Goal: Transaction & Acquisition: Purchase product/service

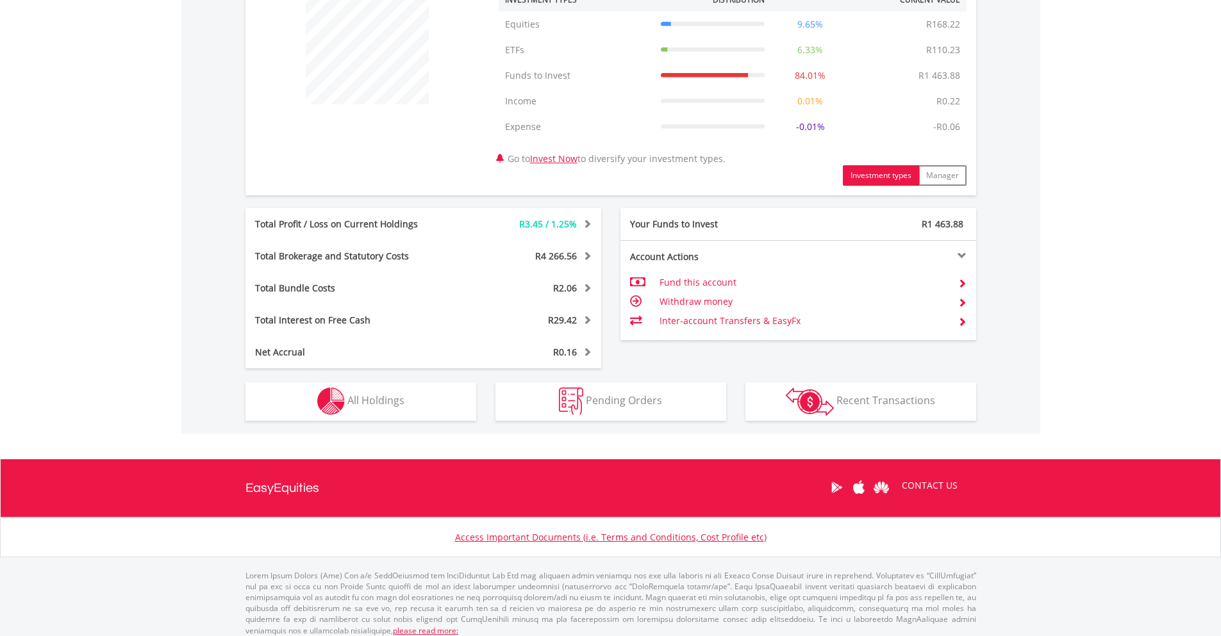
scroll to position [525, 0]
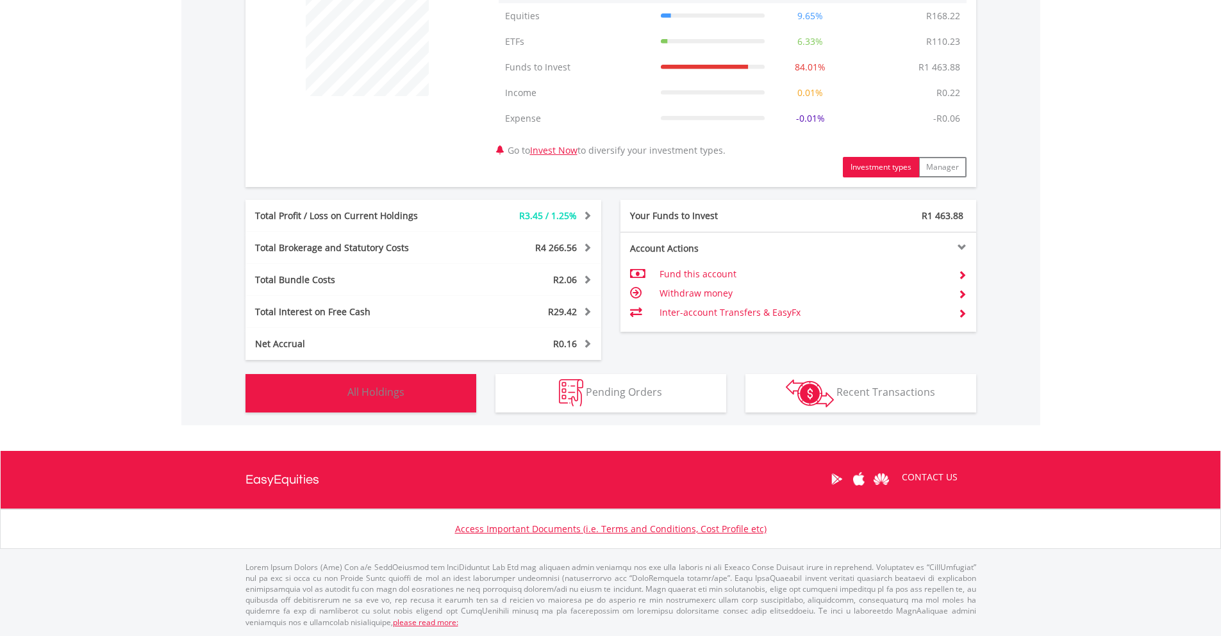
click at [360, 390] on span "All Holdings" at bounding box center [375, 392] width 57 height 14
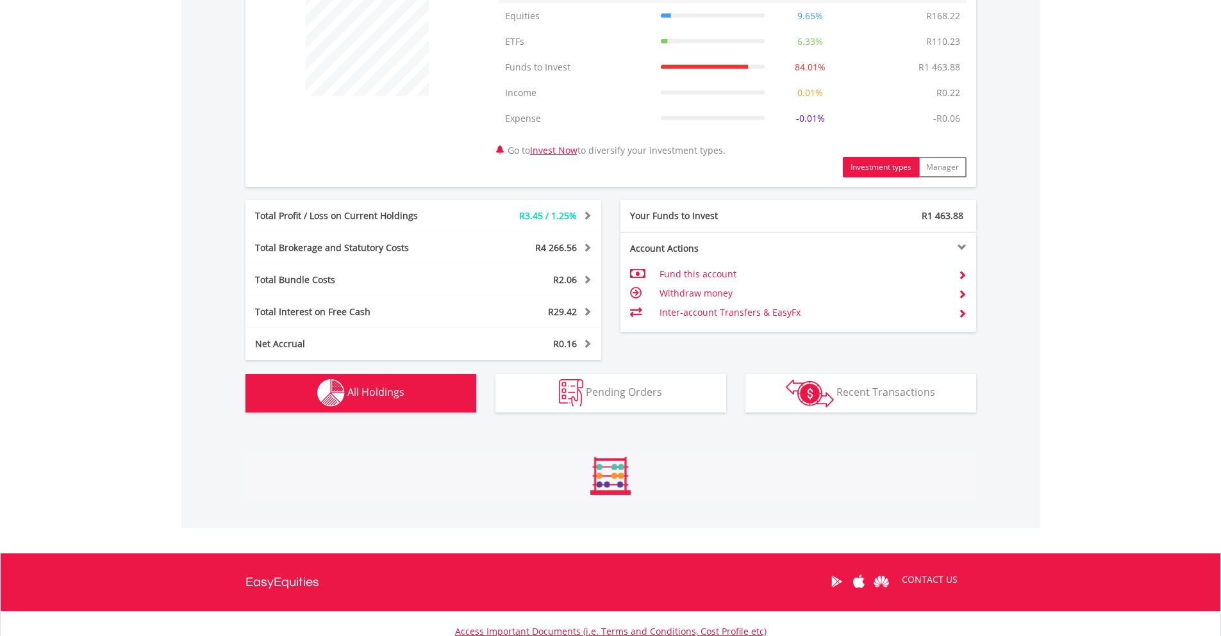
scroll to position [916, 0]
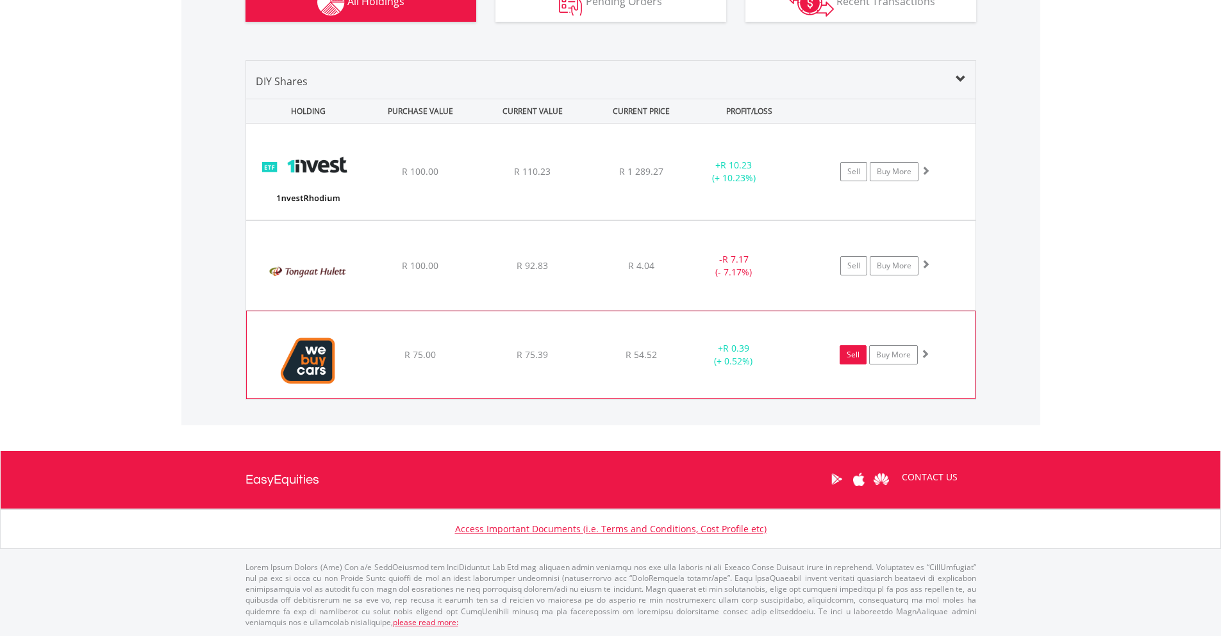
click at [856, 352] on link "Sell" at bounding box center [853, 354] width 27 height 19
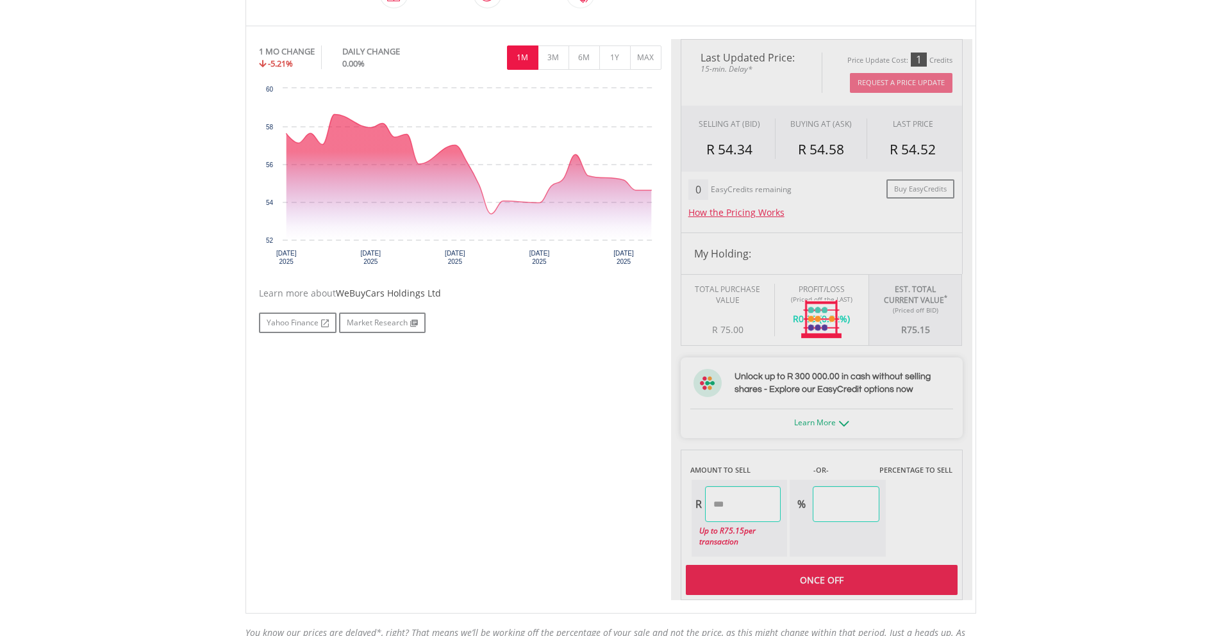
type input "*****"
type input "******"
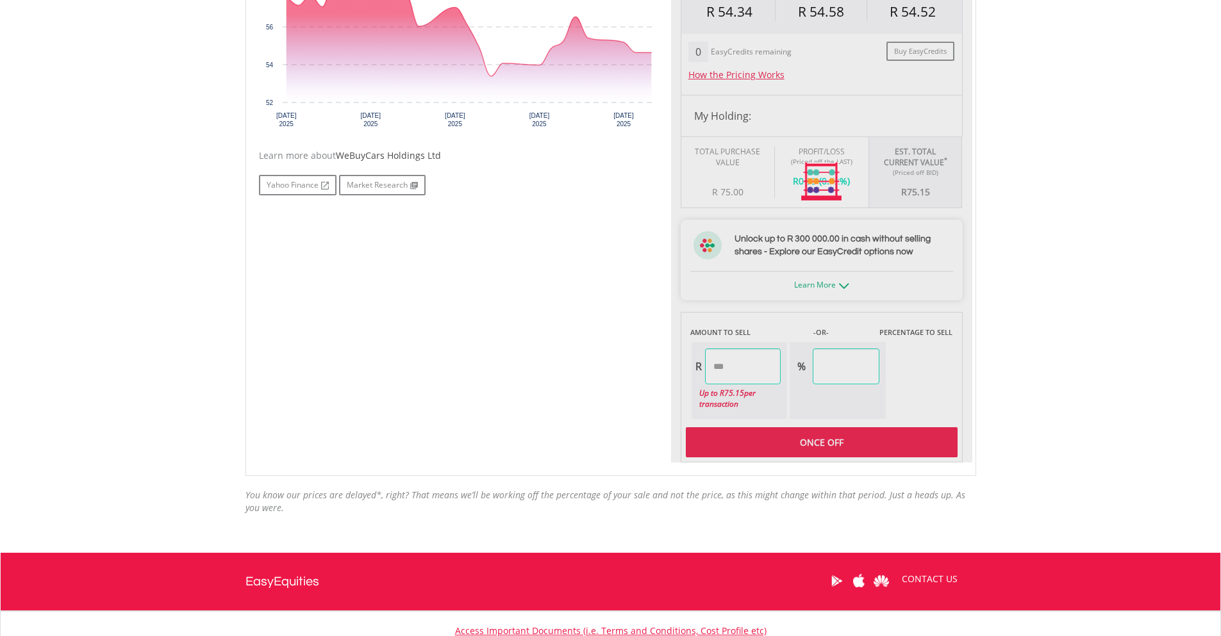
scroll to position [611, 0]
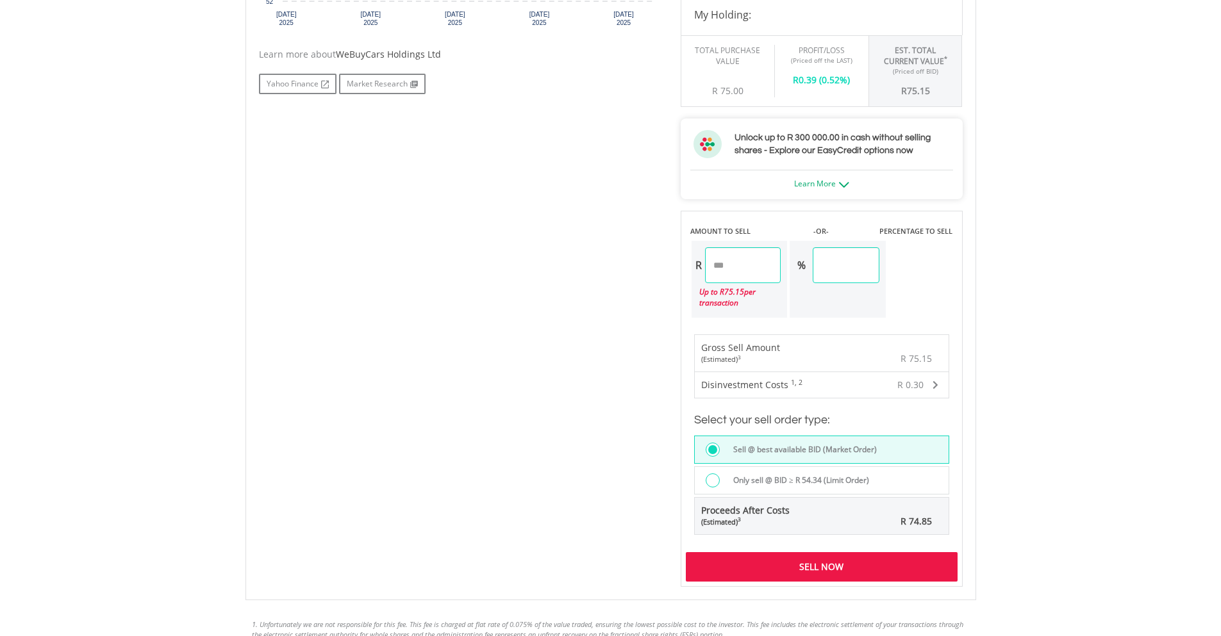
click at [1053, 330] on body "My Investments Invest Now New Listings Sell My Recurring Investments Pending Or…" at bounding box center [610, 166] width 1221 height 1554
click at [888, 565] on div "Sell Now" at bounding box center [822, 566] width 272 height 29
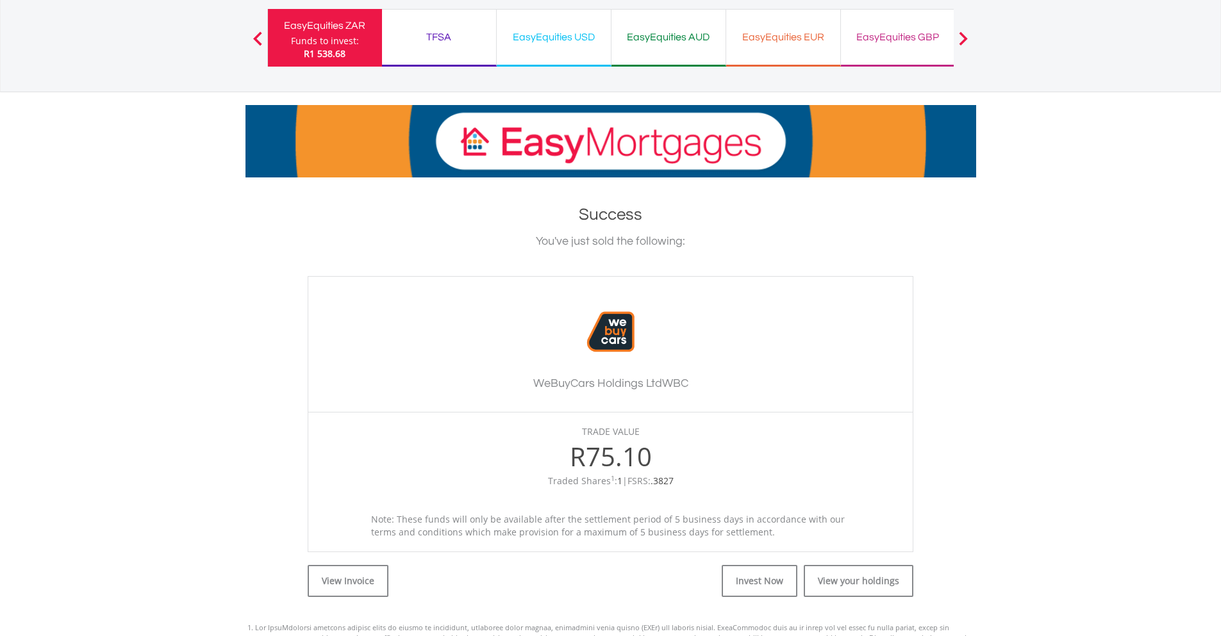
scroll to position [320, 0]
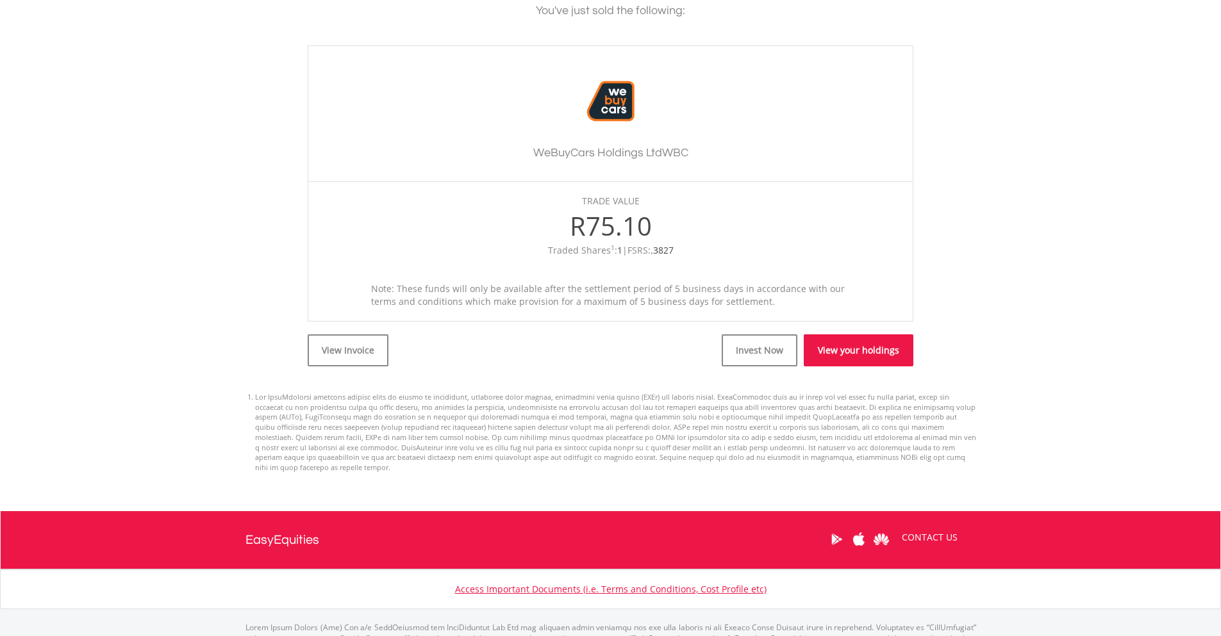
click at [843, 349] on link "View your holdings" at bounding box center [859, 351] width 110 height 32
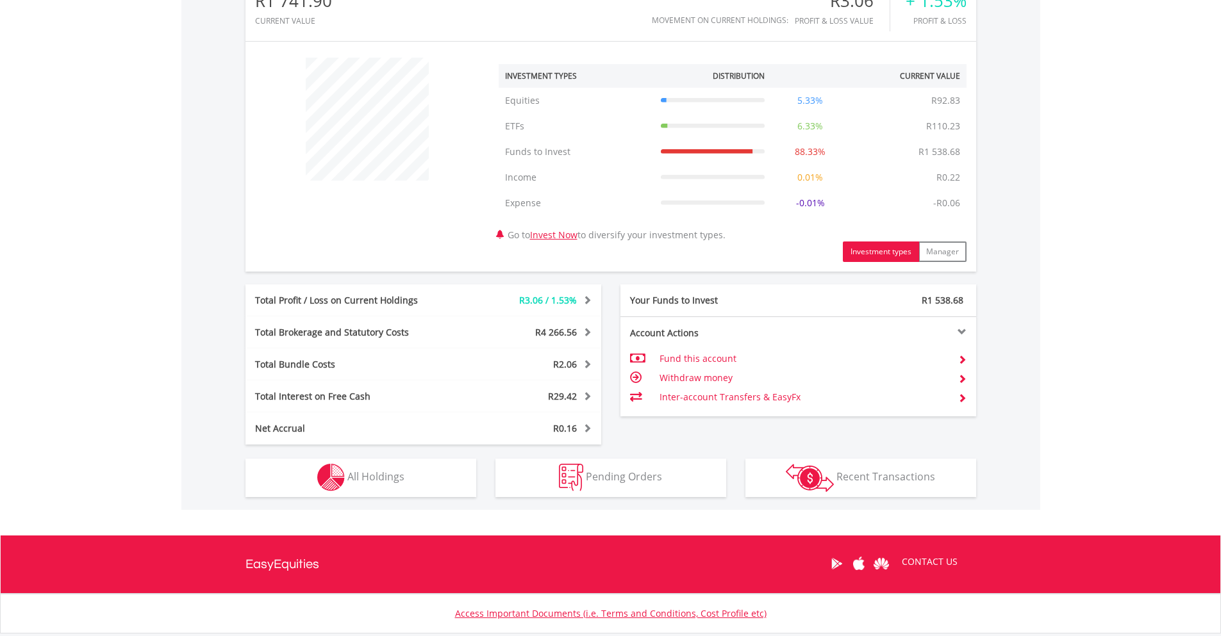
scroll to position [525, 0]
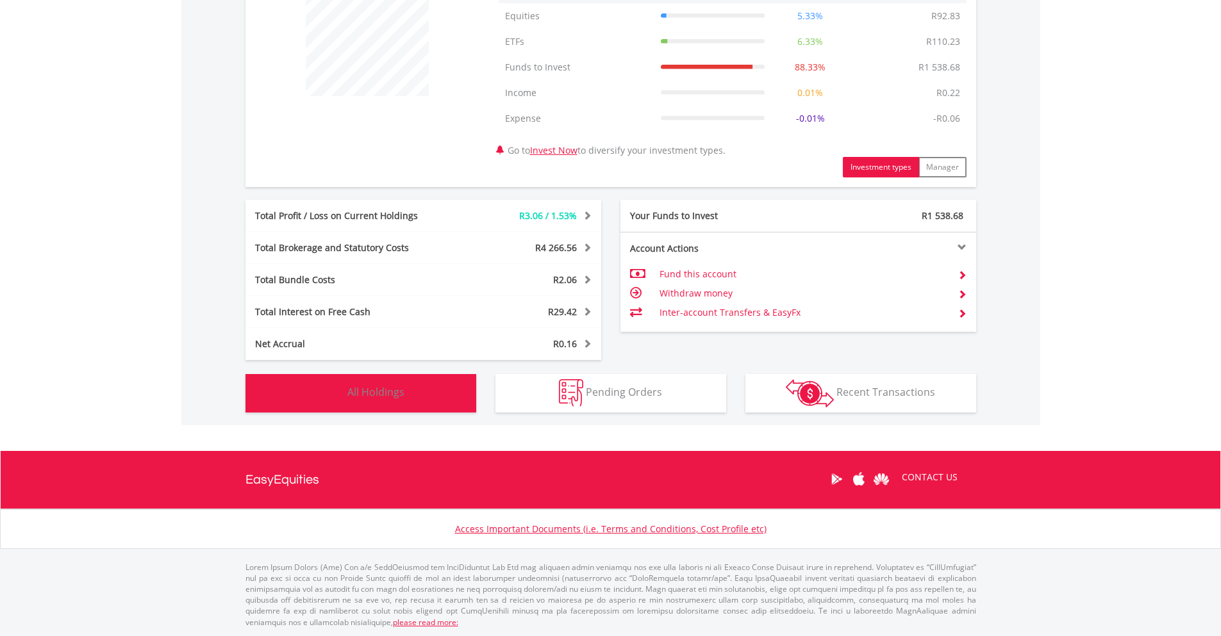
click at [397, 399] on span "All Holdings" at bounding box center [375, 392] width 57 height 14
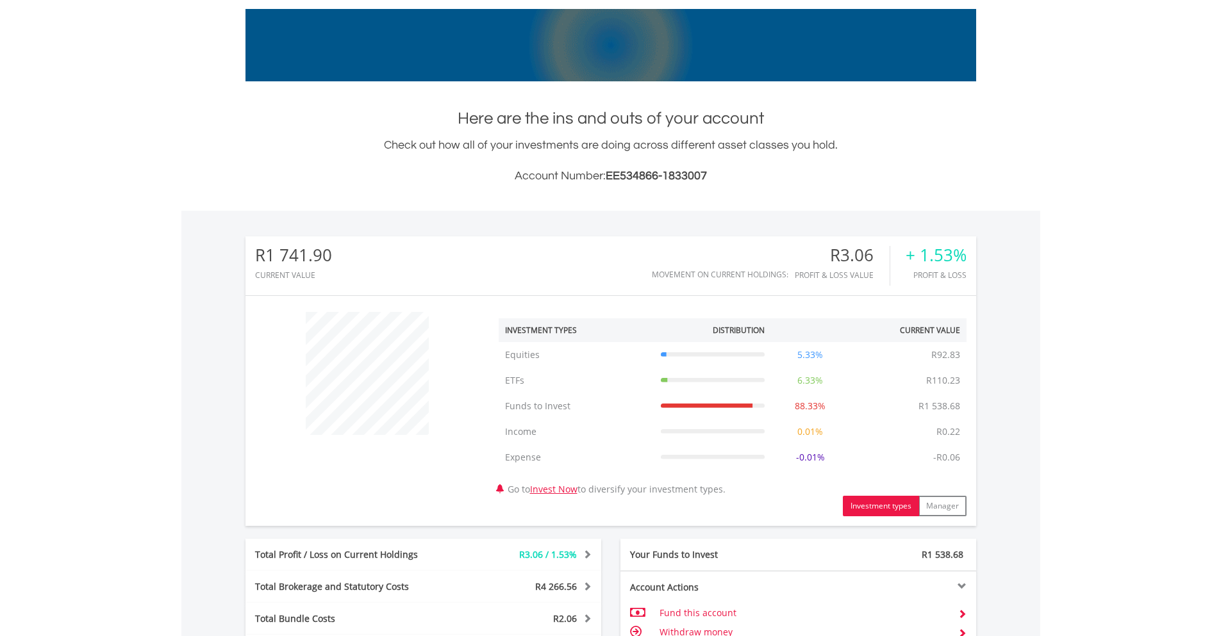
scroll to position [0, 0]
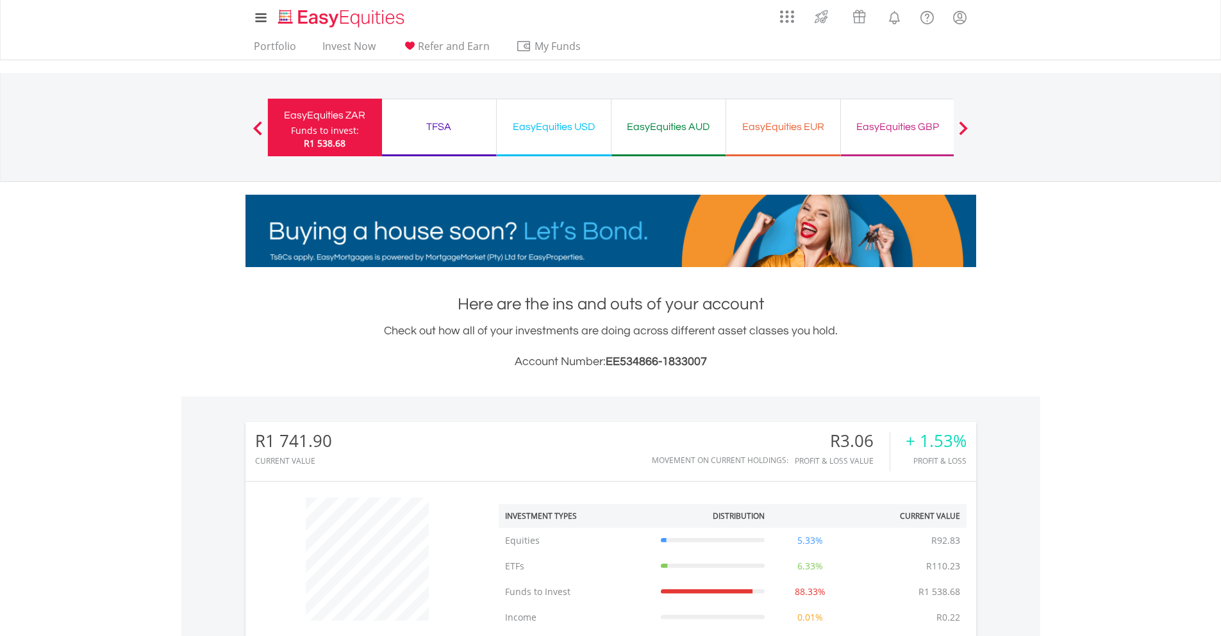
click at [247, 334] on div "Check out how all of your investments are doing across different asset classes …" at bounding box center [610, 346] width 731 height 49
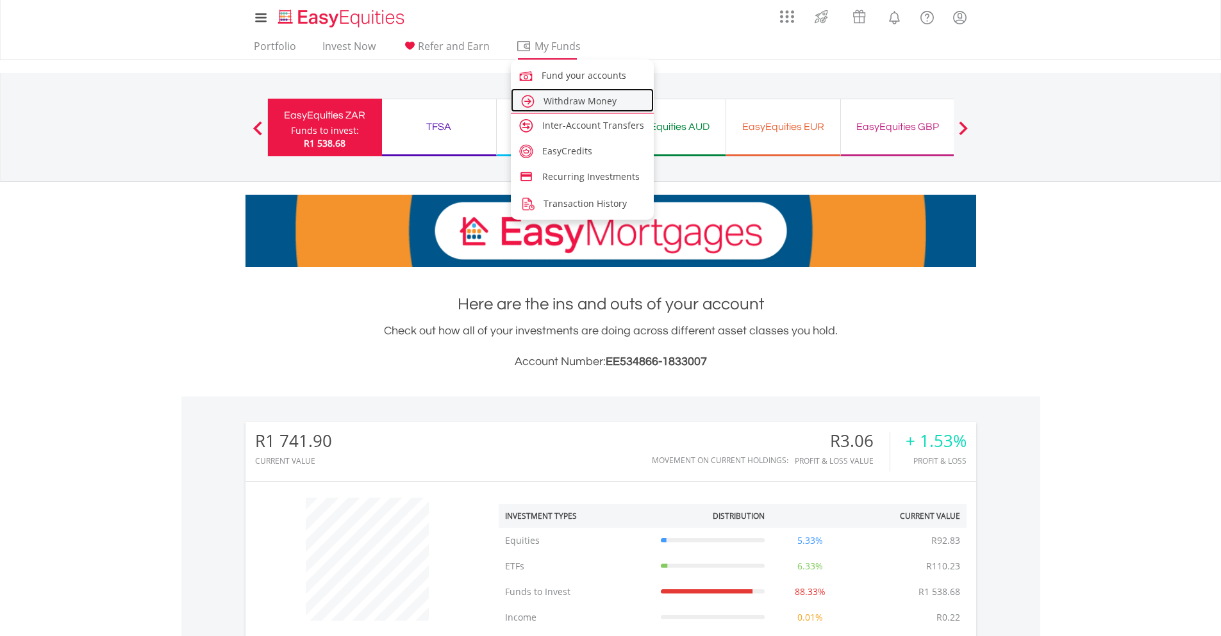
click at [545, 99] on span "Withdraw Money" at bounding box center [579, 101] width 73 height 12
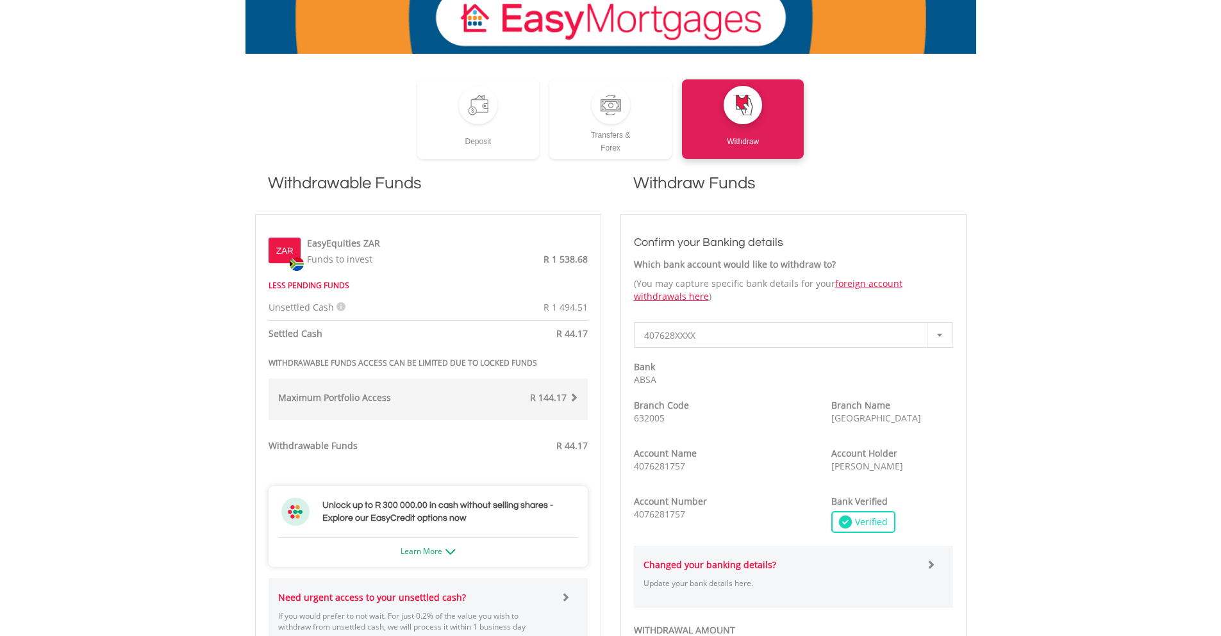
scroll to position [320, 0]
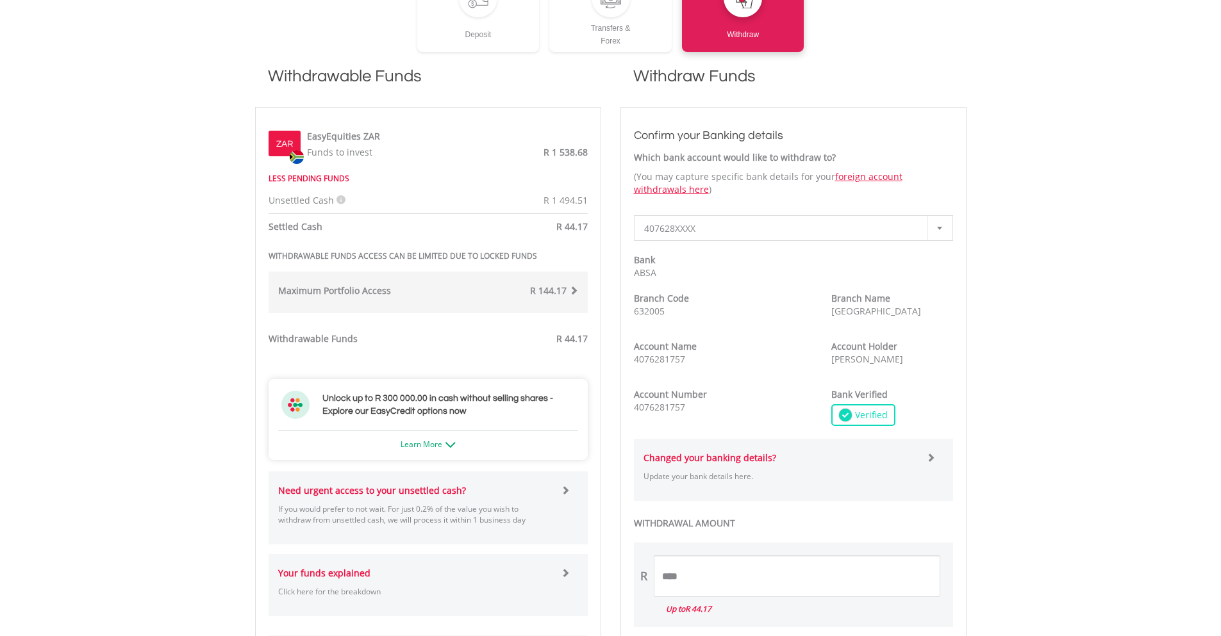
click at [566, 489] on span at bounding box center [565, 490] width 9 height 9
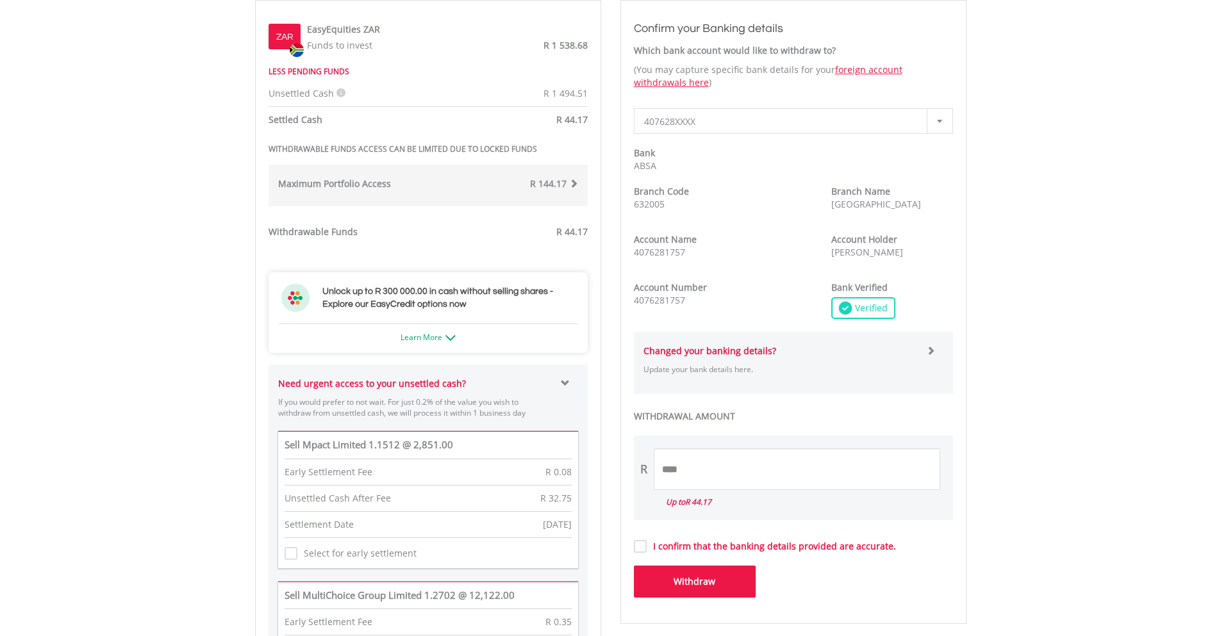
scroll to position [534, 0]
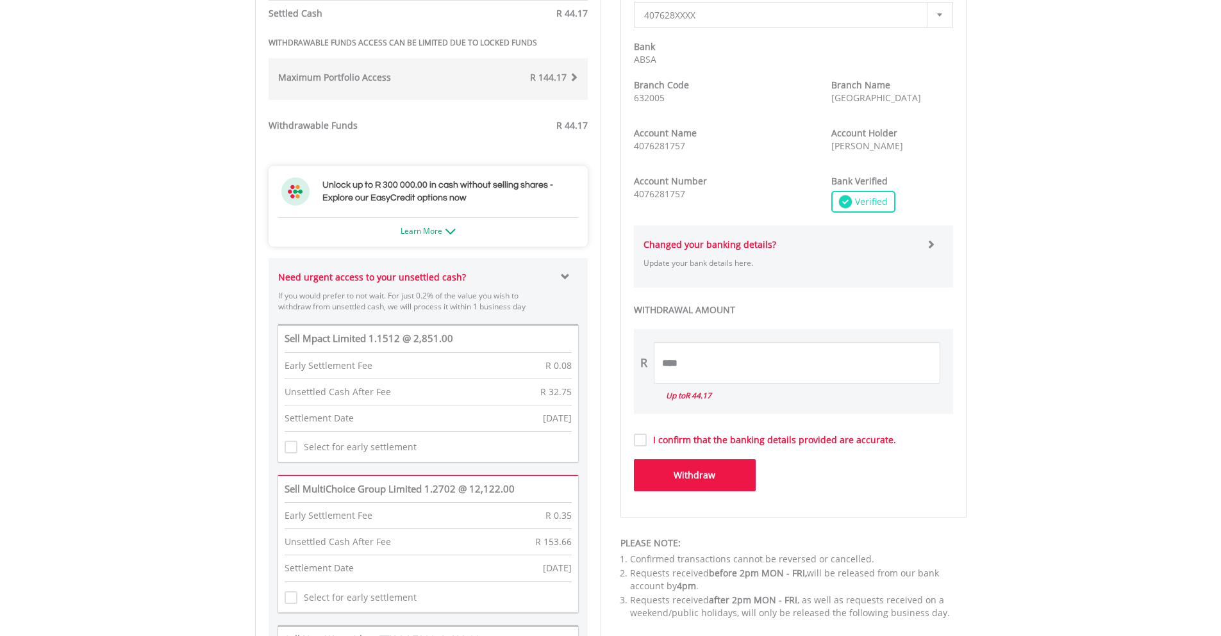
click at [563, 275] on span at bounding box center [565, 276] width 9 height 9
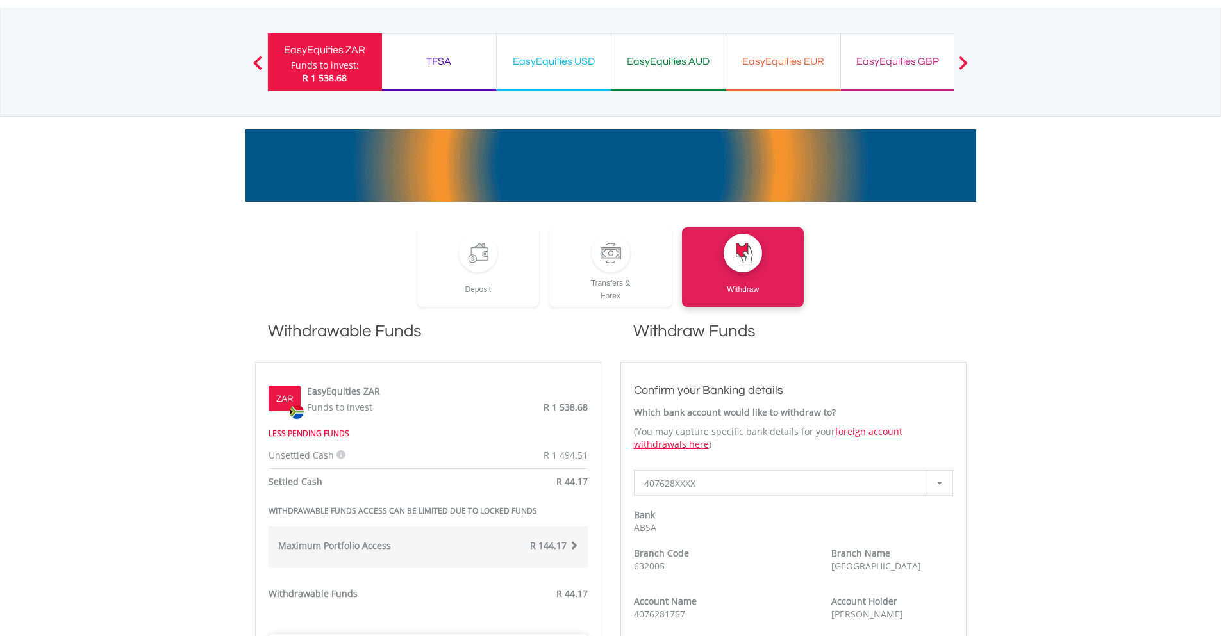
scroll to position [0, 0]
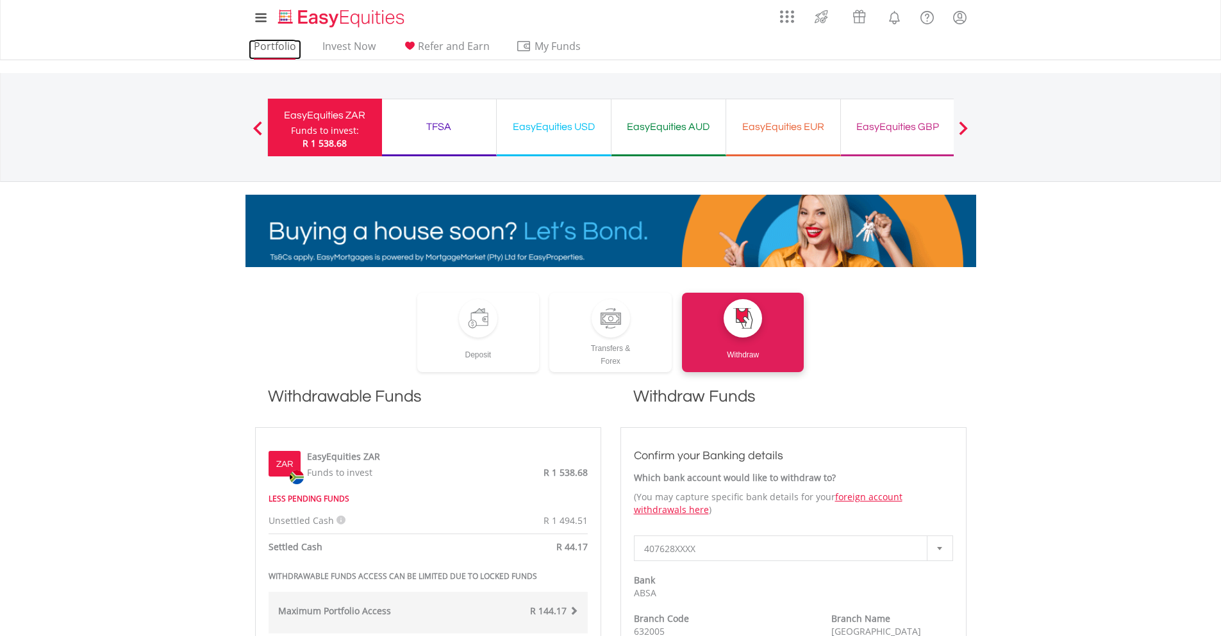
click at [282, 44] on link "Portfolio" at bounding box center [275, 50] width 53 height 20
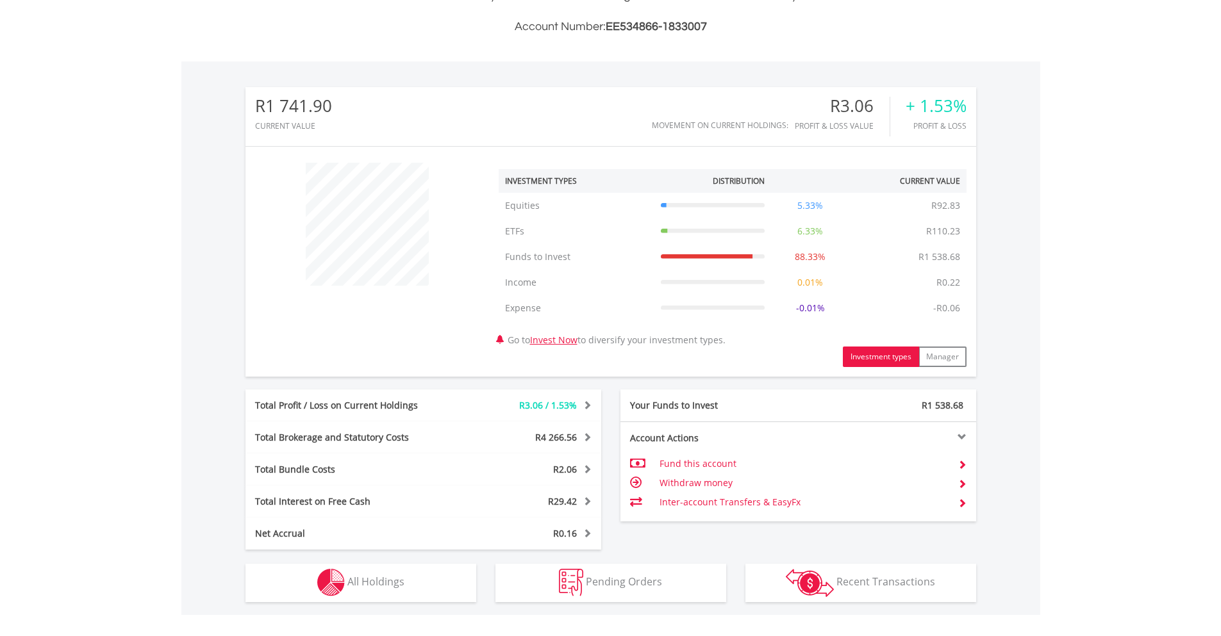
scroll to position [525, 0]
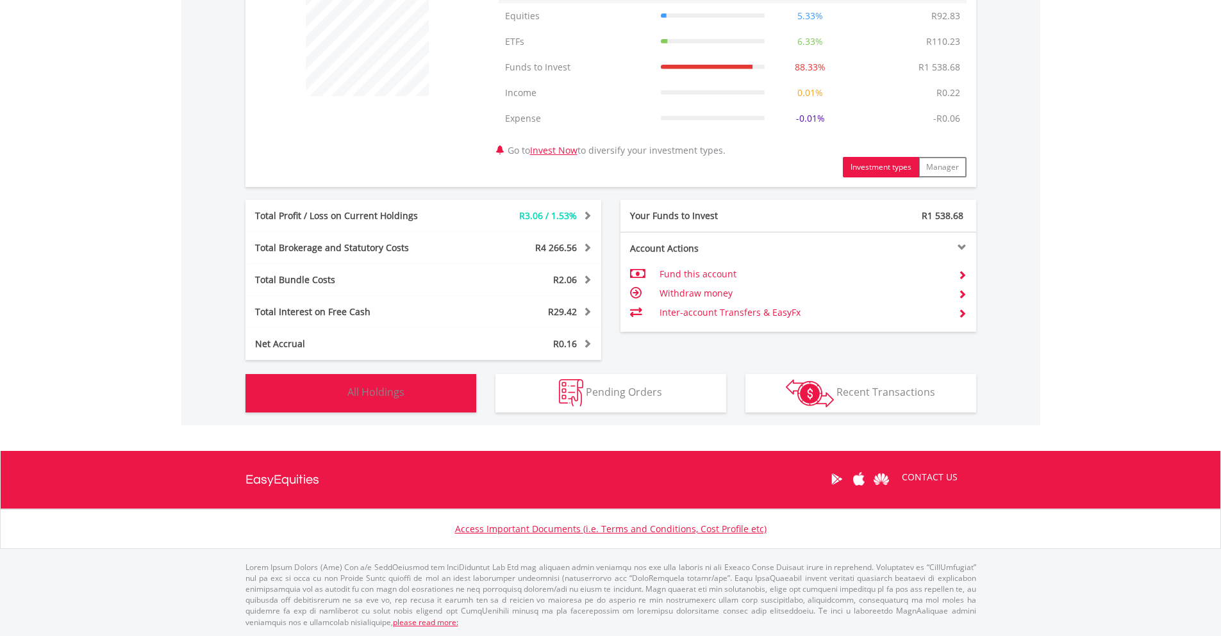
click at [379, 394] on span "All Holdings" at bounding box center [375, 392] width 57 height 14
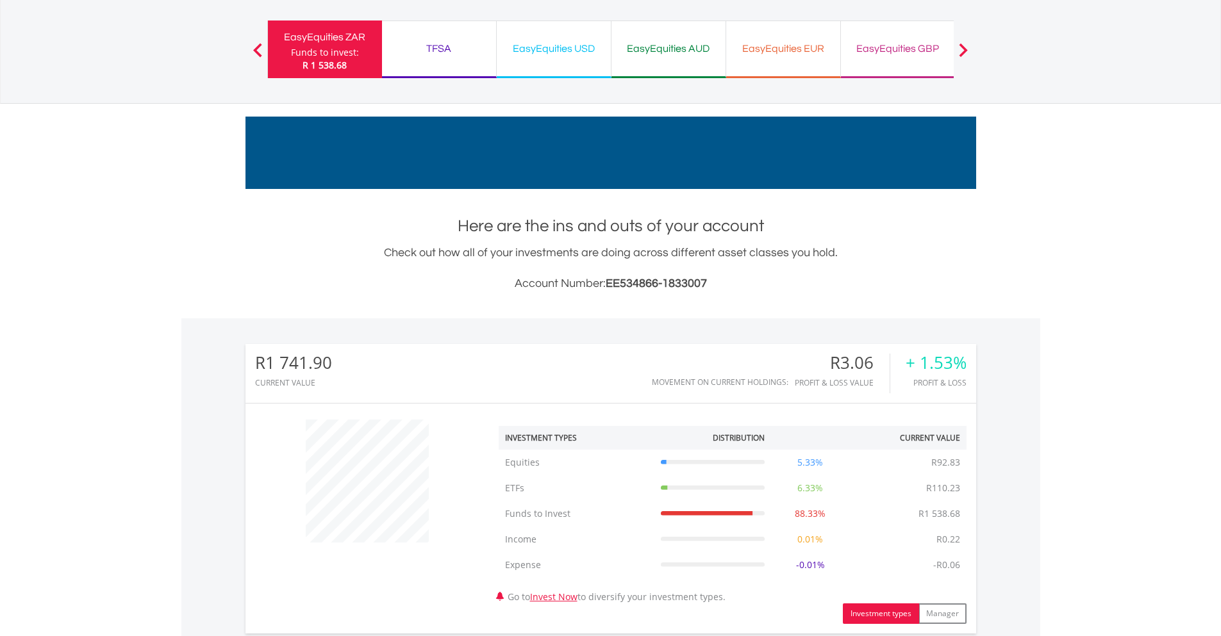
scroll to position [0, 0]
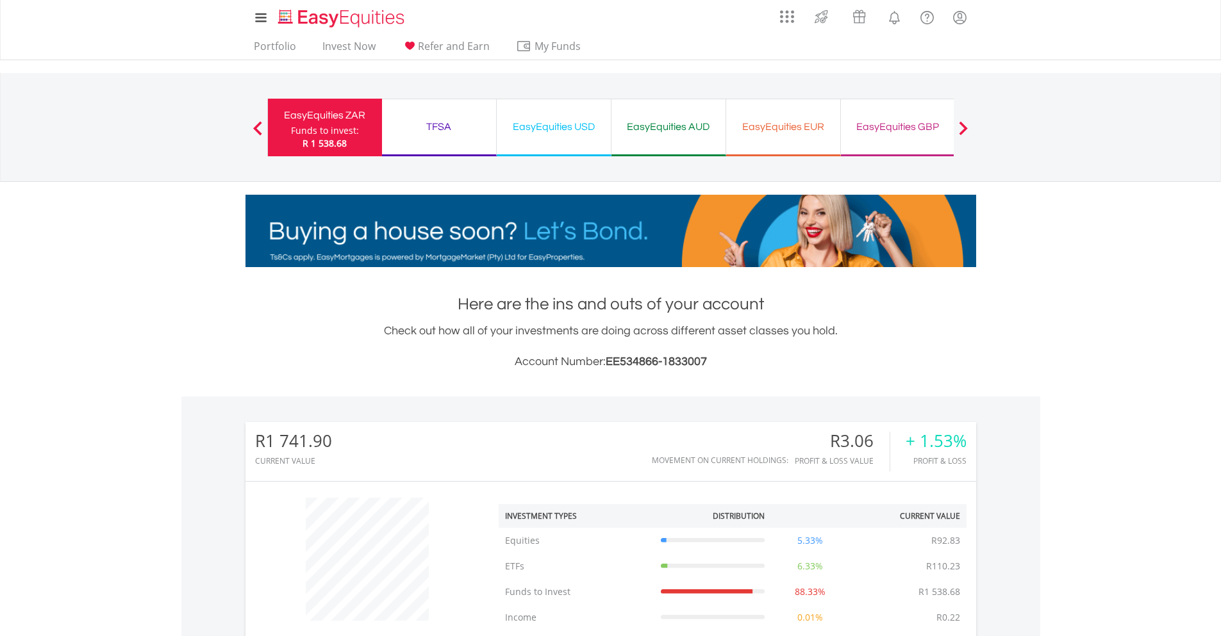
click at [428, 118] on div "TFSA" at bounding box center [439, 127] width 99 height 18
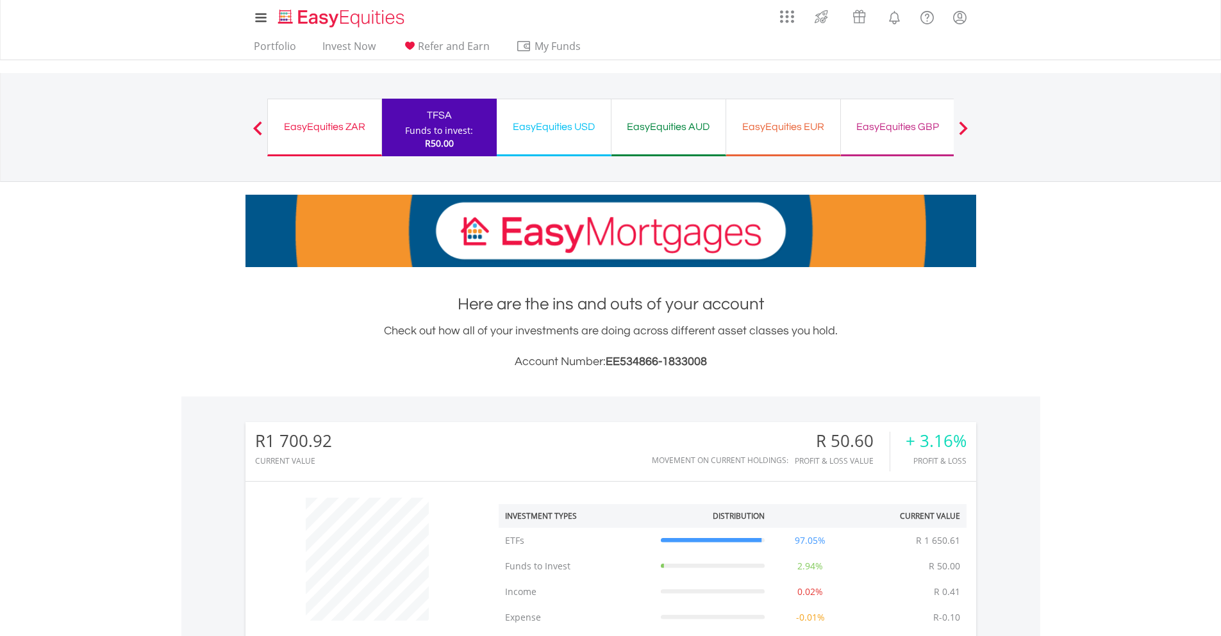
scroll to position [123, 244]
click at [1127, 388] on body "My Investments Invest Now New Listings Sell My Recurring Investments Pending Or…" at bounding box center [610, 573] width 1221 height 1147
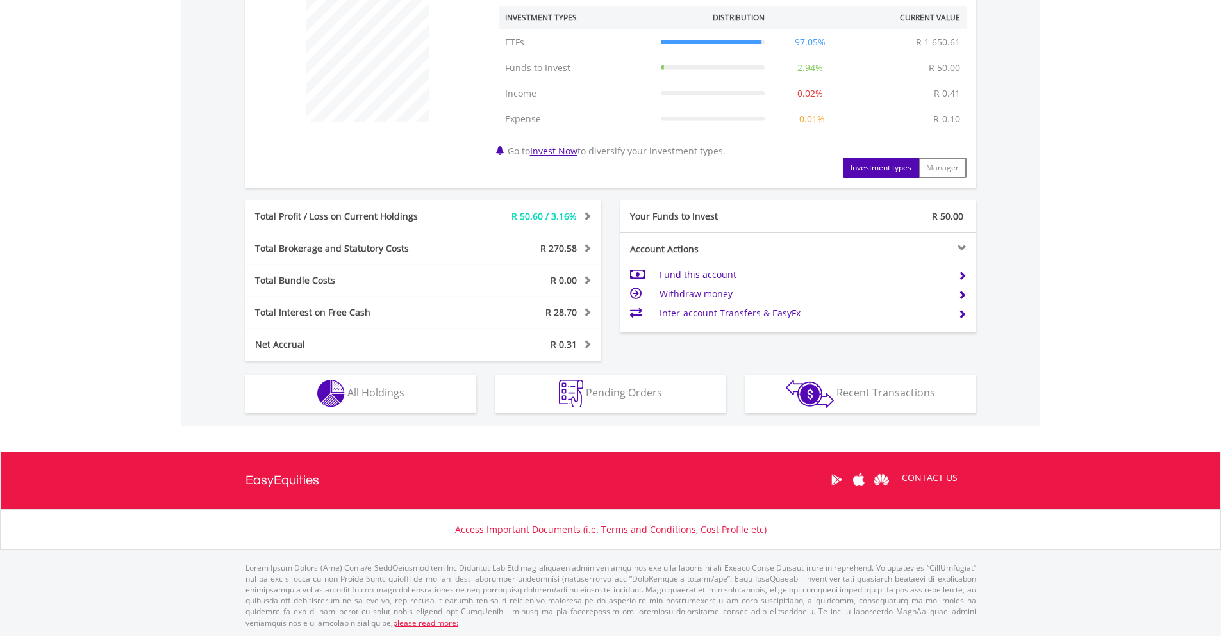
scroll to position [499, 0]
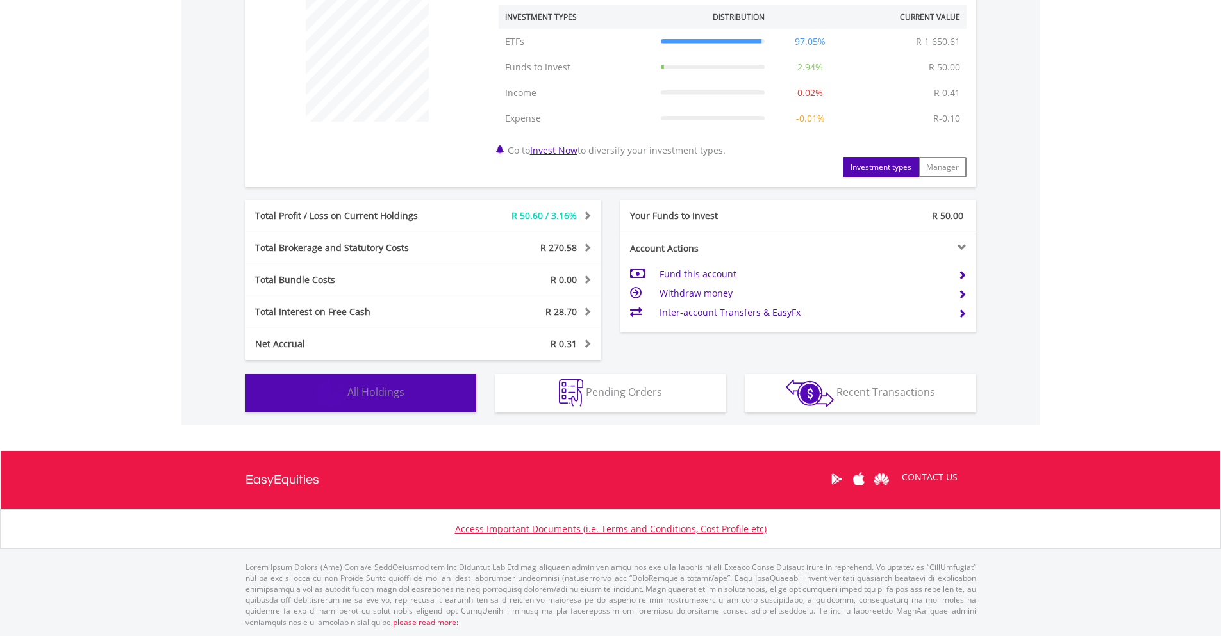
click at [444, 398] on button "Holdings All Holdings" at bounding box center [360, 393] width 231 height 38
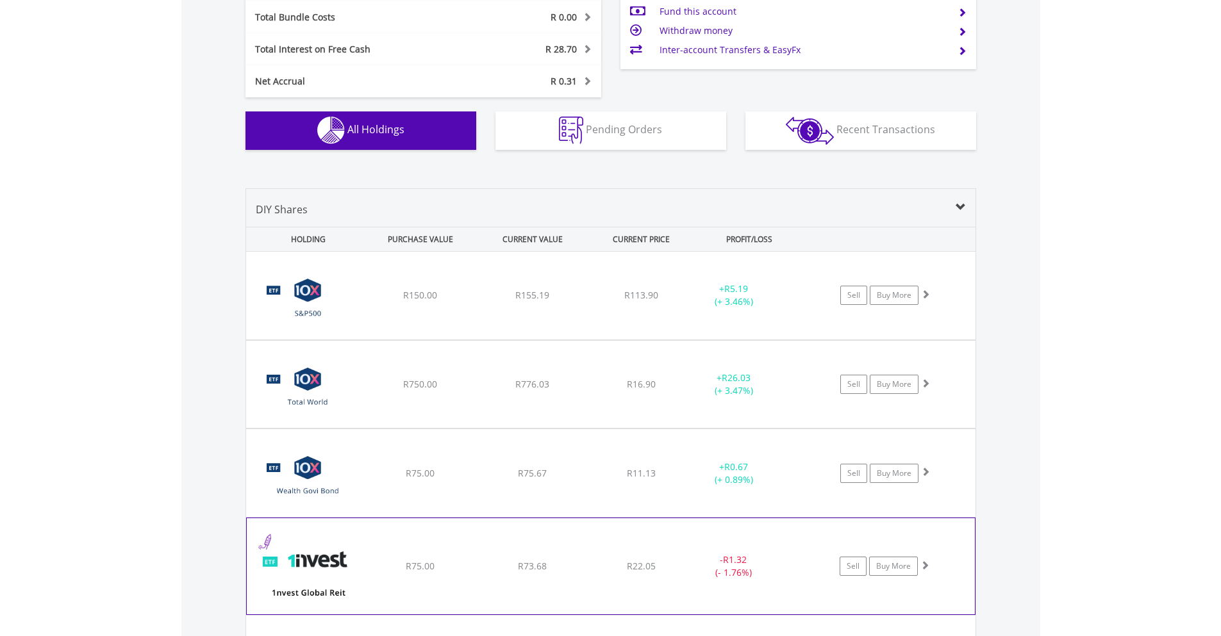
scroll to position [737, 0]
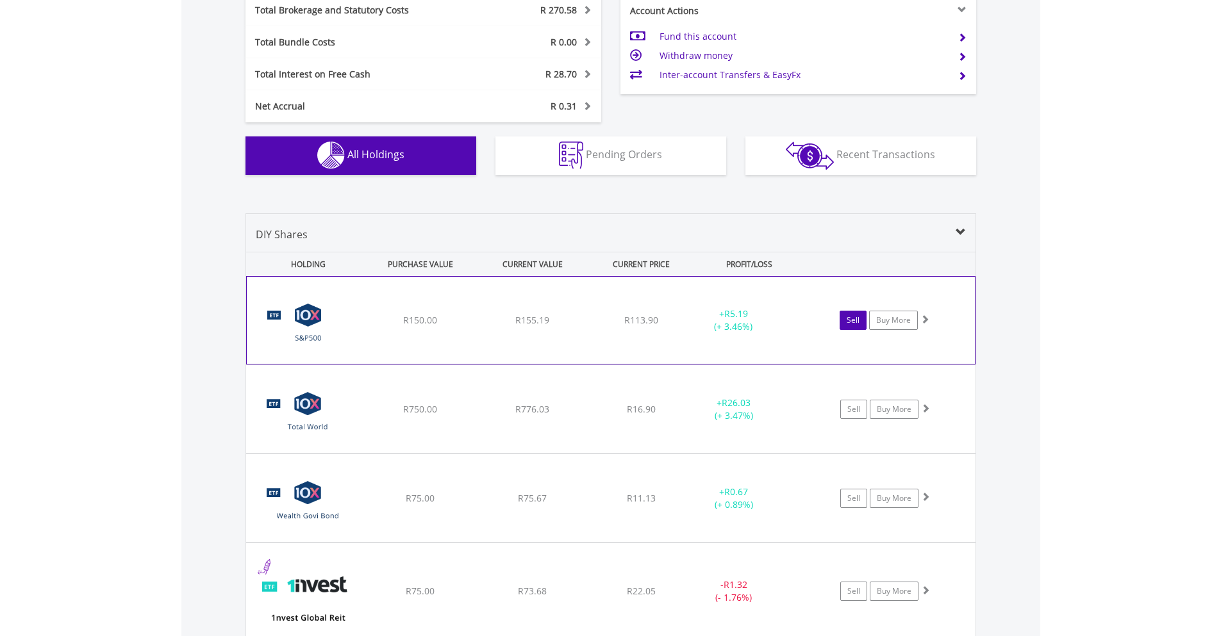
click at [849, 319] on link "Sell" at bounding box center [853, 320] width 27 height 19
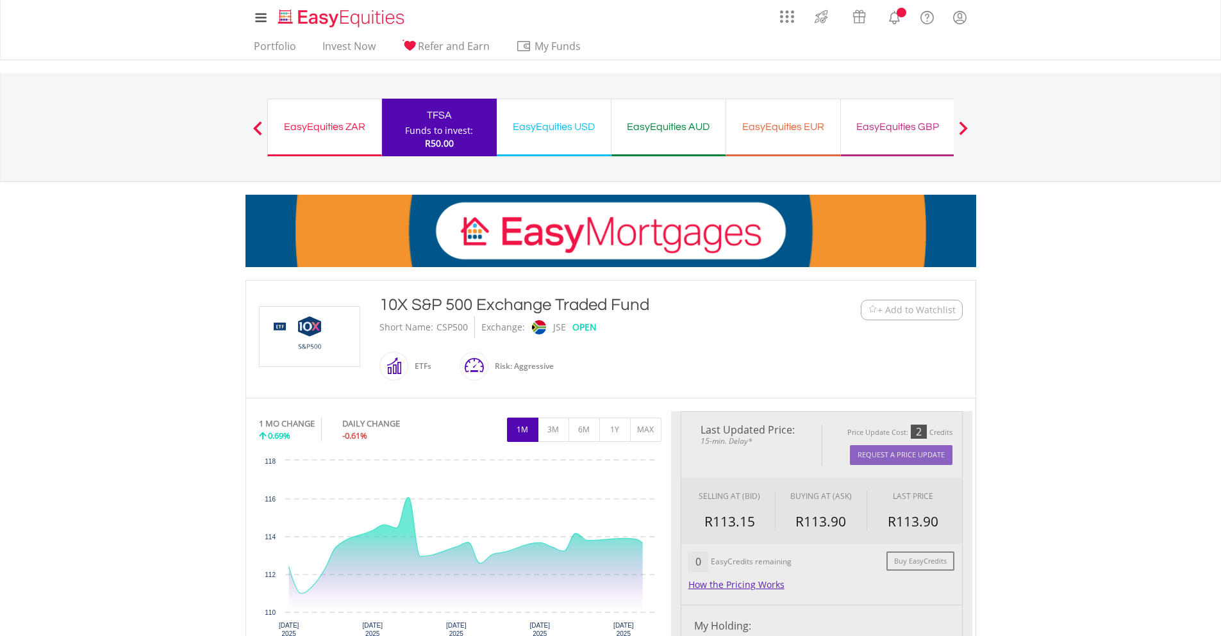
type input "******"
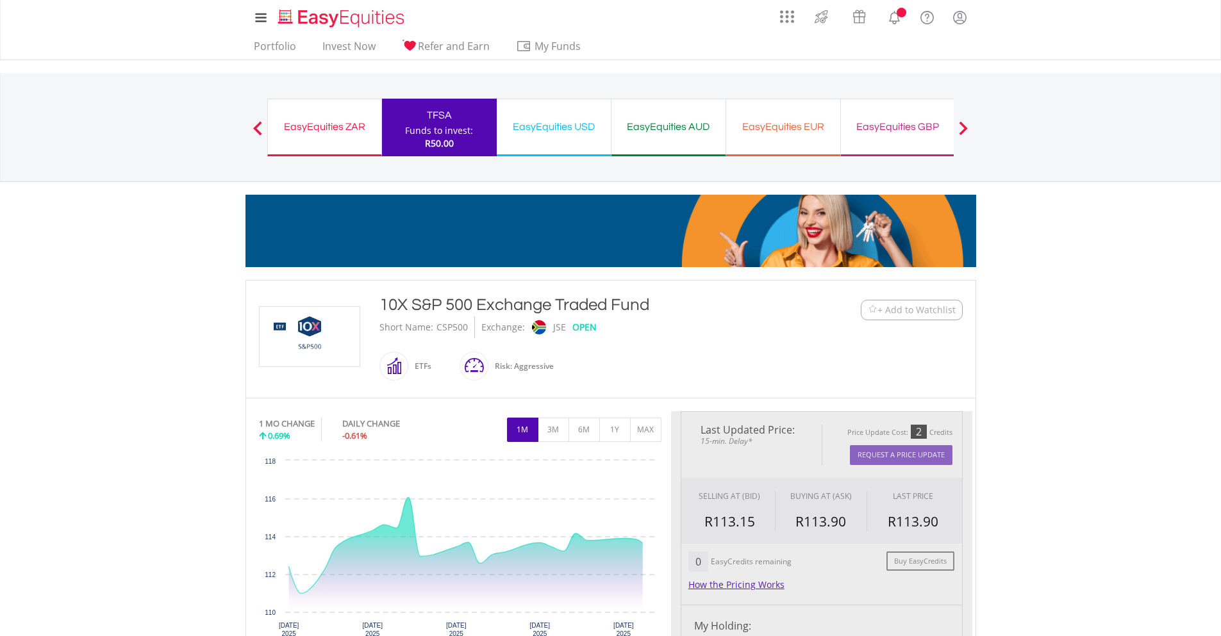
type input "******"
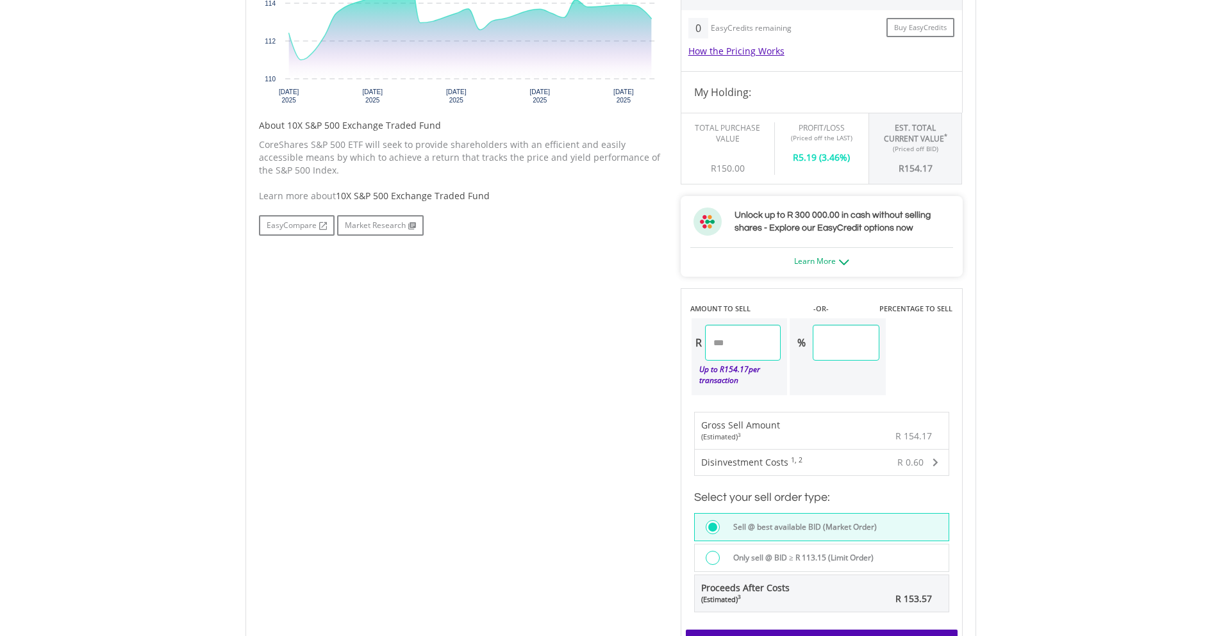
scroll to position [641, 0]
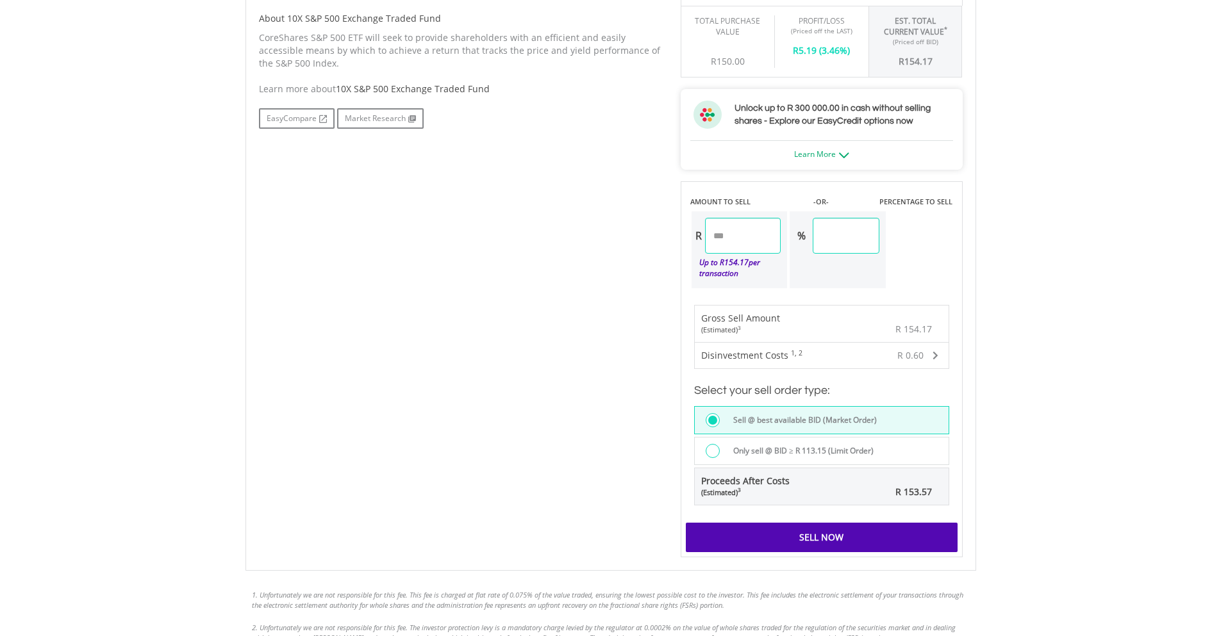
click at [838, 536] on div "Sell Now" at bounding box center [822, 537] width 272 height 29
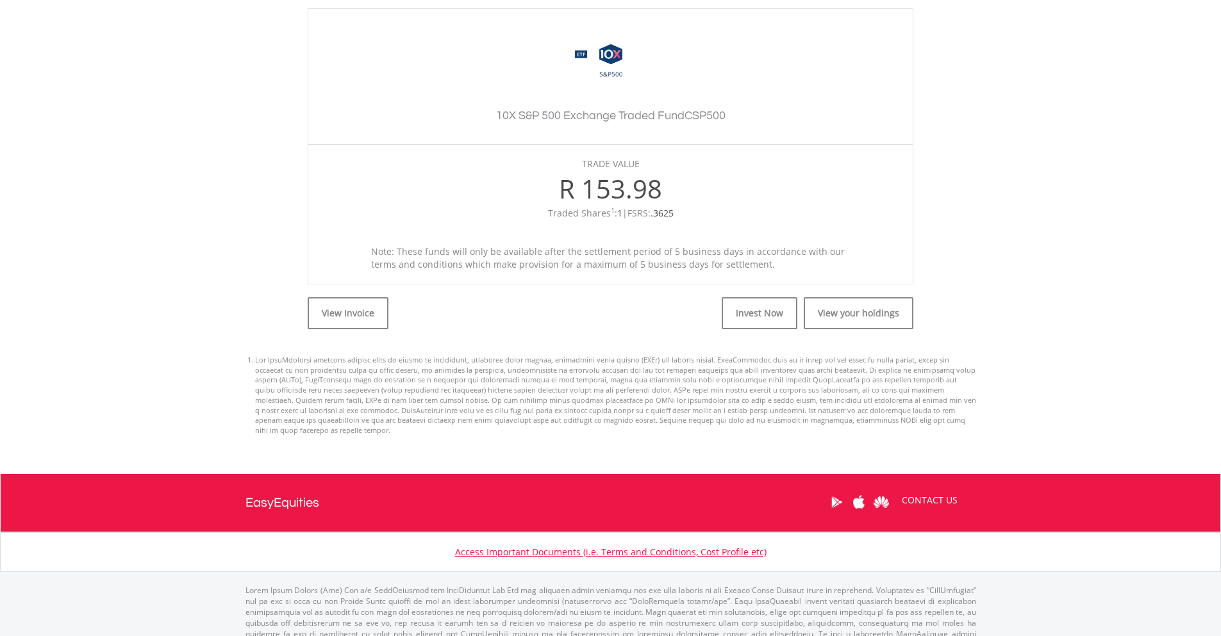
scroll to position [370, 0]
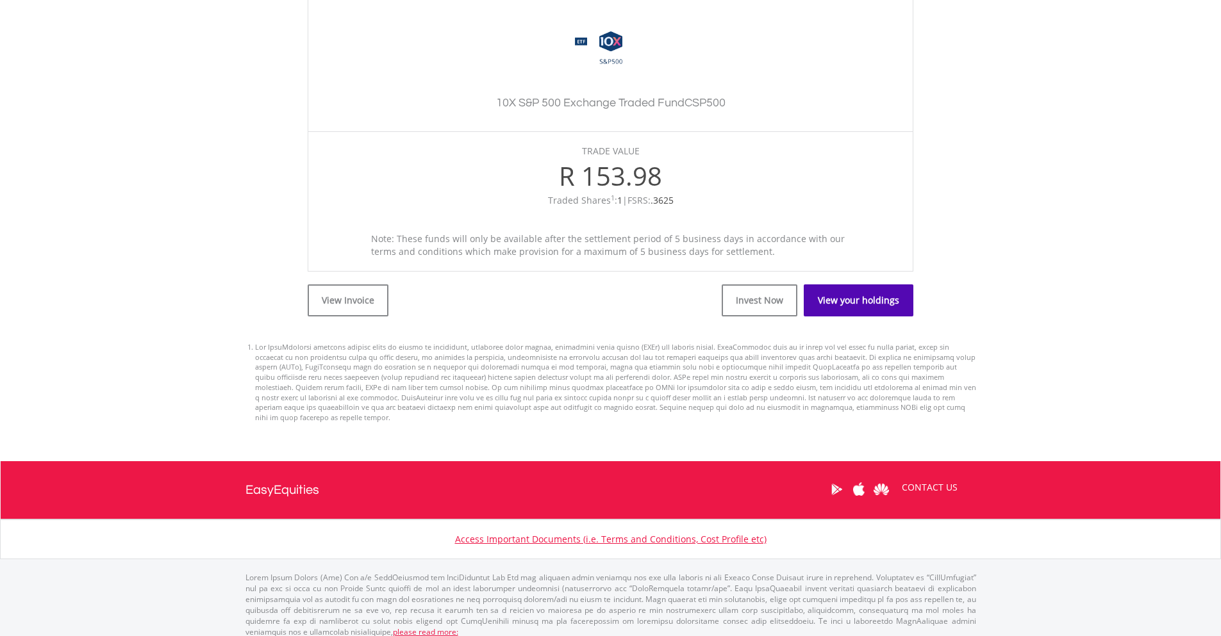
click at [831, 301] on link "View your holdings" at bounding box center [859, 301] width 110 height 32
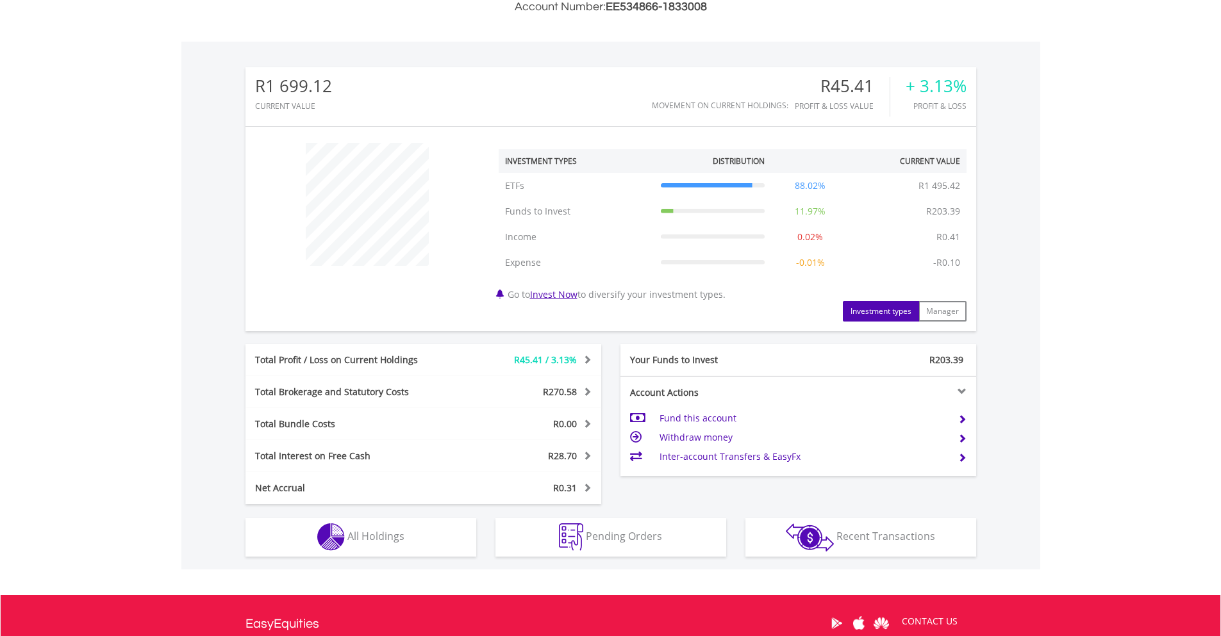
scroll to position [427, 0]
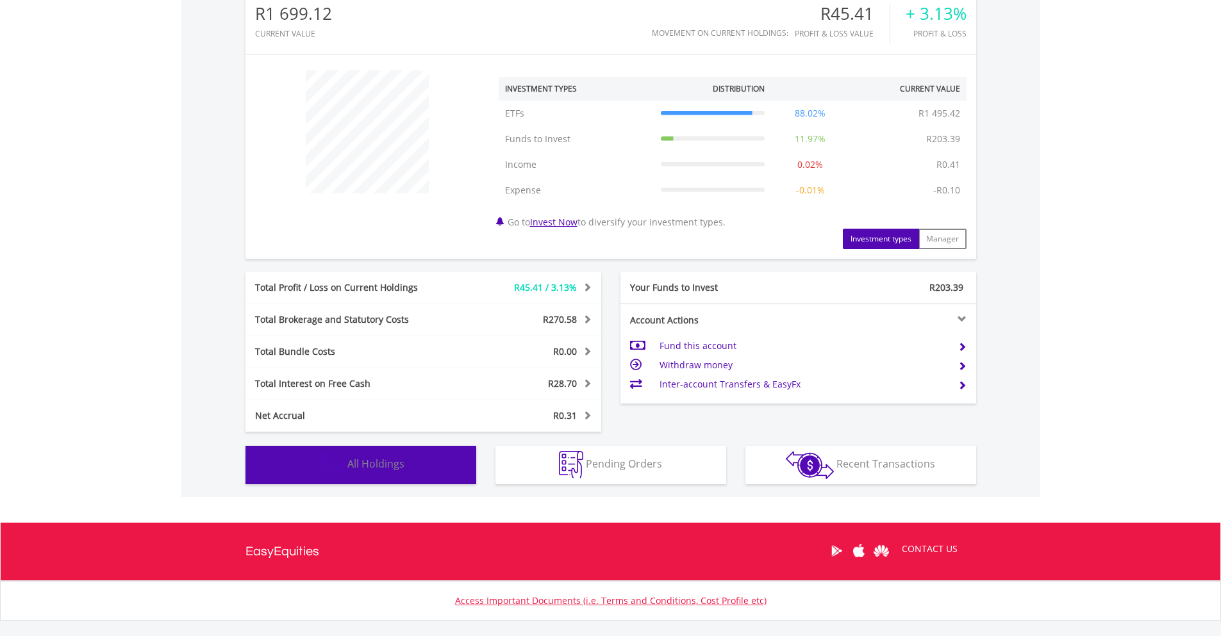
click at [331, 461] on img "button" at bounding box center [331, 465] width 28 height 28
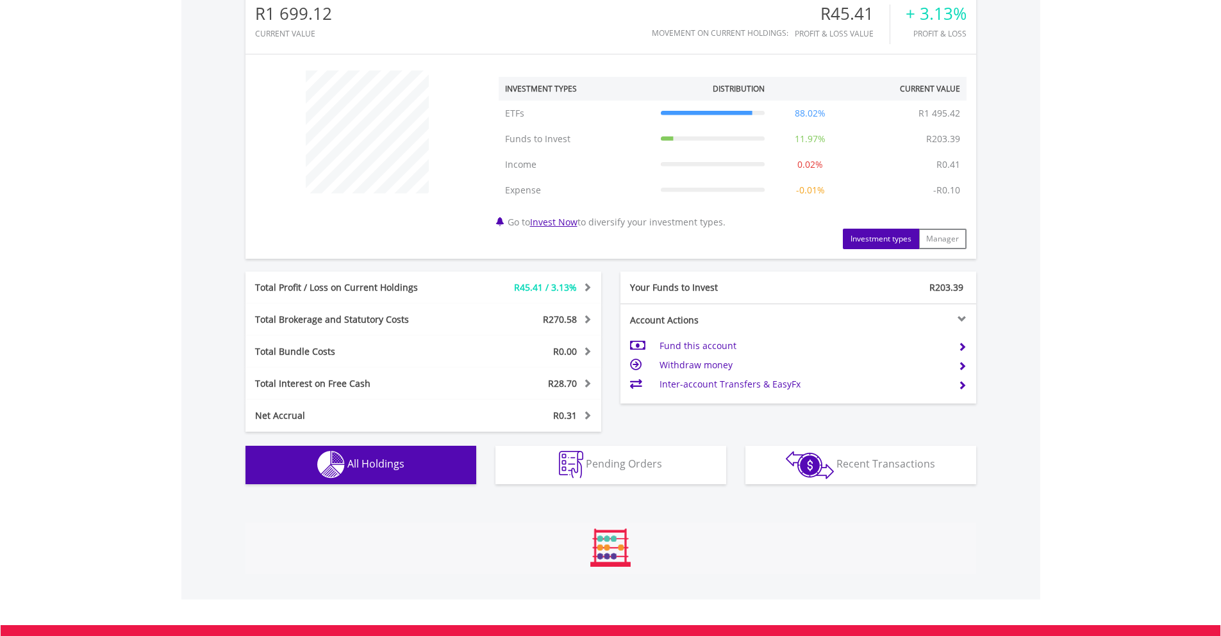
scroll to position [950, 0]
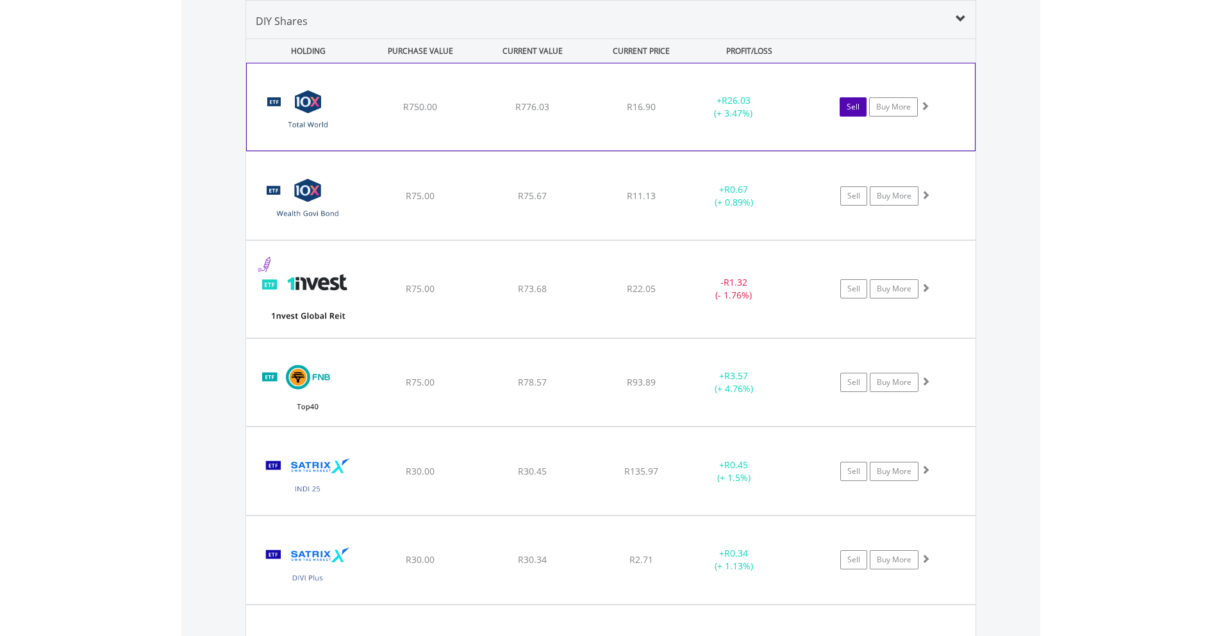
click at [856, 104] on link "Sell" at bounding box center [853, 106] width 27 height 19
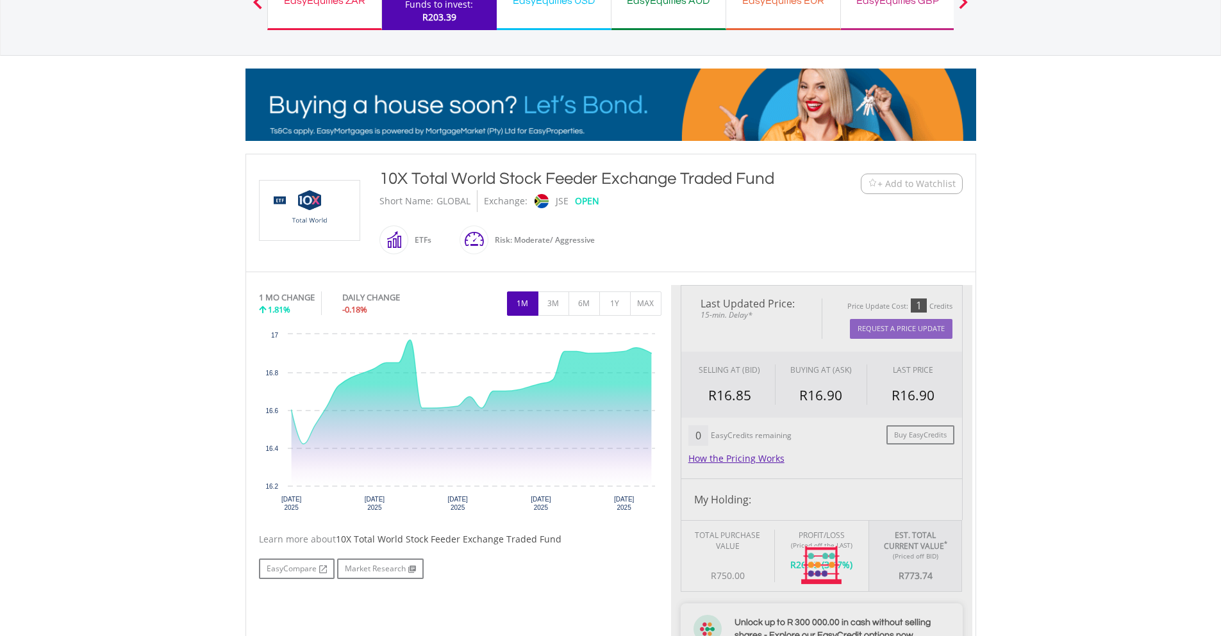
type input "******"
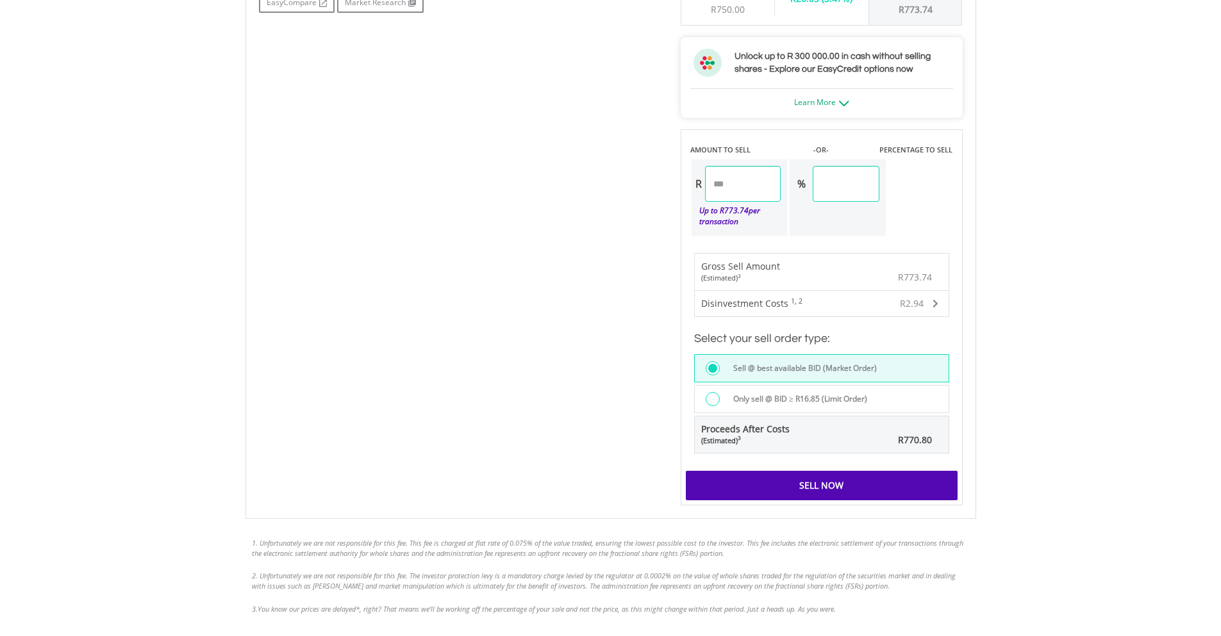
scroll to position [748, 0]
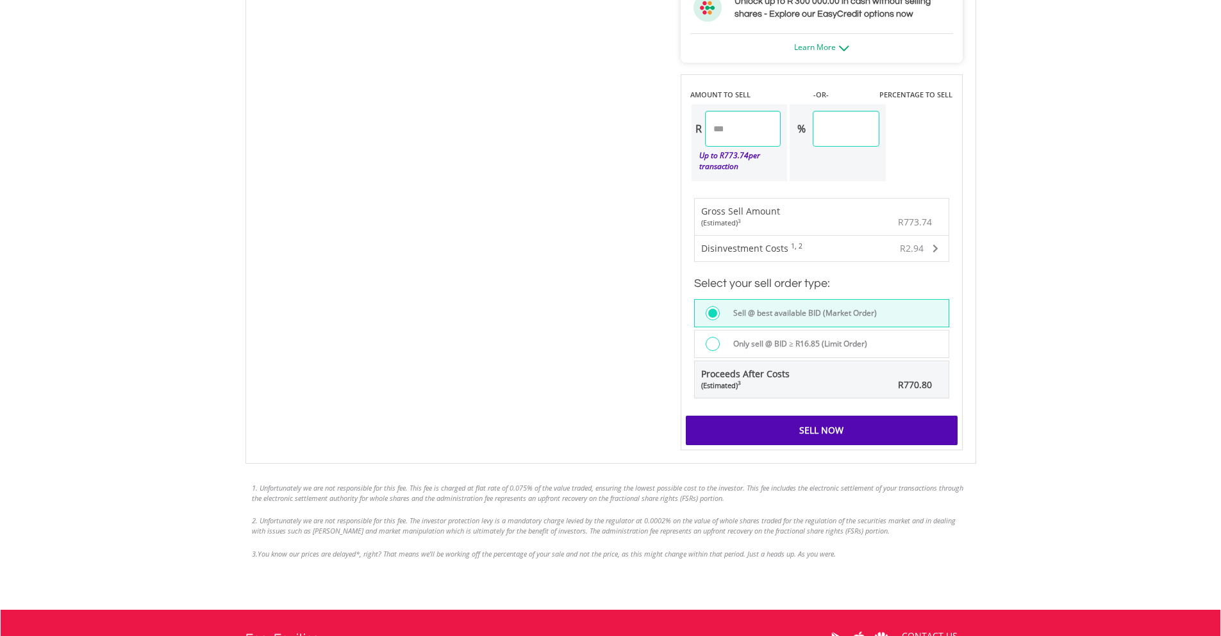
click at [779, 430] on div "Sell Now" at bounding box center [822, 430] width 272 height 29
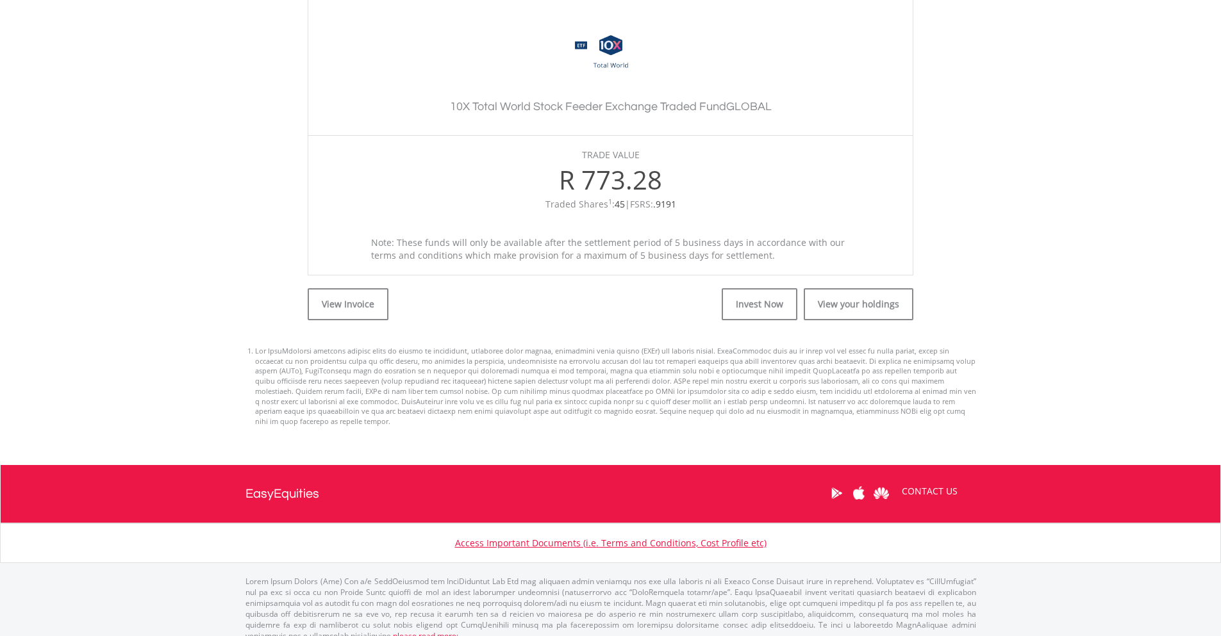
scroll to position [370, 0]
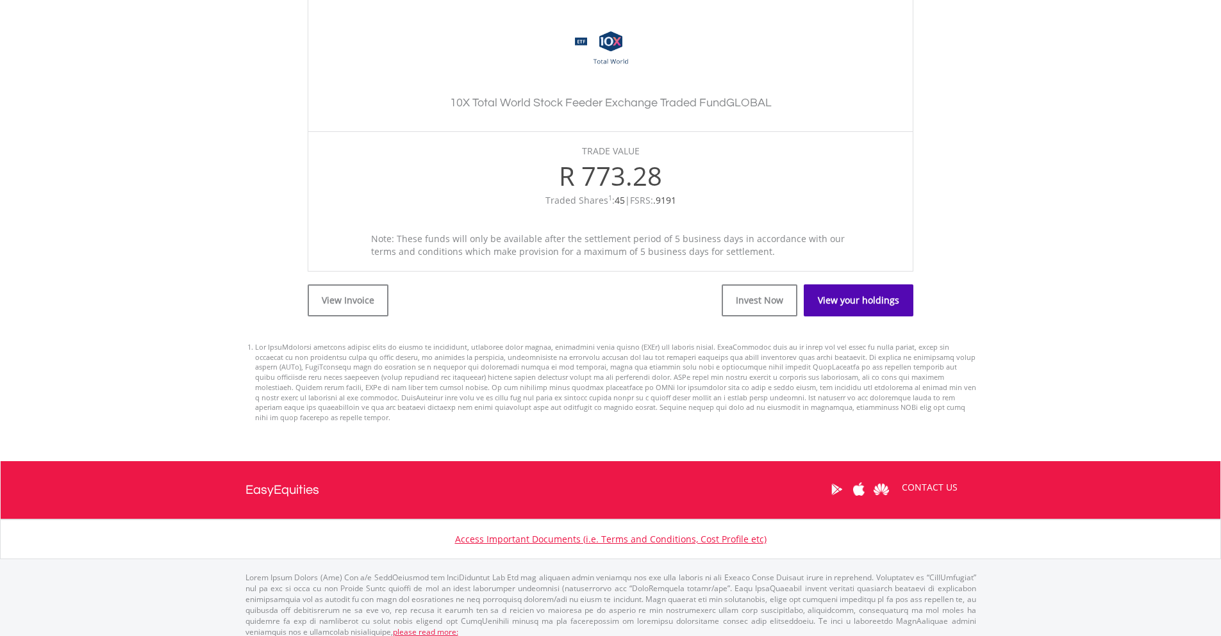
click at [822, 299] on link "View your holdings" at bounding box center [859, 301] width 110 height 32
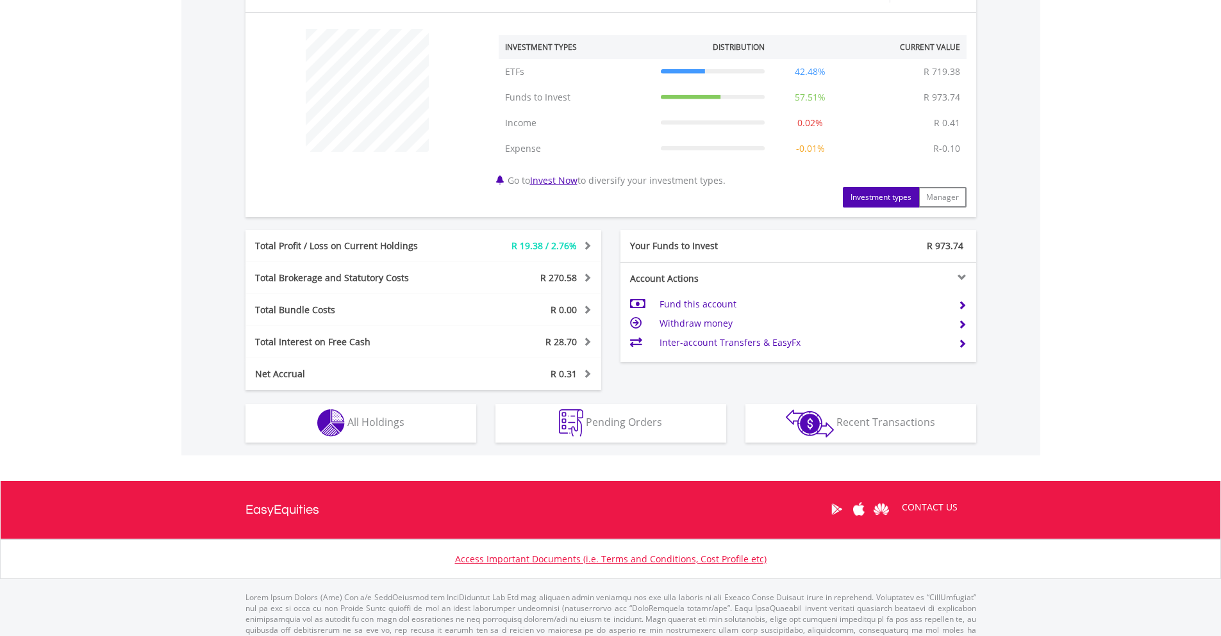
scroll to position [499, 0]
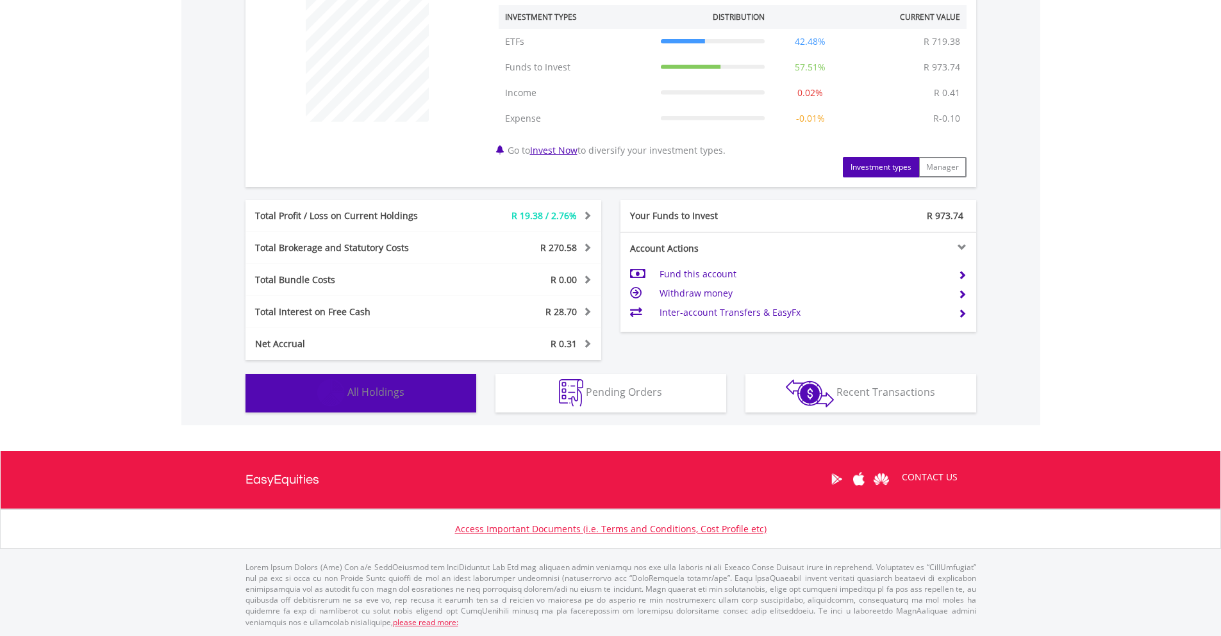
click at [357, 388] on span "All Holdings" at bounding box center [375, 392] width 57 height 14
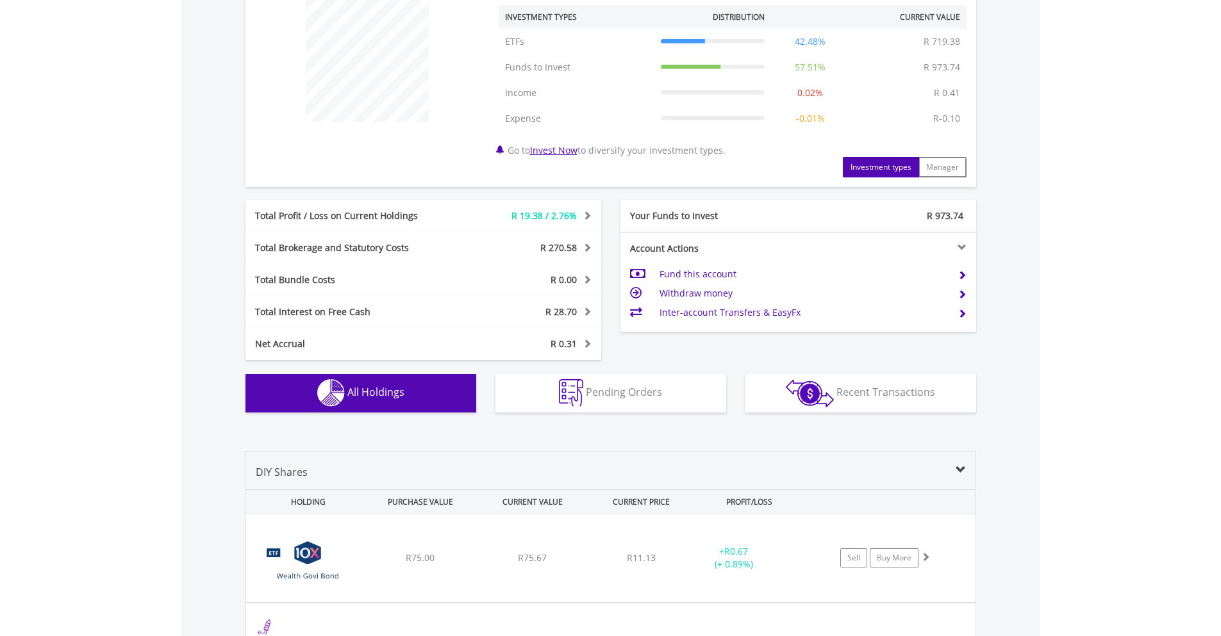
scroll to position [950, 0]
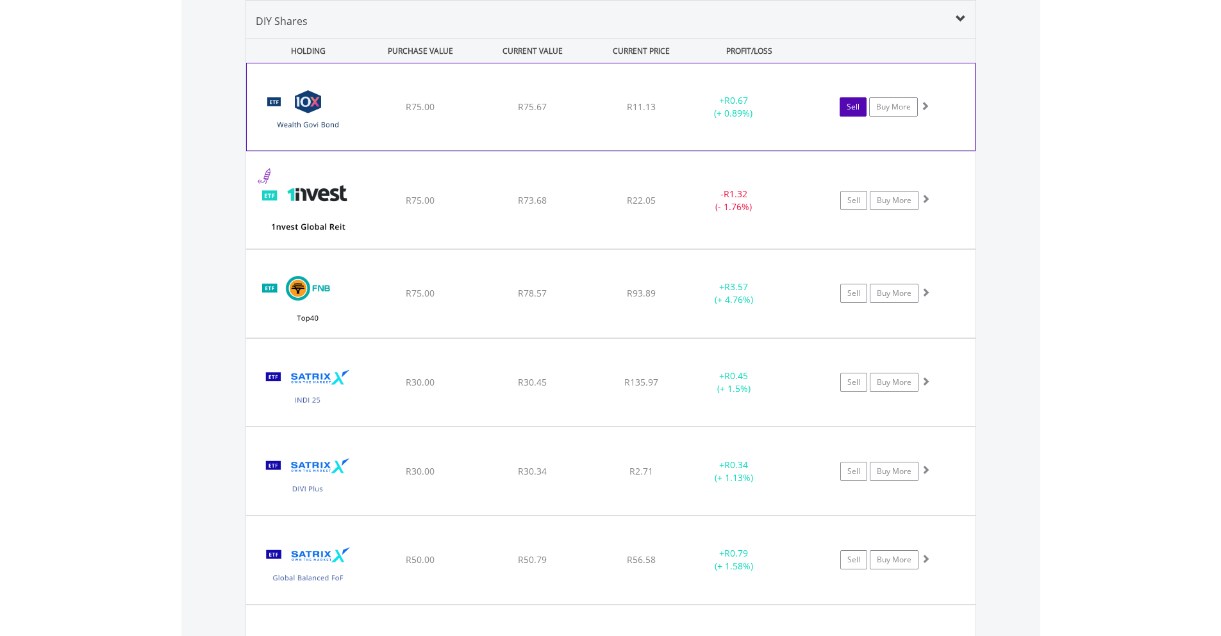
click at [852, 103] on link "Sell" at bounding box center [853, 106] width 27 height 19
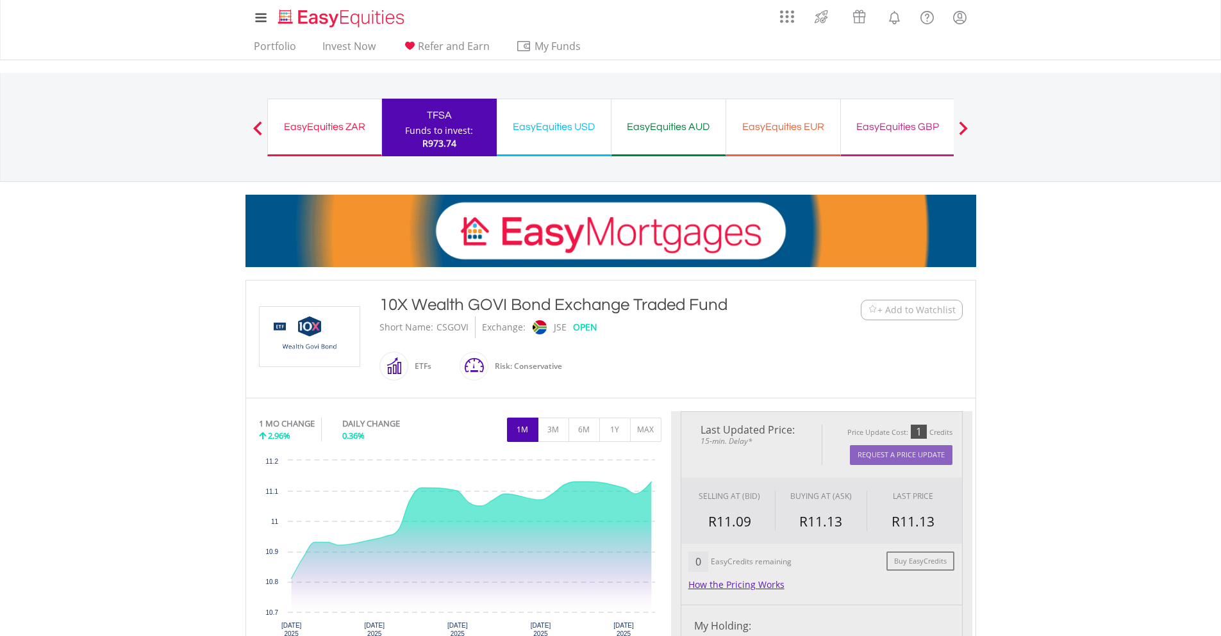
type input "*****"
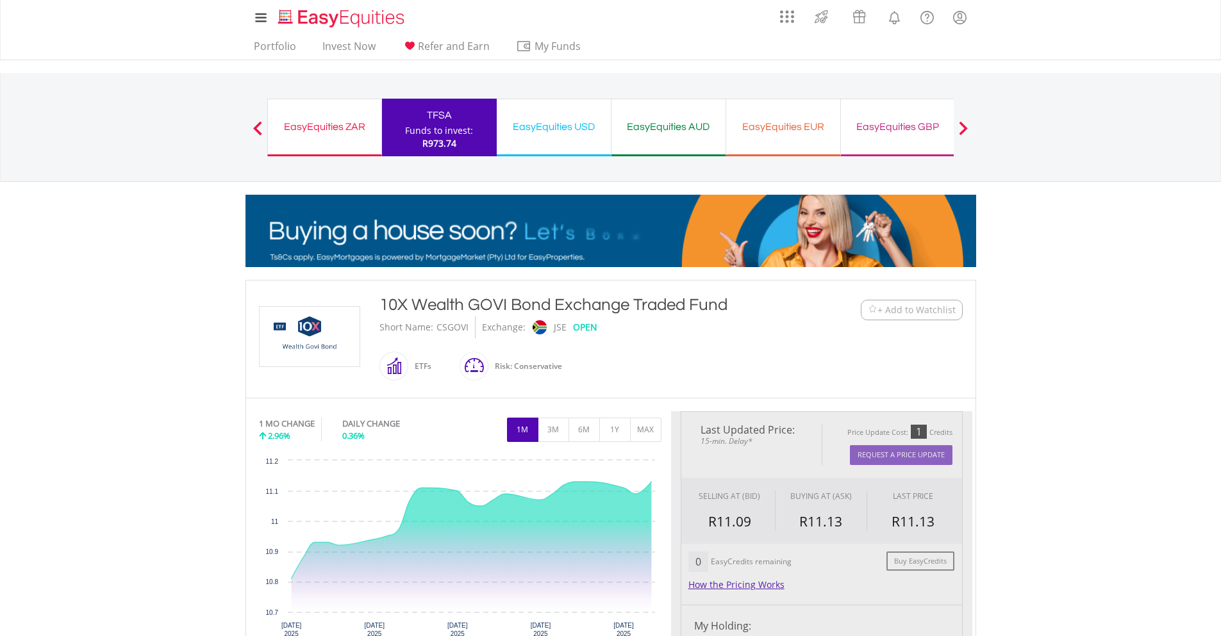
type input "******"
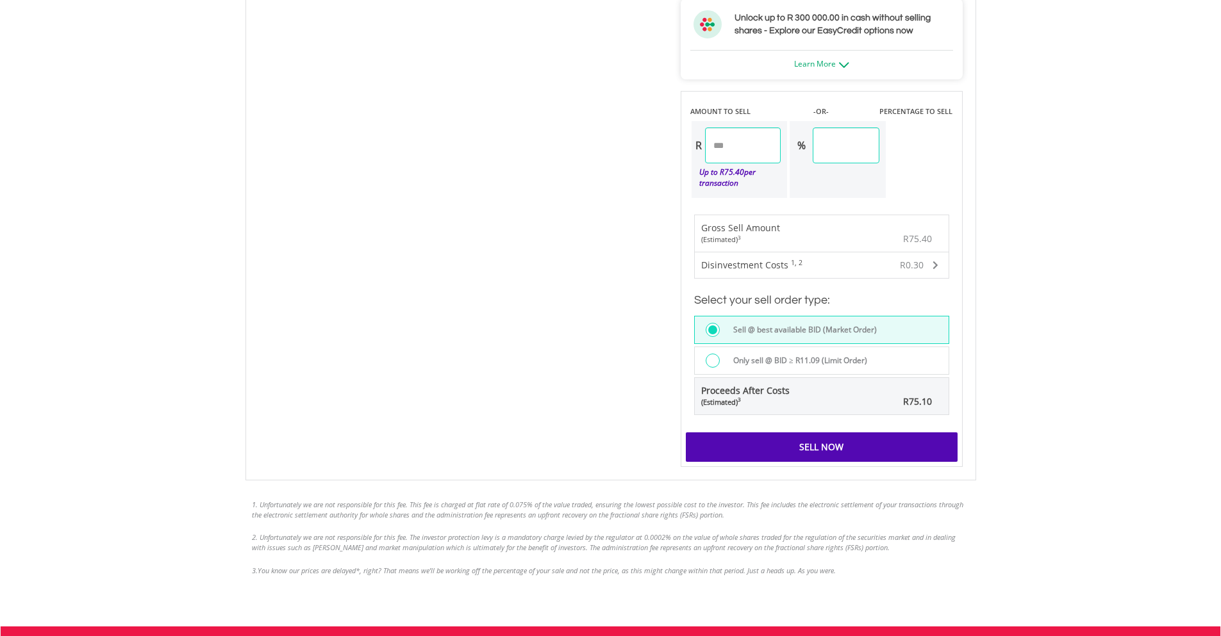
scroll to position [748, 0]
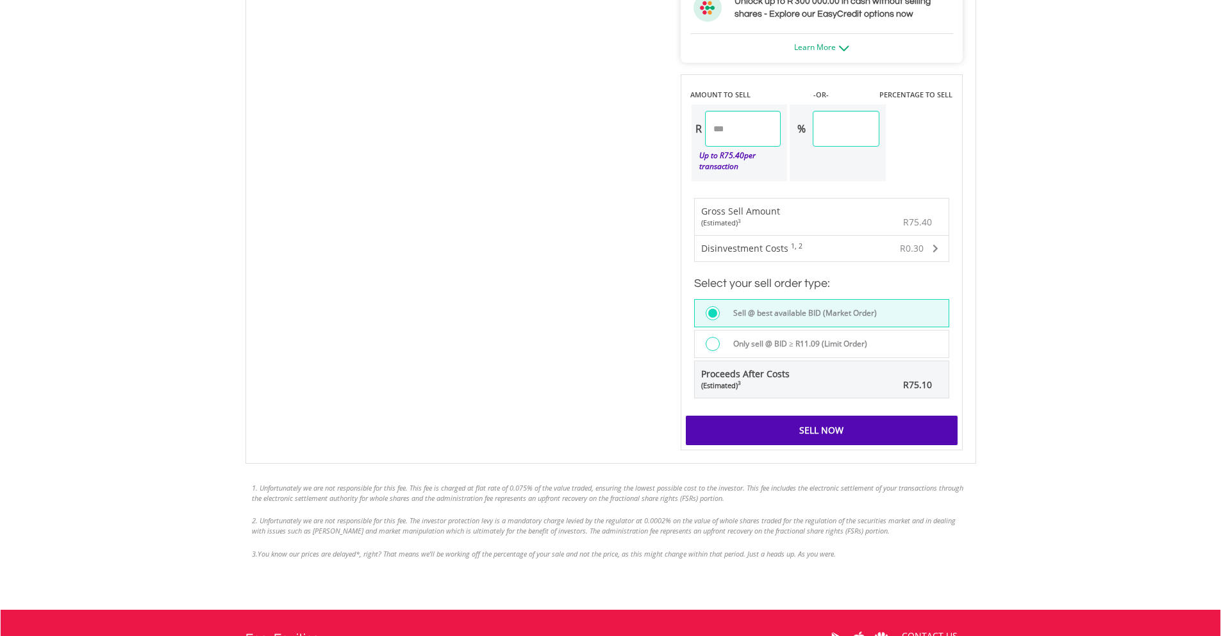
click at [767, 427] on div "Sell Now" at bounding box center [822, 430] width 272 height 29
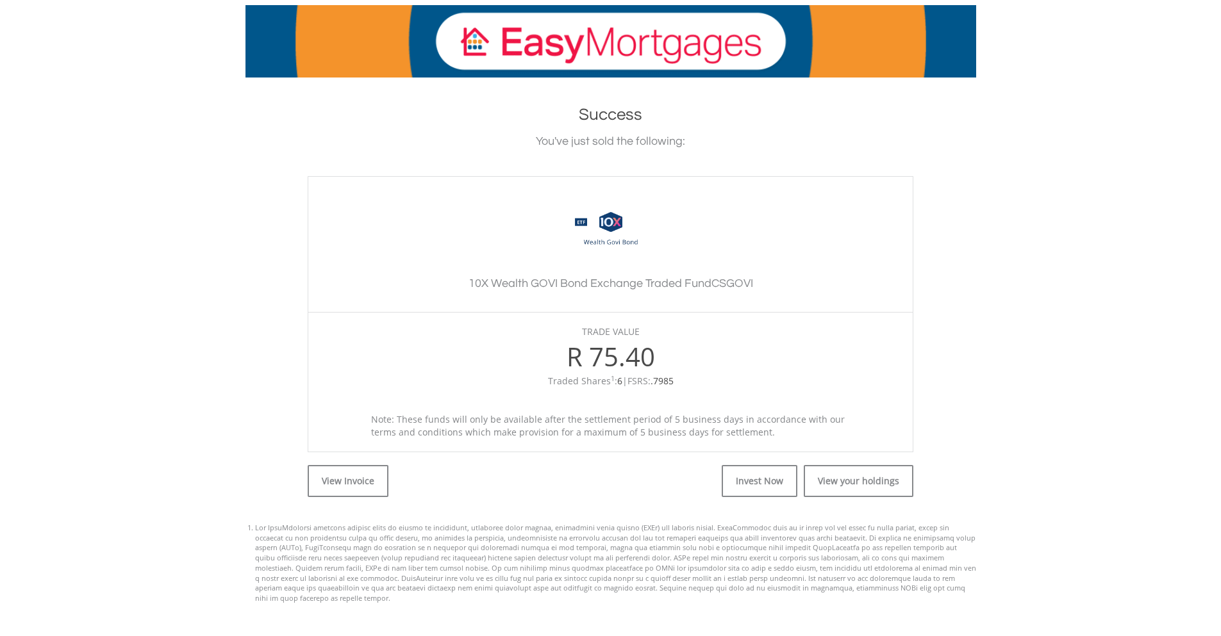
scroll to position [320, 0]
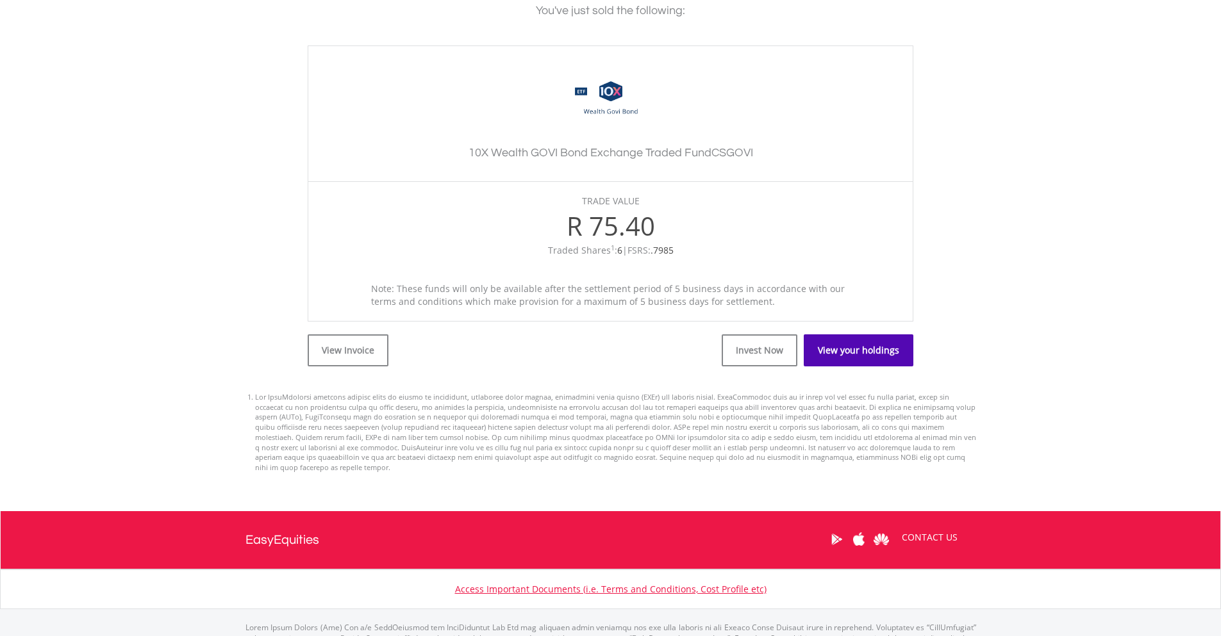
click at [836, 344] on link "View your holdings" at bounding box center [859, 351] width 110 height 32
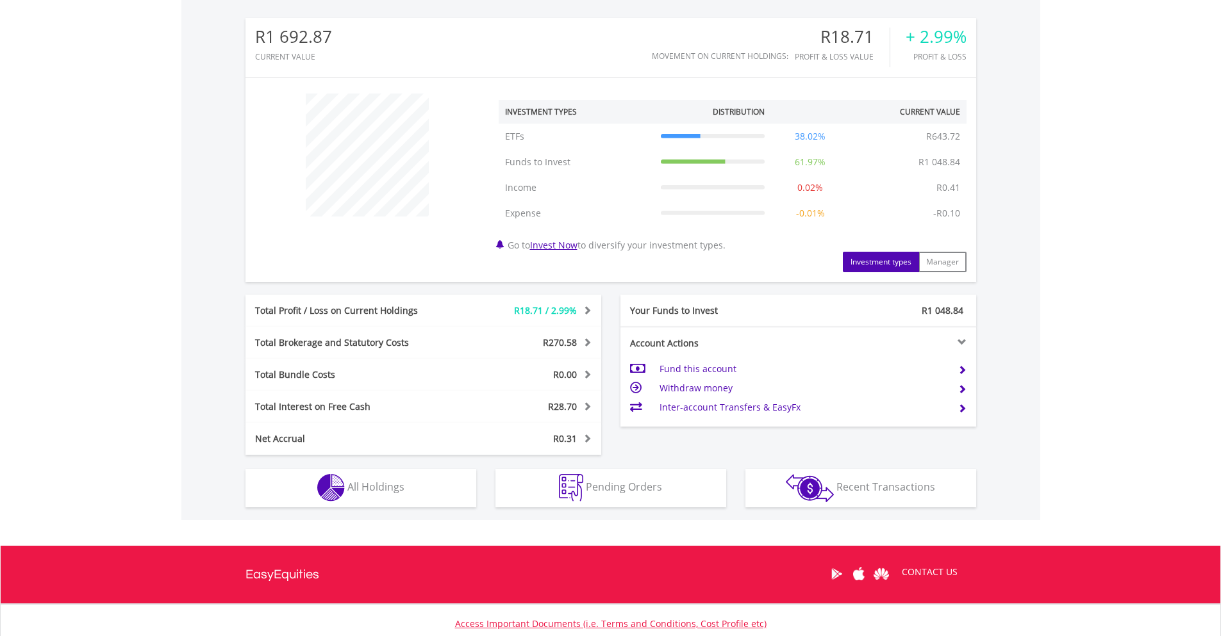
scroll to position [427, 0]
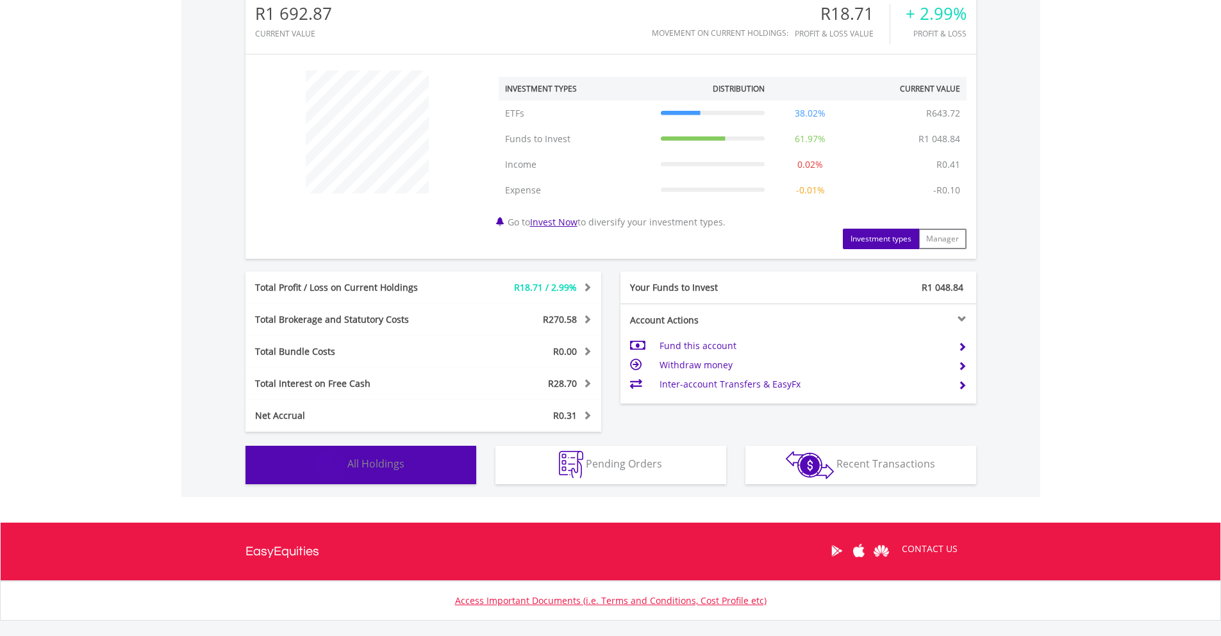
click at [374, 465] on span "All Holdings" at bounding box center [375, 464] width 57 height 14
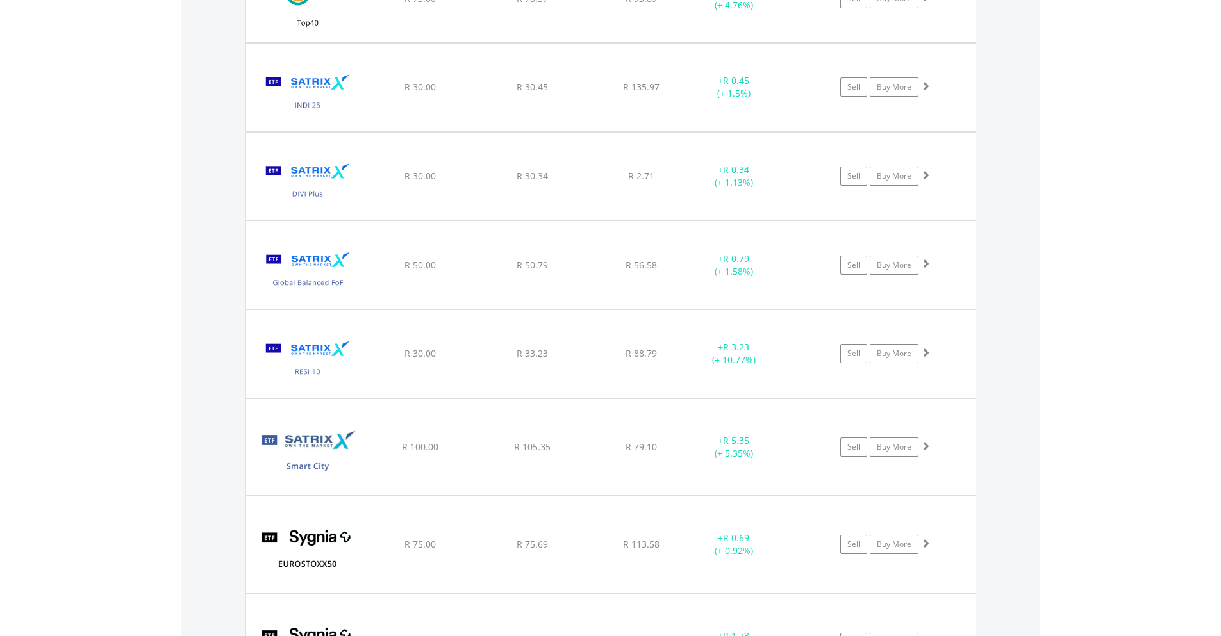
scroll to position [736, 0]
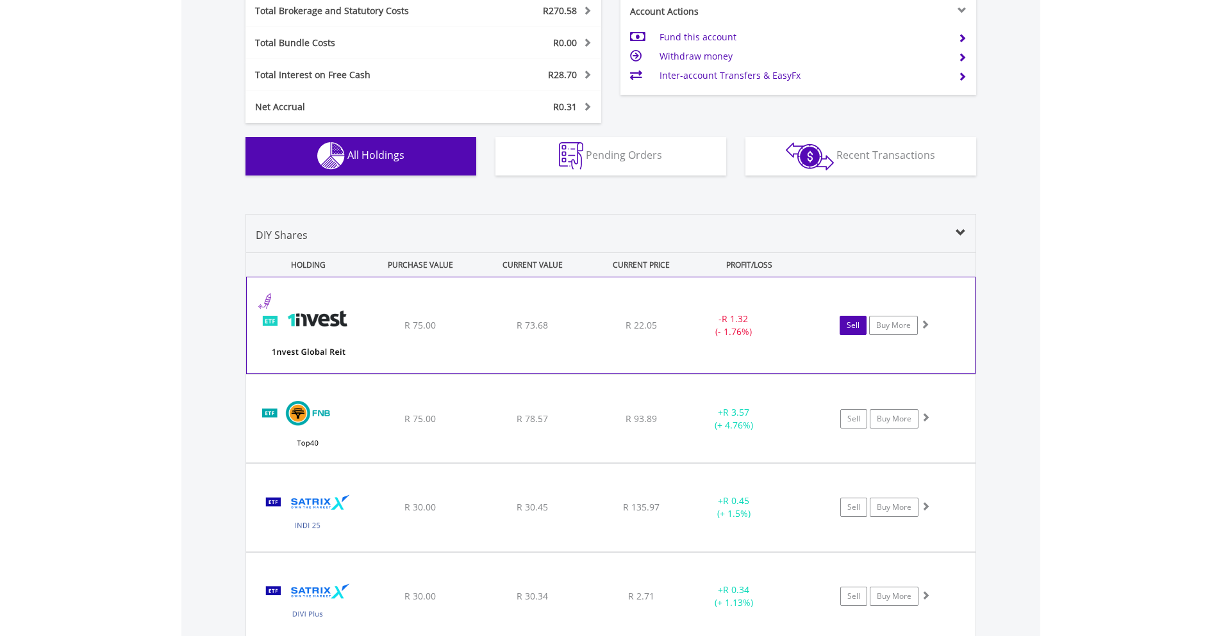
click at [850, 323] on link "Sell" at bounding box center [853, 325] width 27 height 19
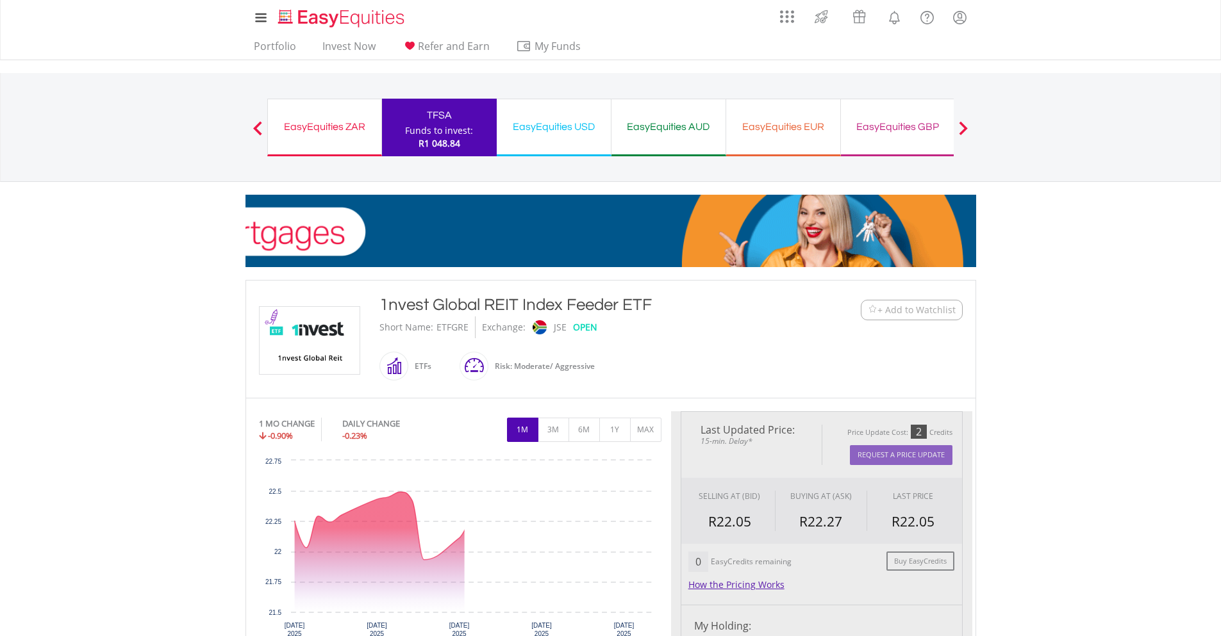
type input "*****"
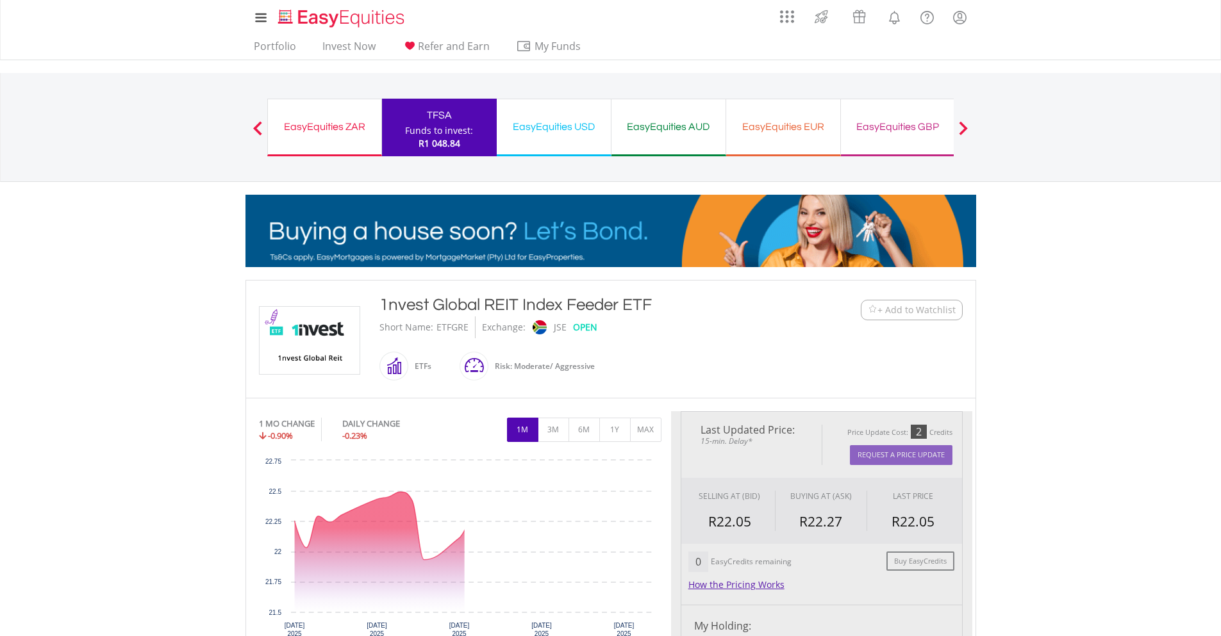
type input "******"
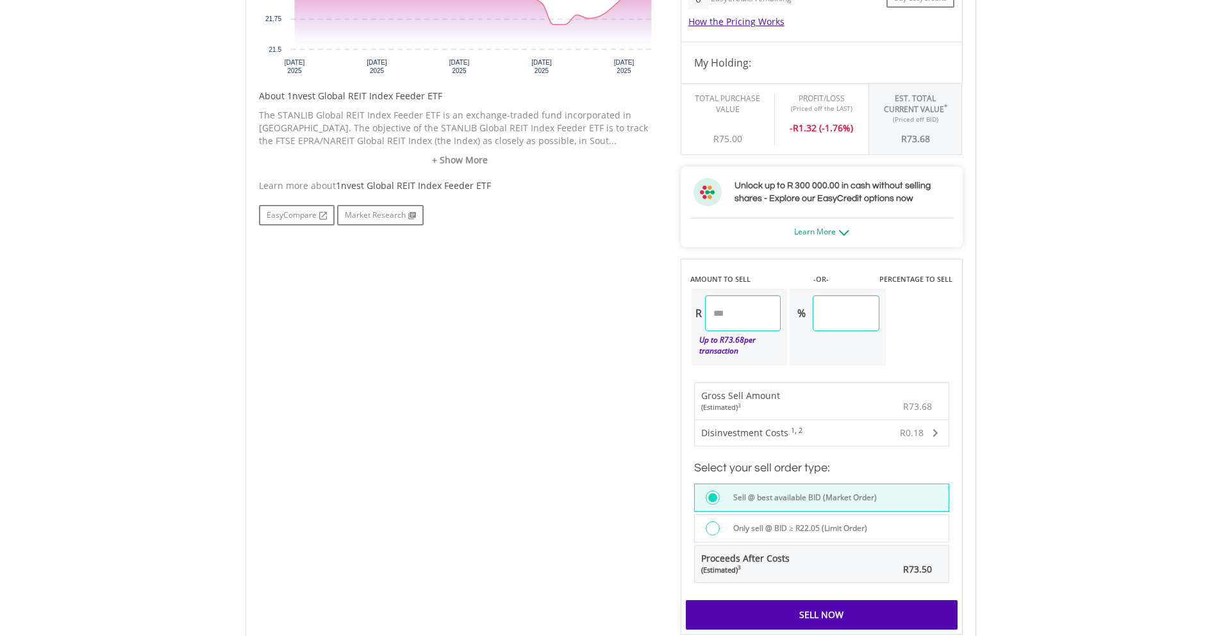
scroll to position [641, 0]
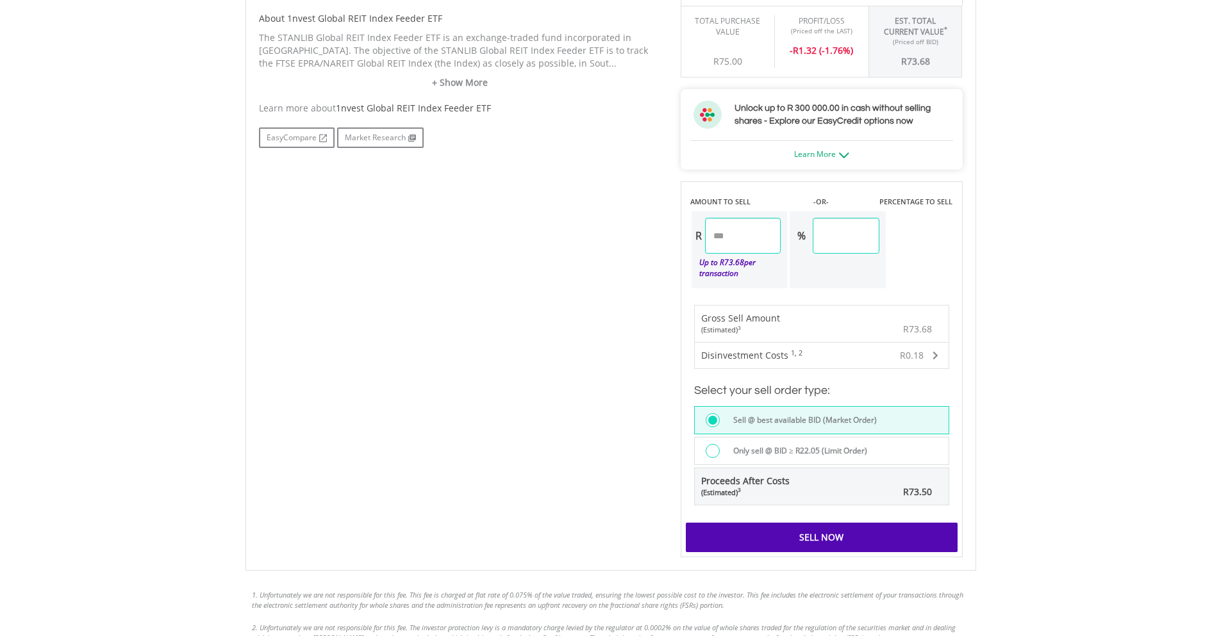
click at [904, 530] on div "Sell Now" at bounding box center [822, 537] width 272 height 29
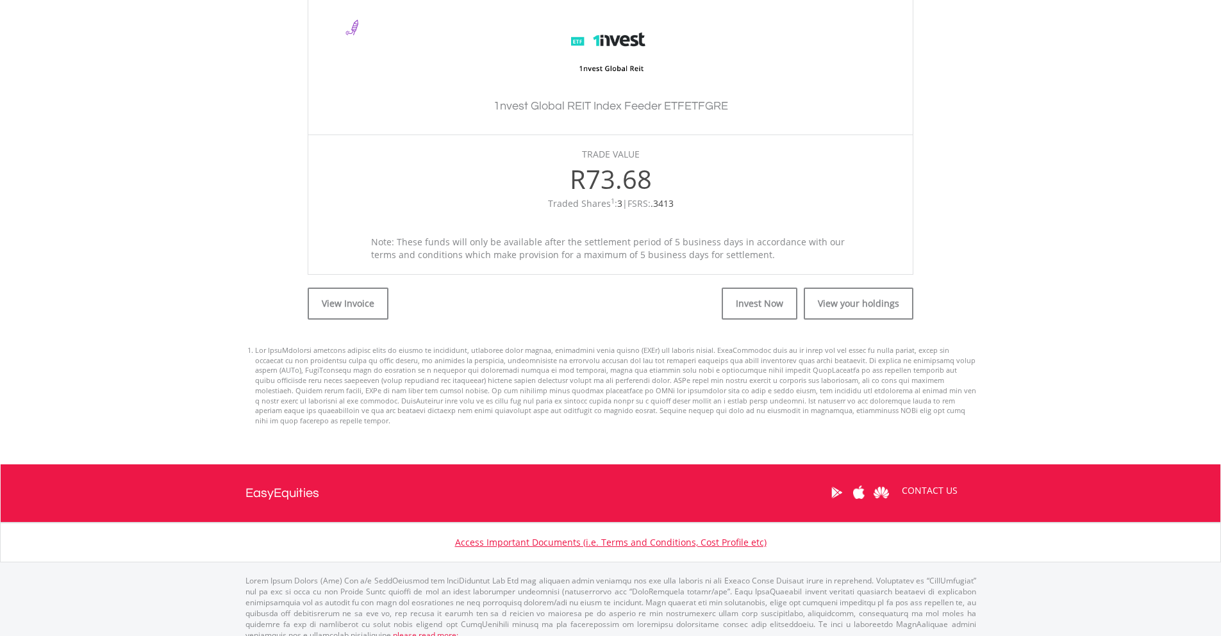
scroll to position [378, 0]
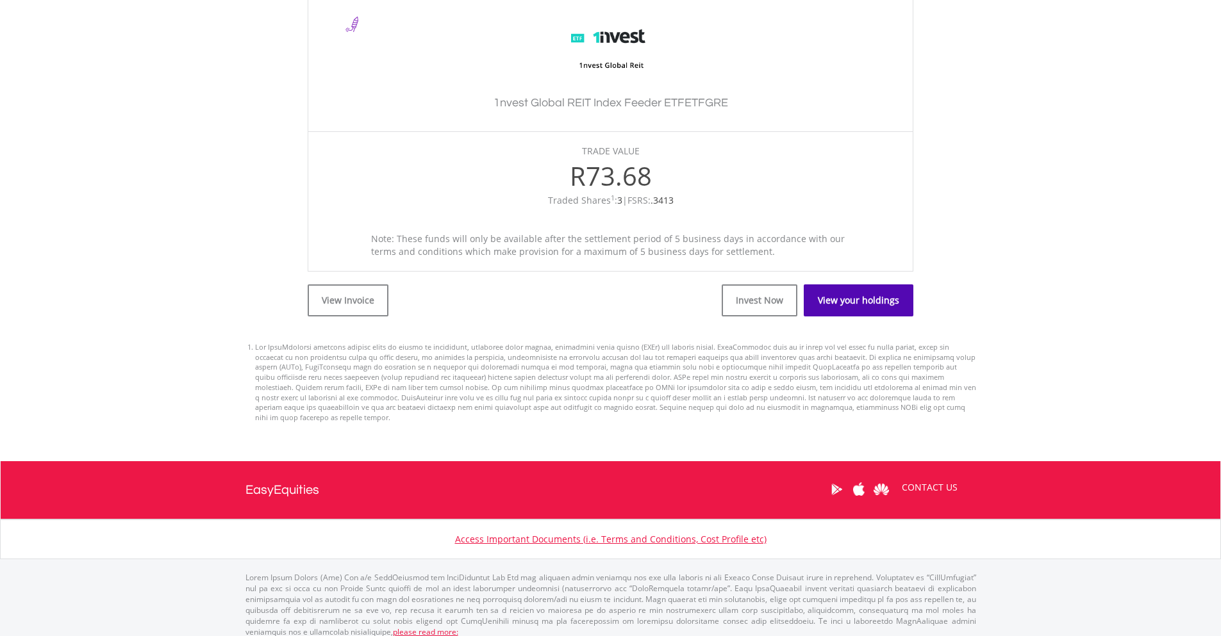
click at [841, 294] on link "View your holdings" at bounding box center [859, 301] width 110 height 32
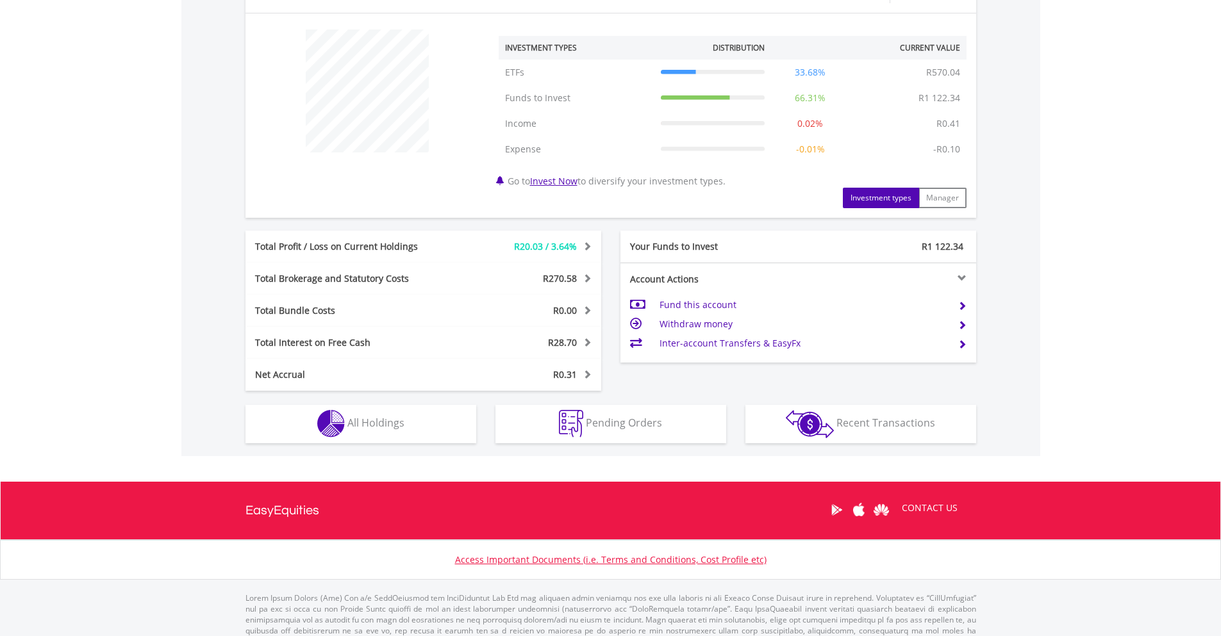
scroll to position [499, 0]
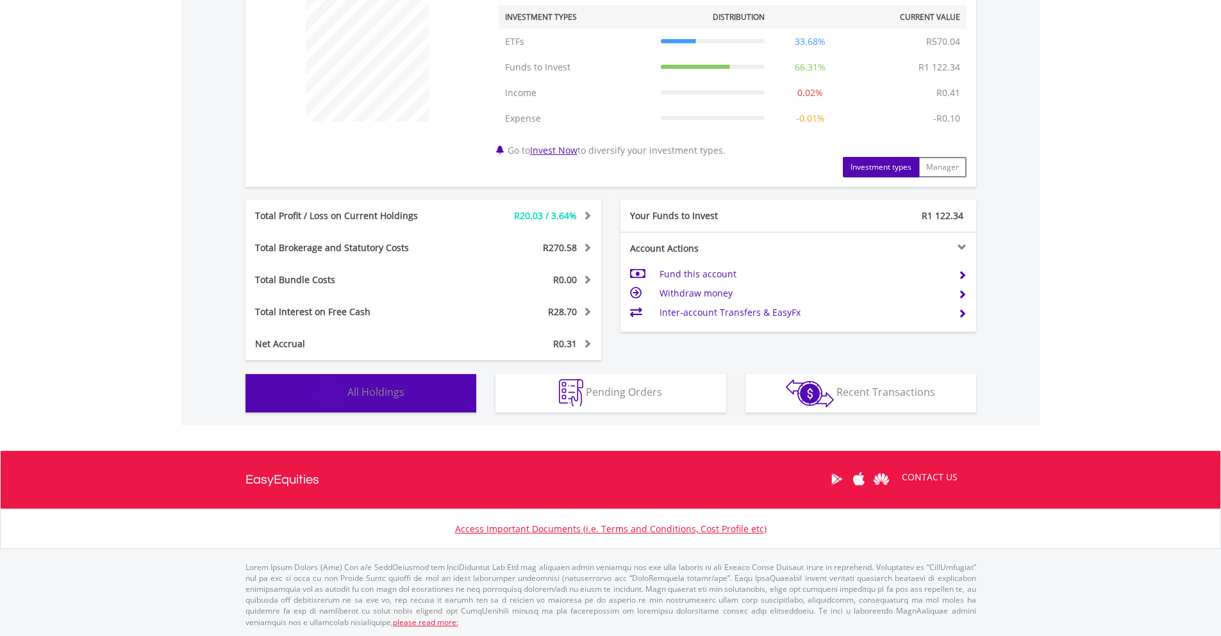
click at [419, 389] on button "Holdings All Holdings" at bounding box center [360, 393] width 231 height 38
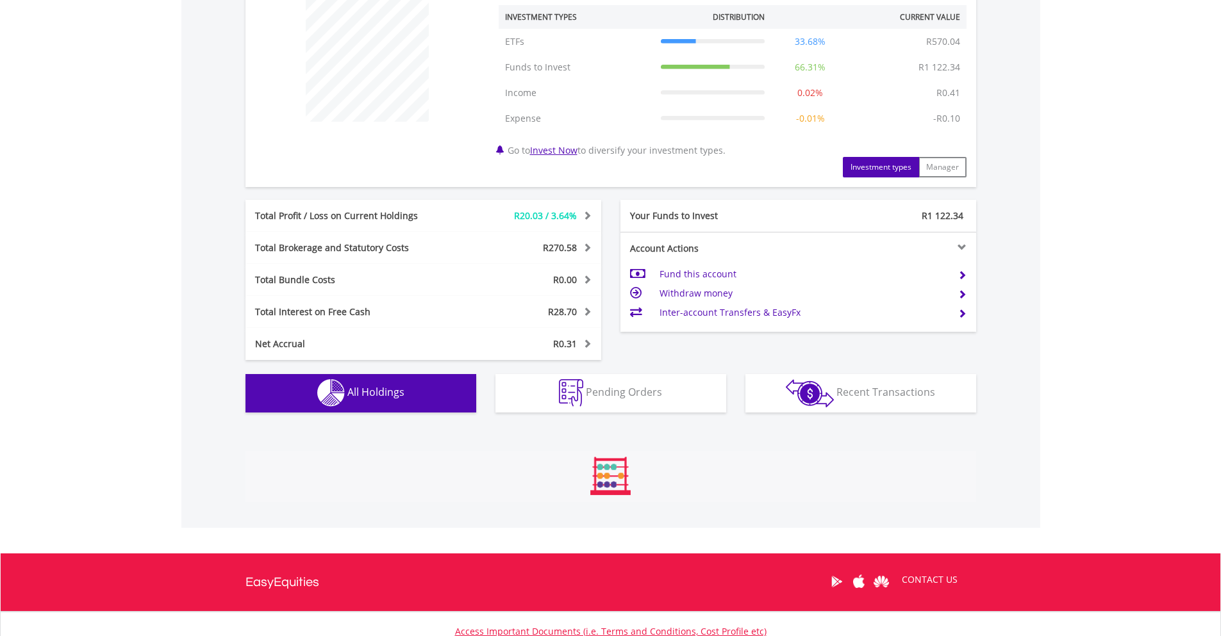
scroll to position [950, 0]
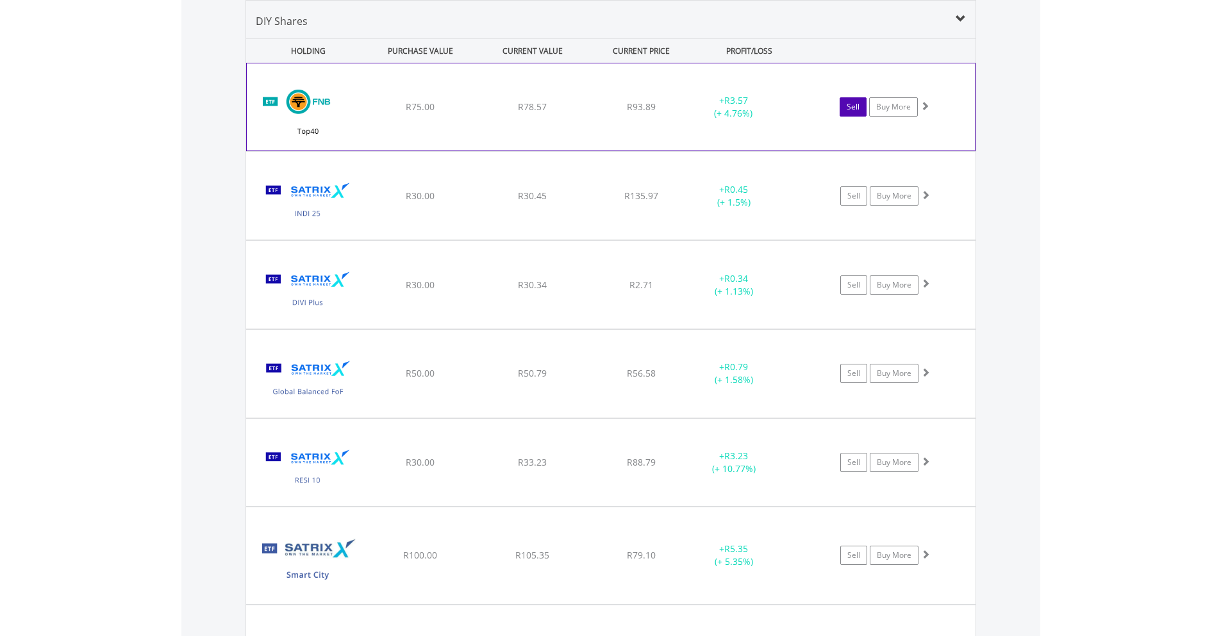
click at [850, 104] on link "Sell" at bounding box center [853, 106] width 27 height 19
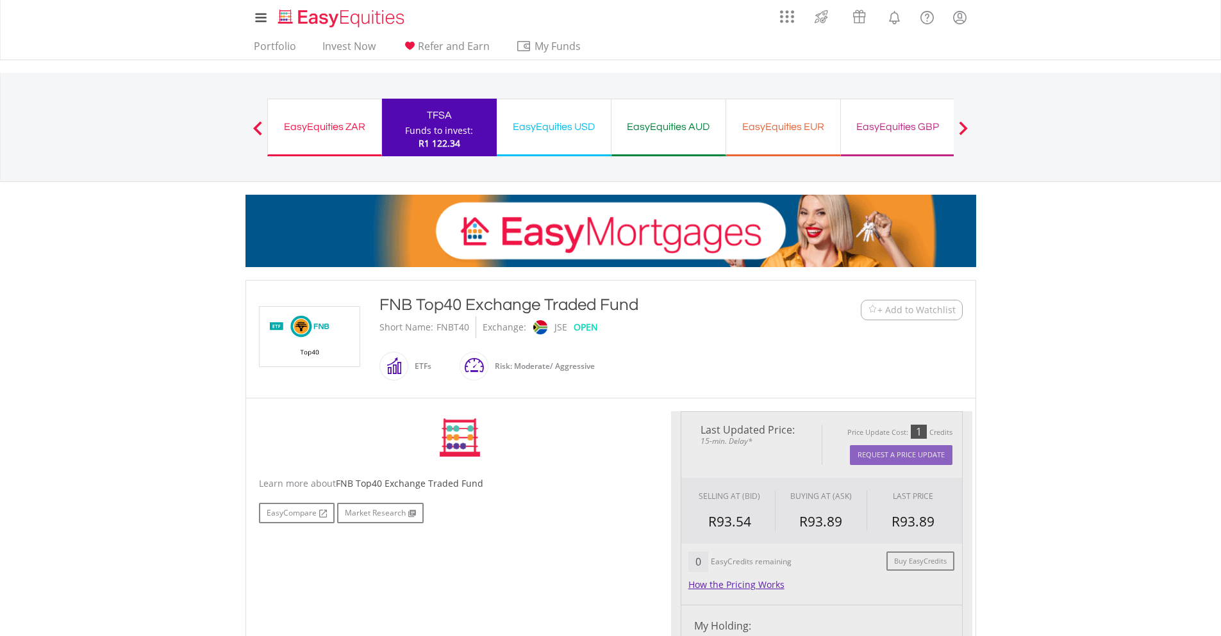
type input "*****"
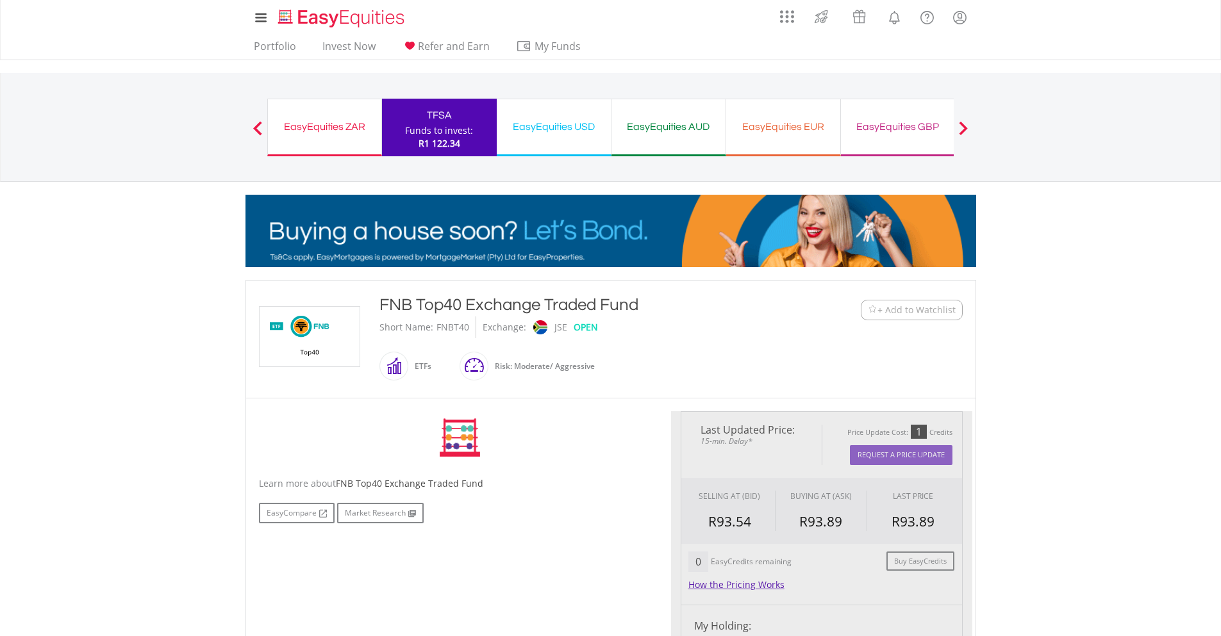
type input "******"
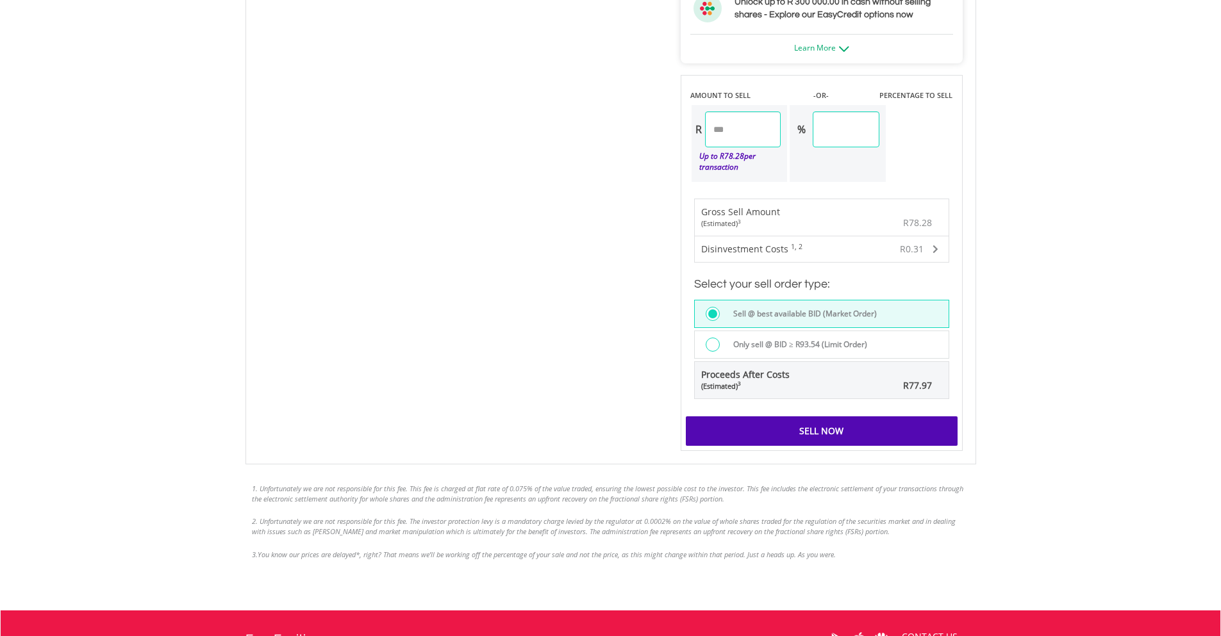
scroll to position [854, 0]
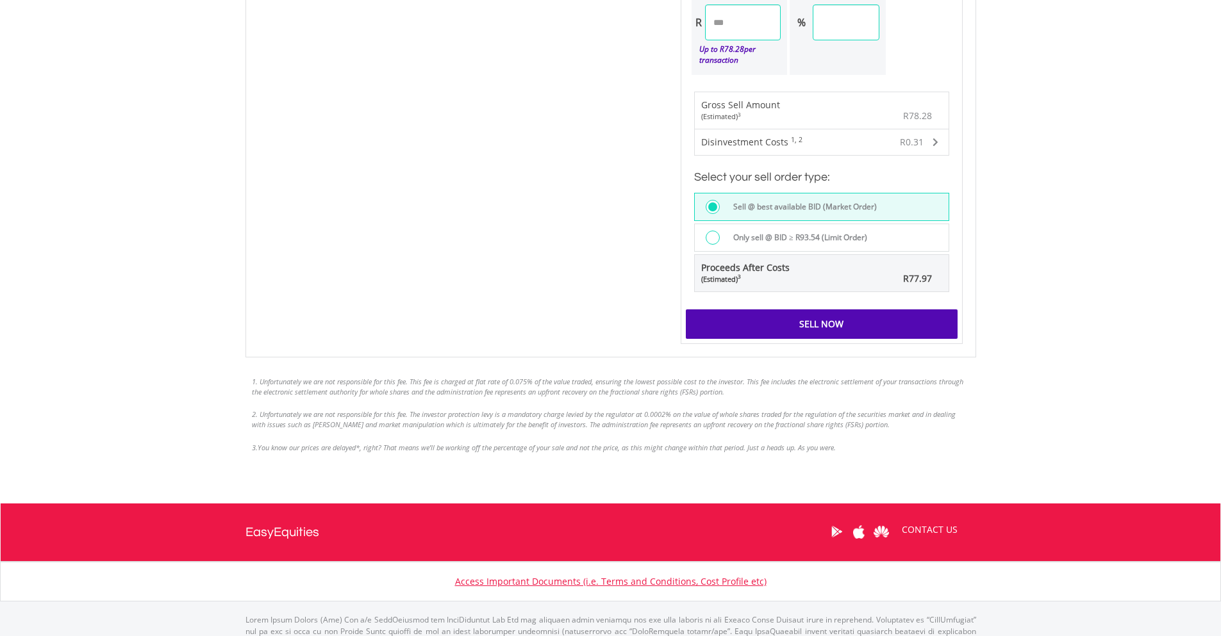
click at [870, 317] on div "Sell Now" at bounding box center [822, 324] width 272 height 29
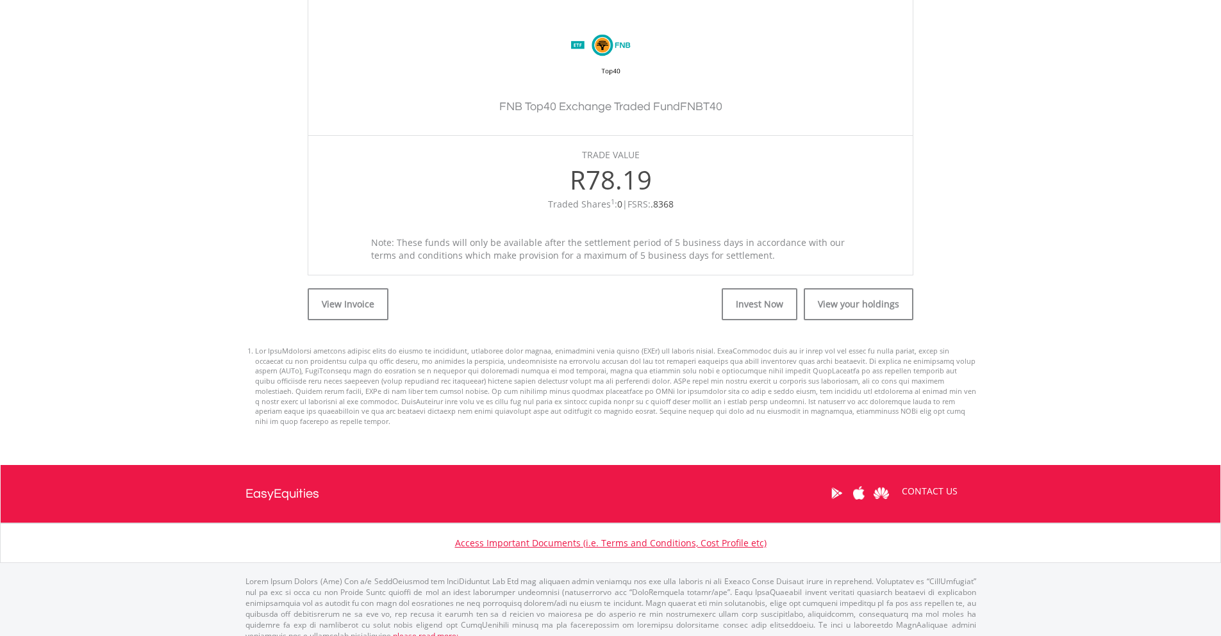
scroll to position [370, 0]
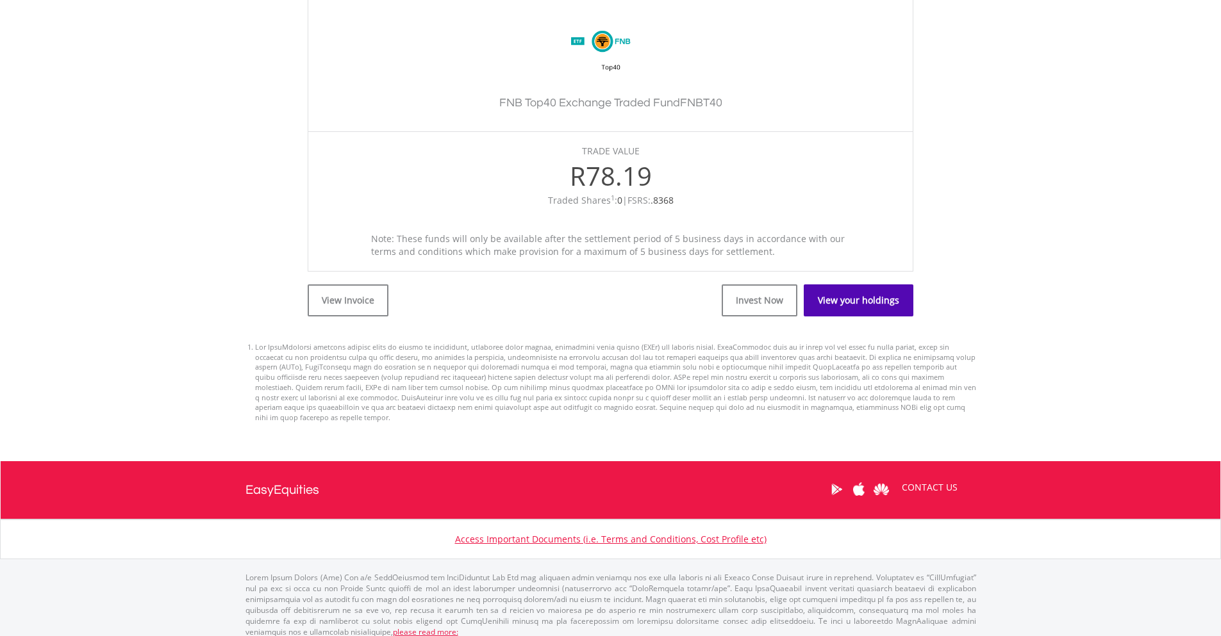
click at [853, 296] on link "View your holdings" at bounding box center [859, 301] width 110 height 32
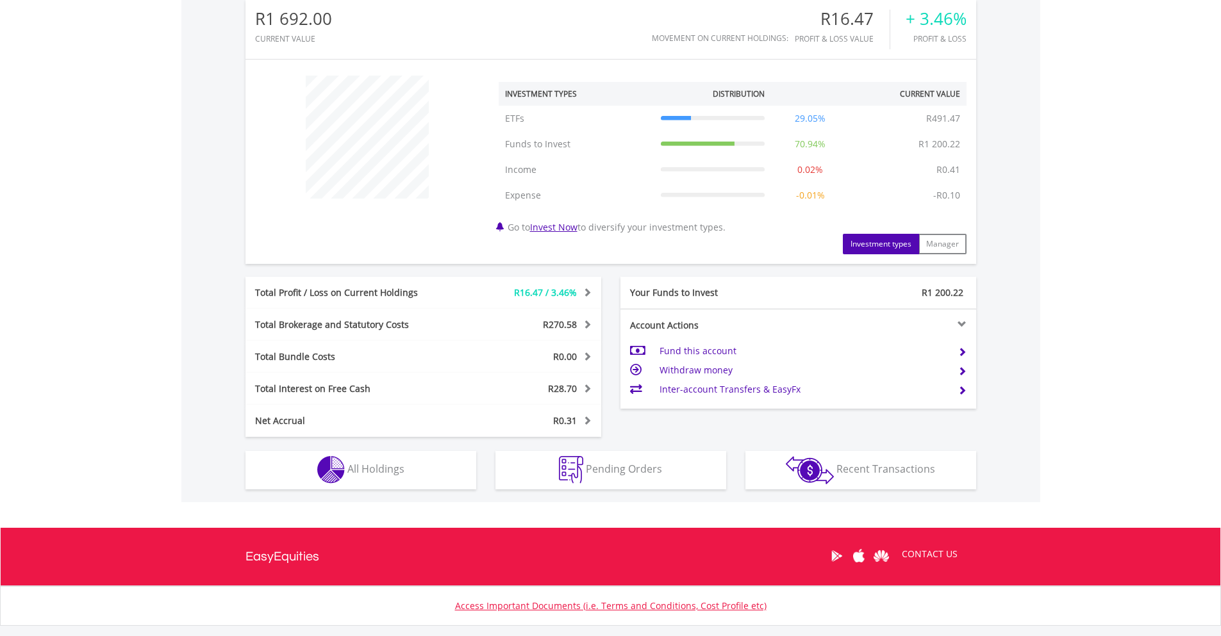
scroll to position [427, 0]
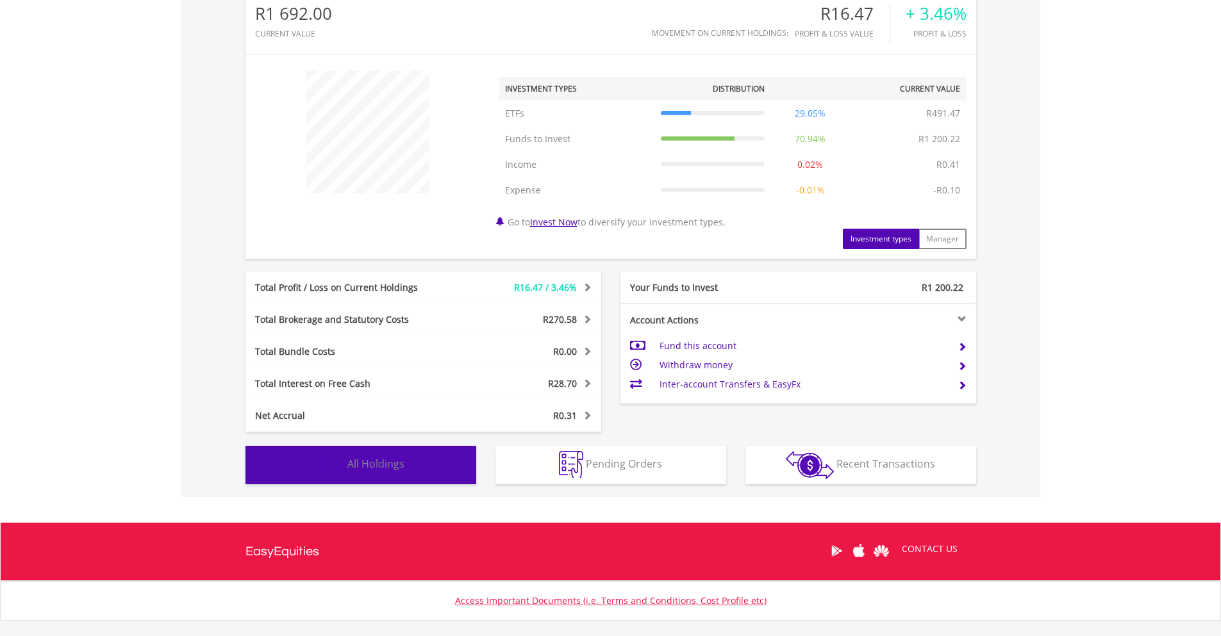
click at [410, 460] on button "Holdings All Holdings" at bounding box center [360, 465] width 231 height 38
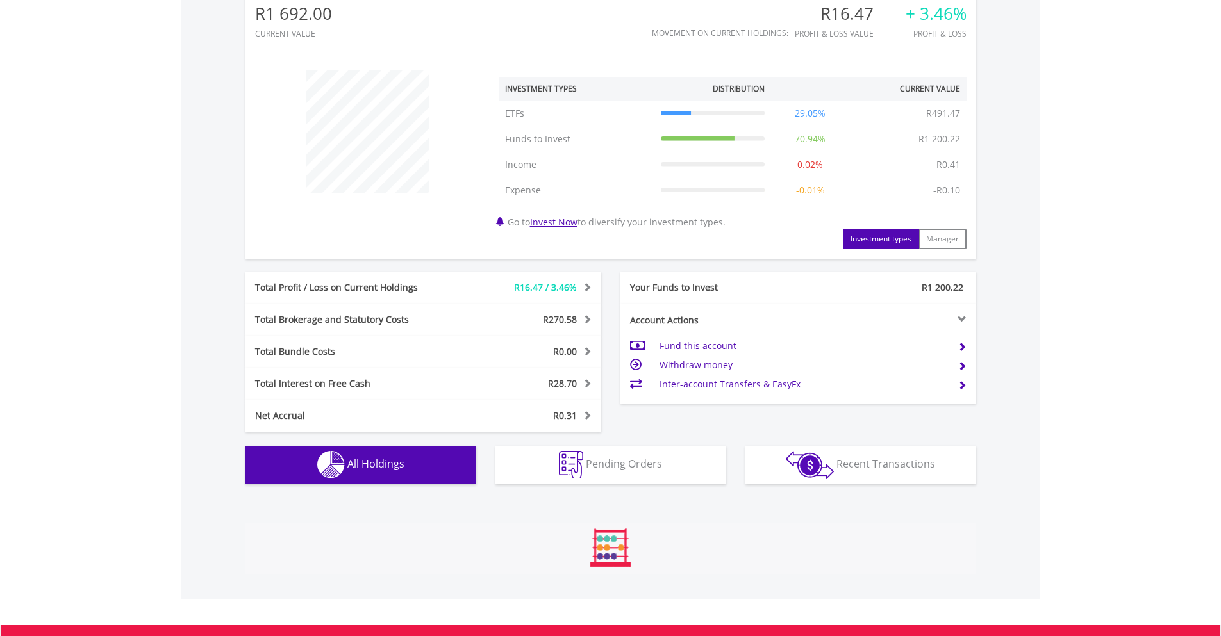
scroll to position [950, 0]
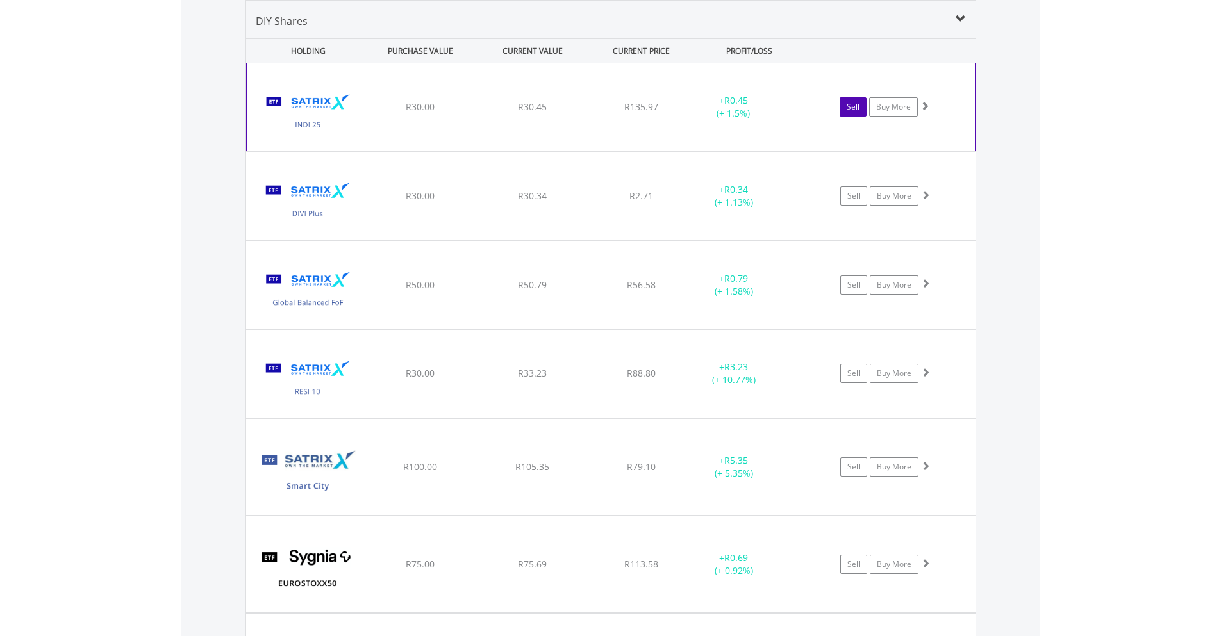
click at [852, 104] on link "Sell" at bounding box center [853, 106] width 27 height 19
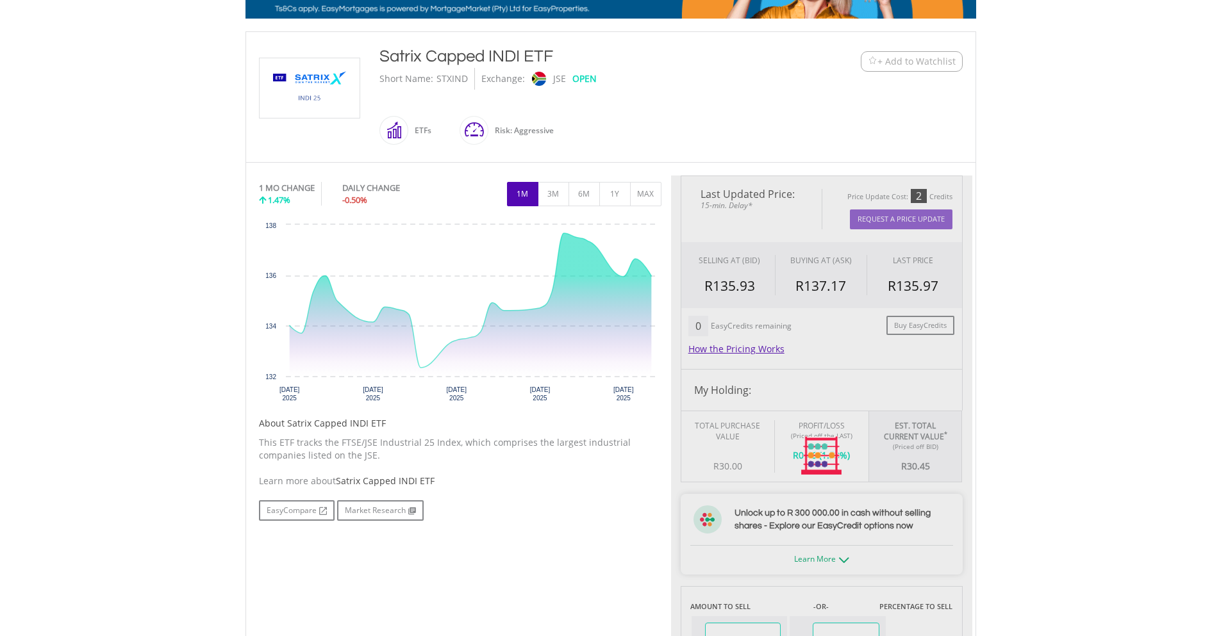
type input "*****"
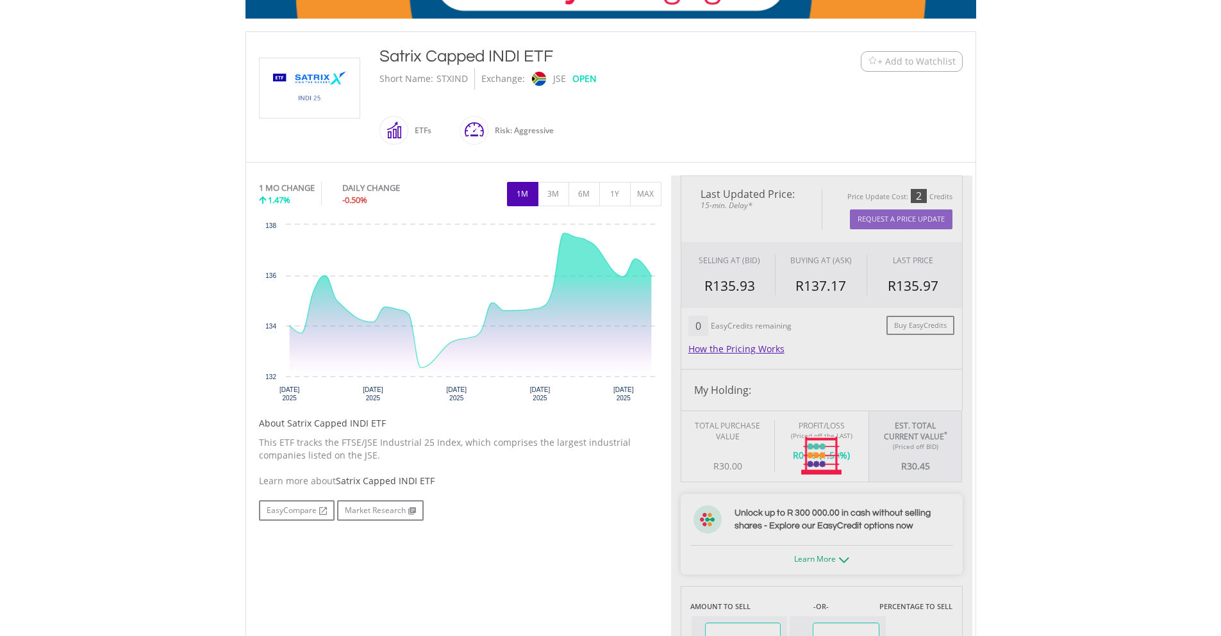
type input "******"
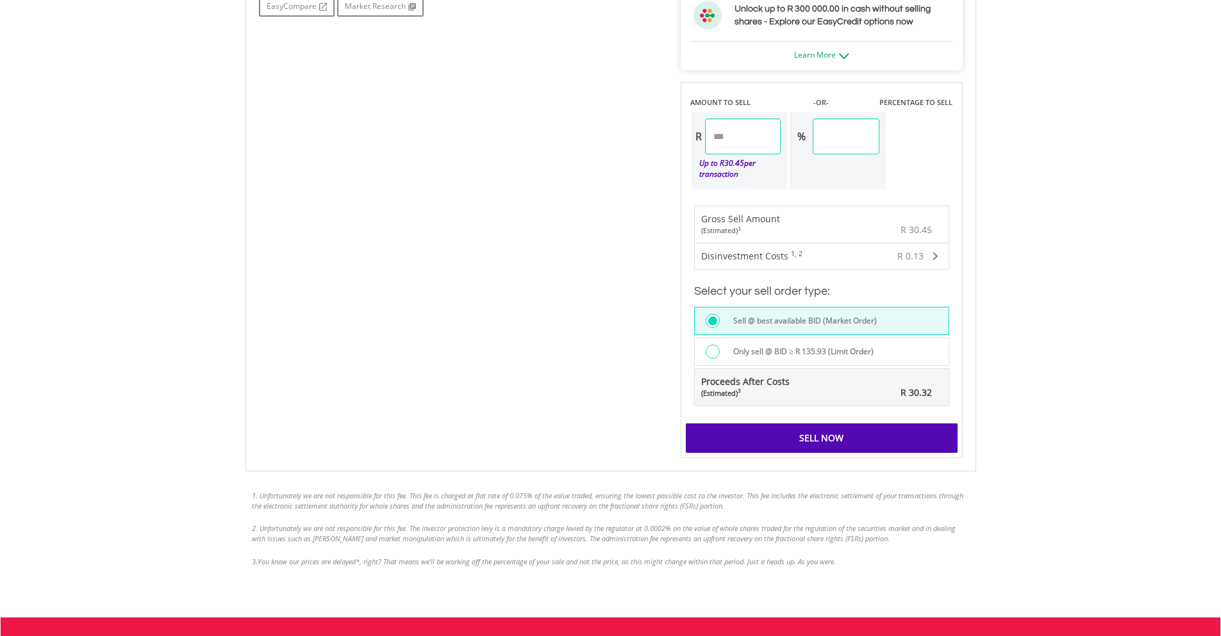
scroll to position [854, 0]
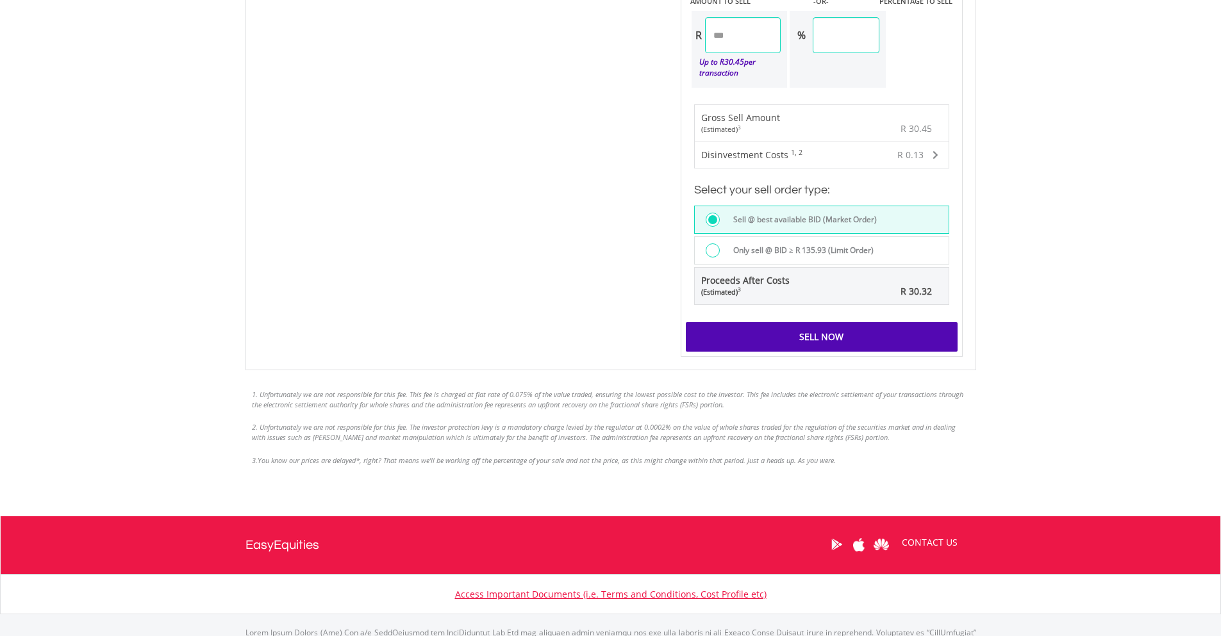
click at [871, 333] on div "Sell Now" at bounding box center [822, 336] width 272 height 29
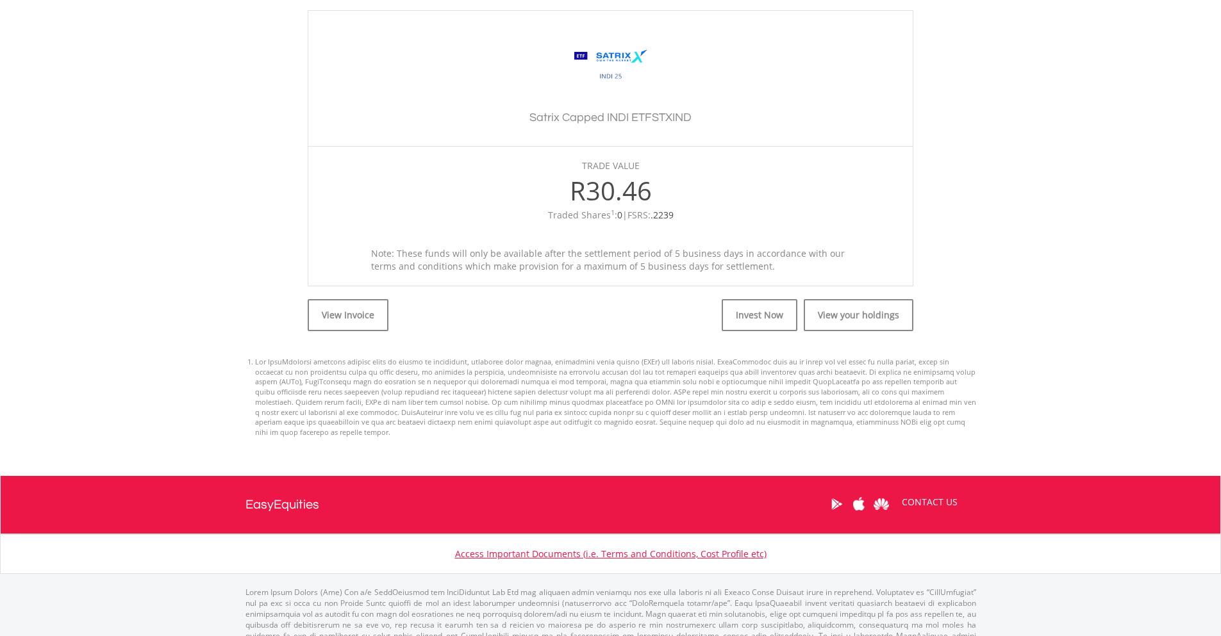
scroll to position [370, 0]
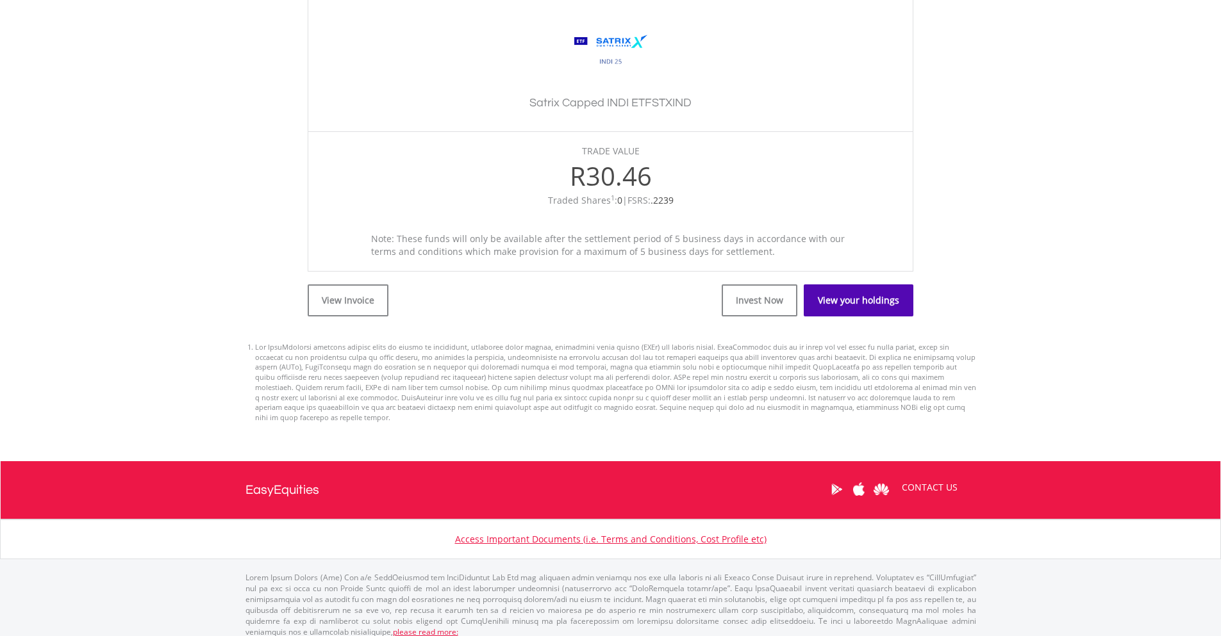
click at [865, 300] on link "View your holdings" at bounding box center [859, 301] width 110 height 32
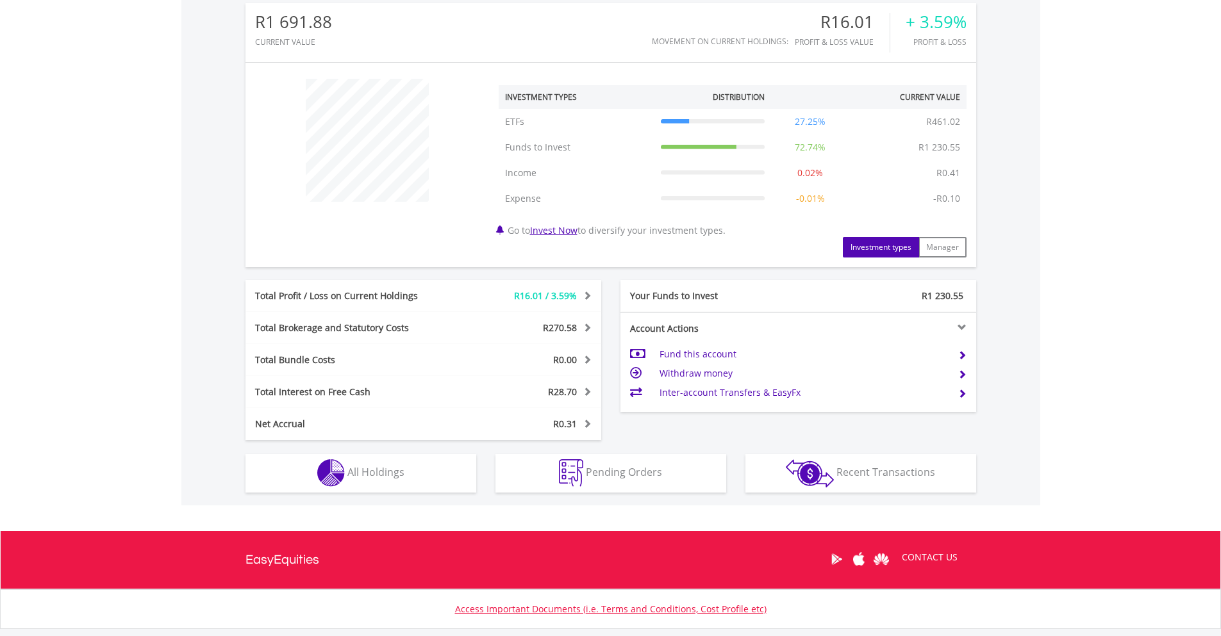
scroll to position [427, 0]
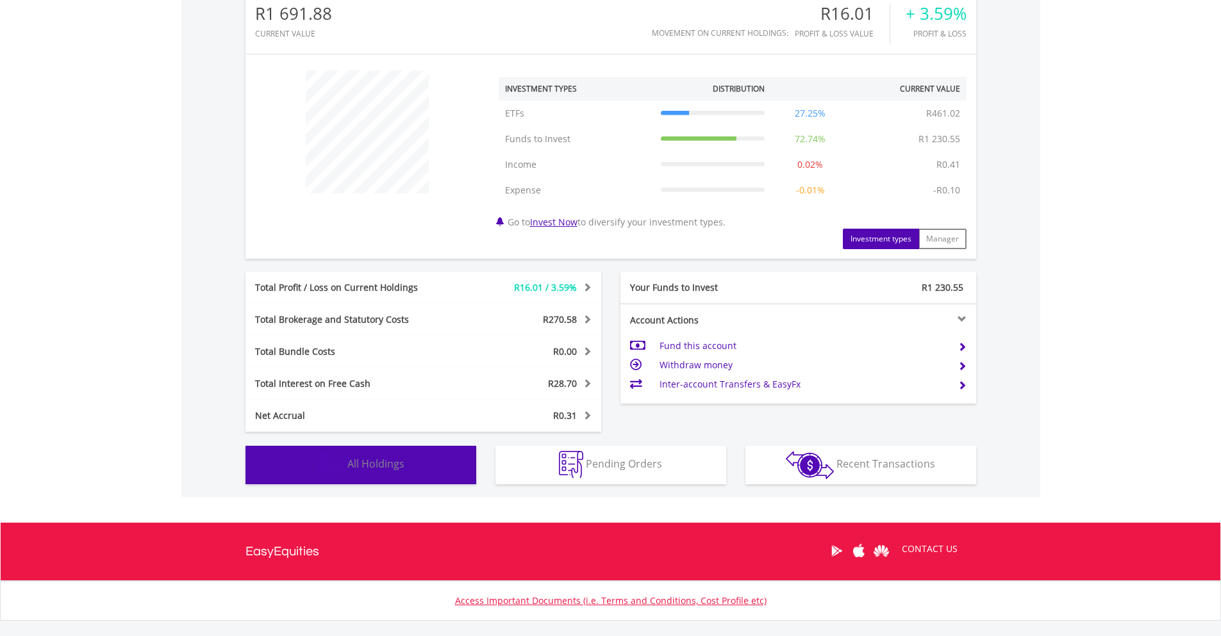
click at [409, 463] on button "Holdings All Holdings" at bounding box center [360, 465] width 231 height 38
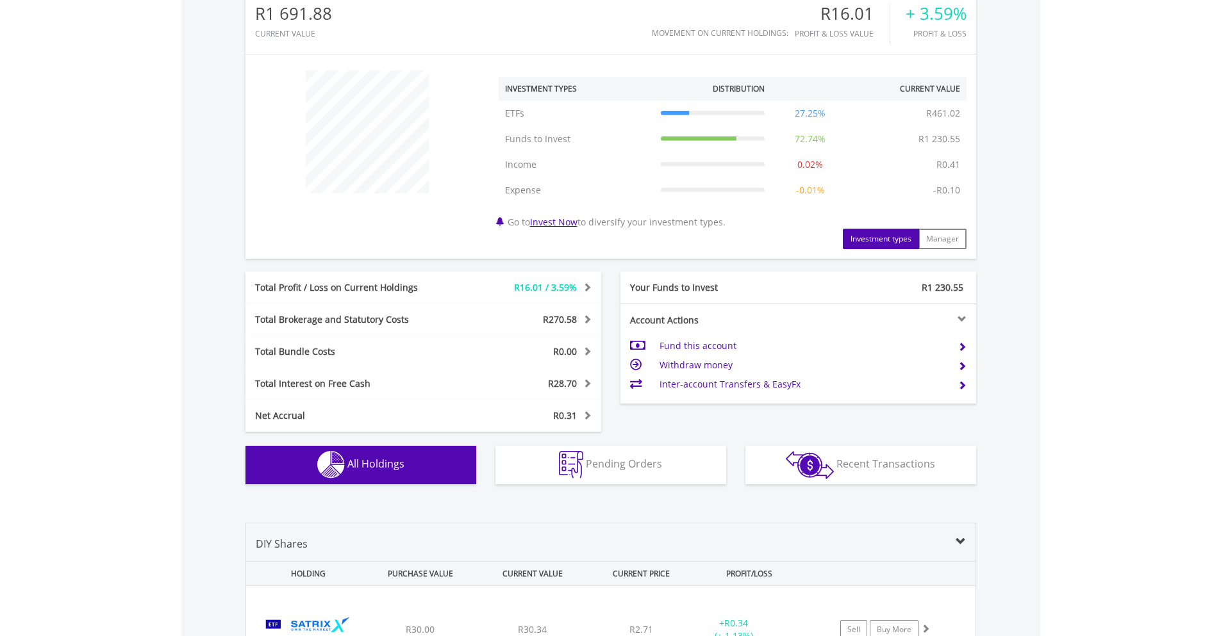
scroll to position [950, 0]
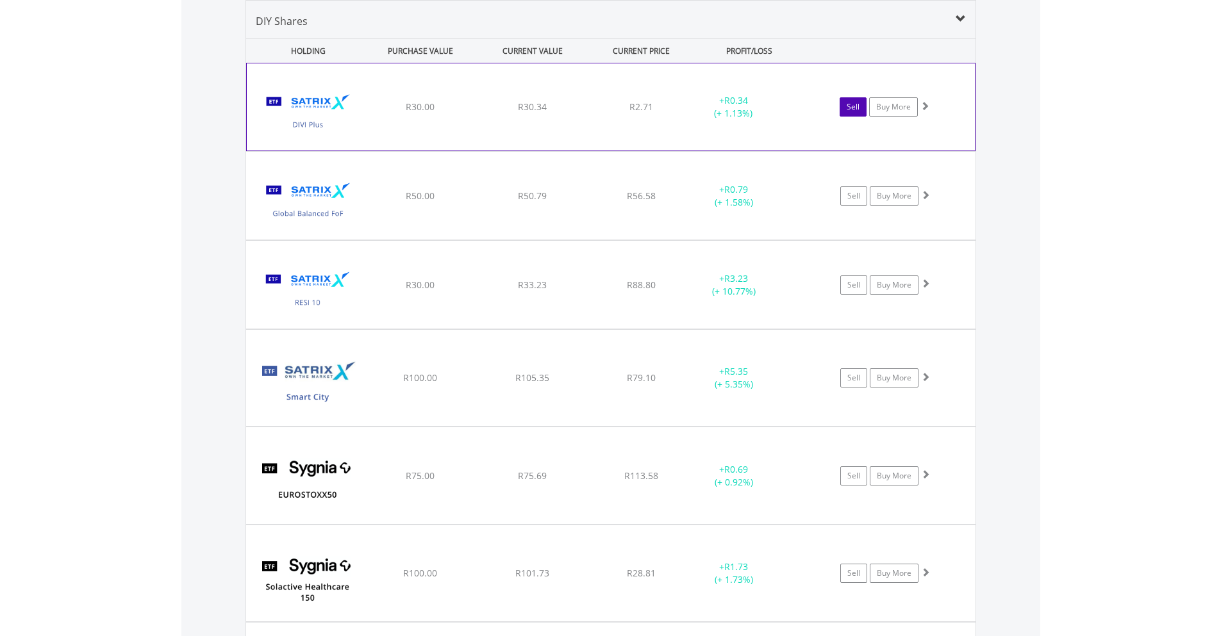
click at [846, 106] on link "Sell" at bounding box center [853, 106] width 27 height 19
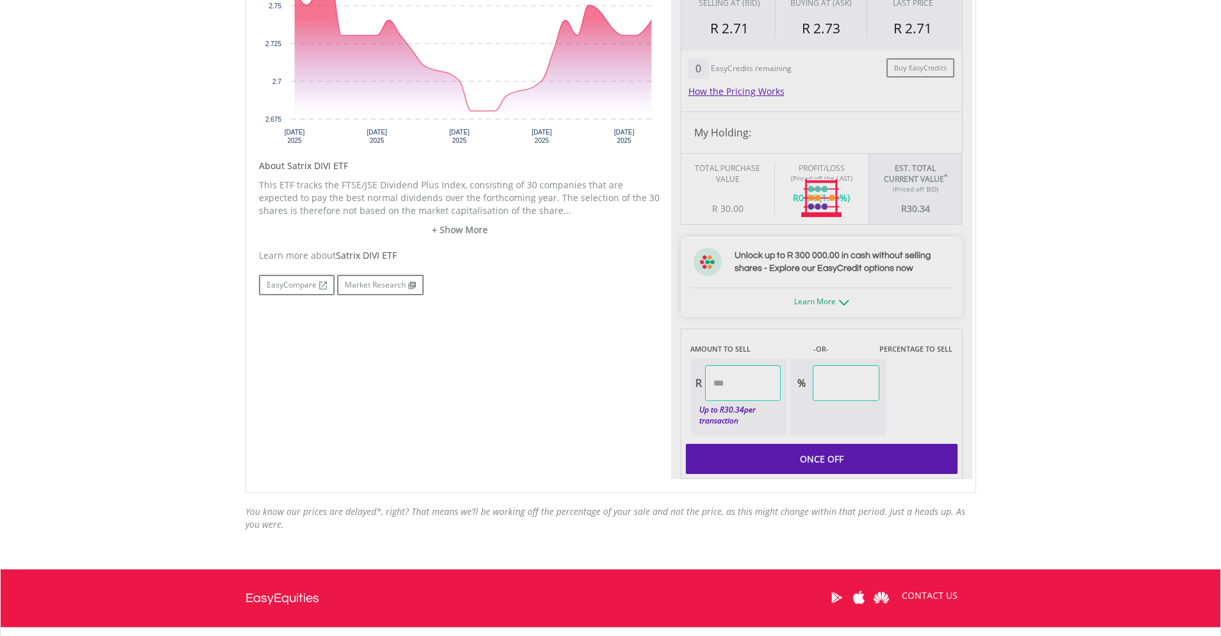
scroll to position [624, 0]
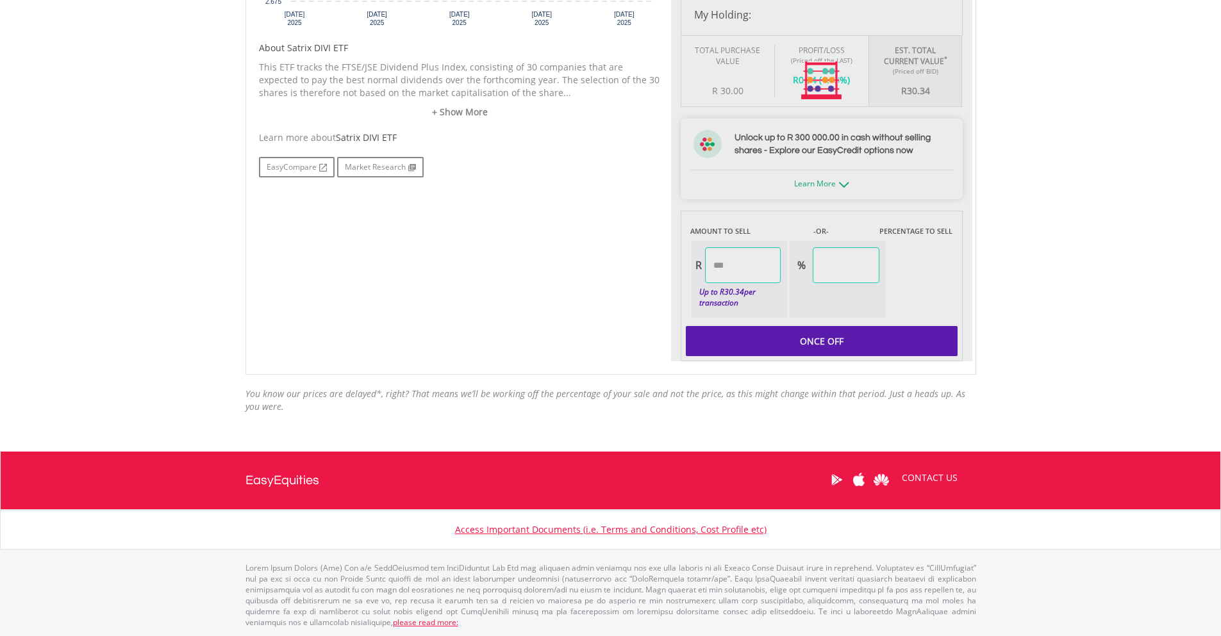
type input "*****"
type input "******"
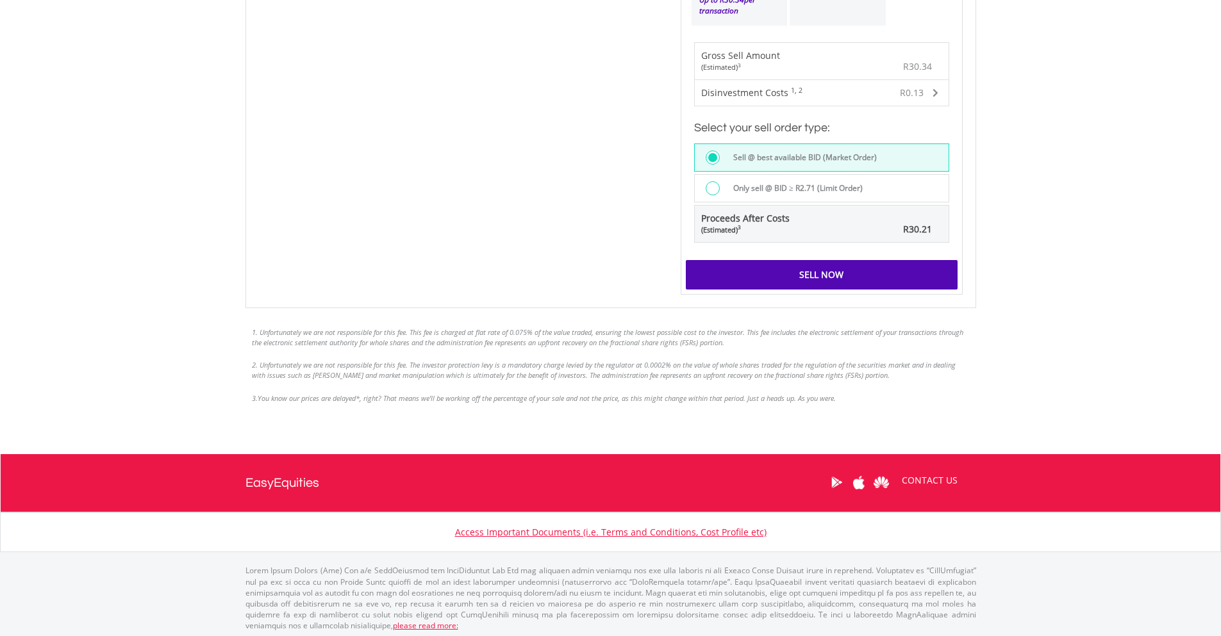
scroll to position [920, 0]
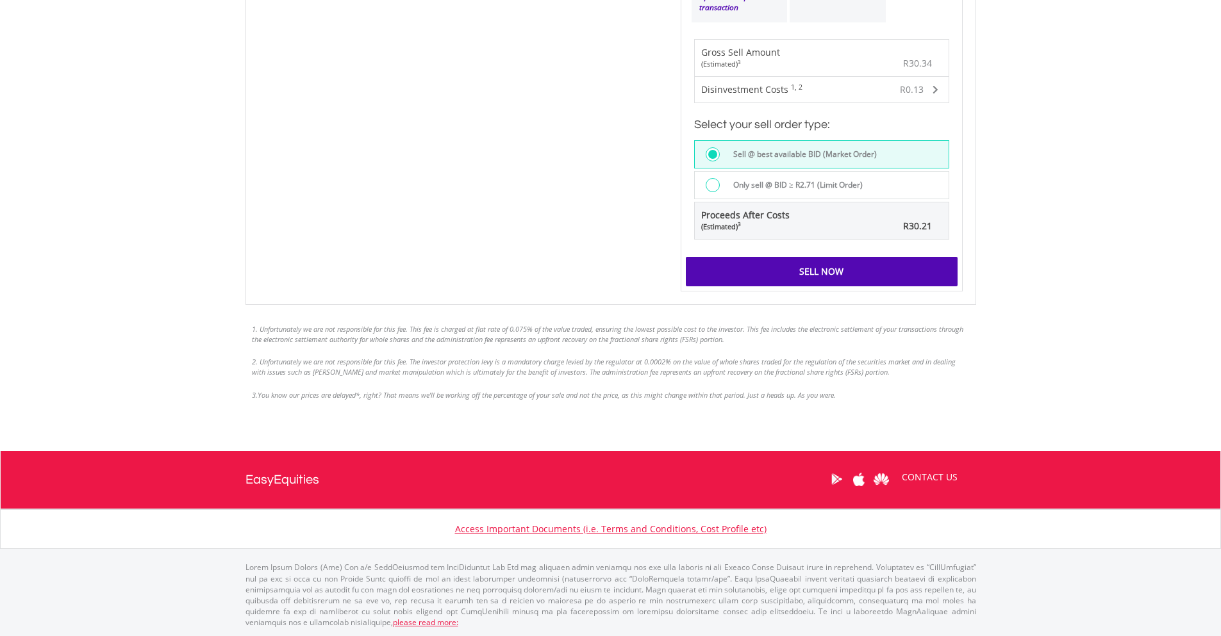
click at [848, 270] on div "Sell Now" at bounding box center [822, 271] width 272 height 29
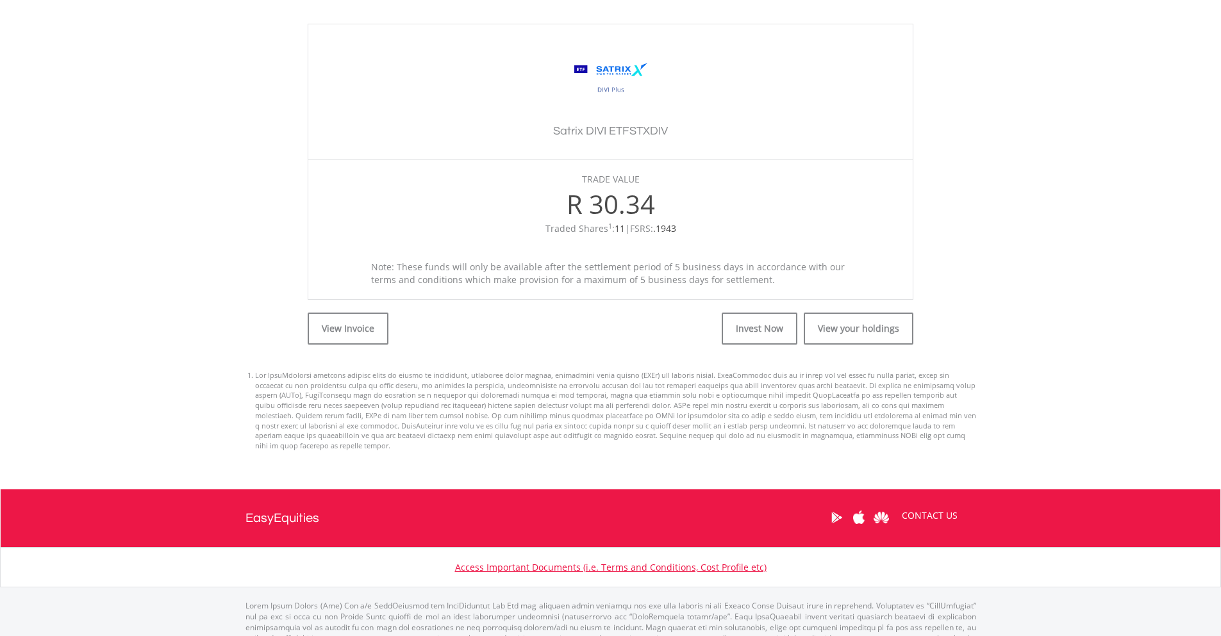
scroll to position [370, 0]
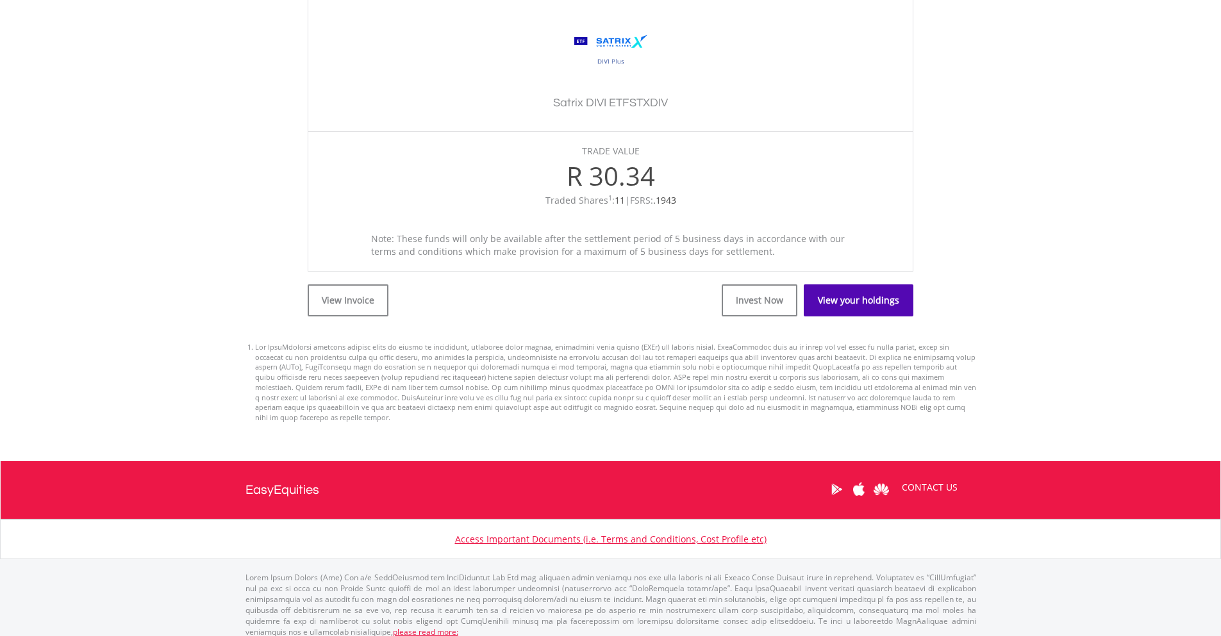
click at [874, 299] on link "View your holdings" at bounding box center [859, 301] width 110 height 32
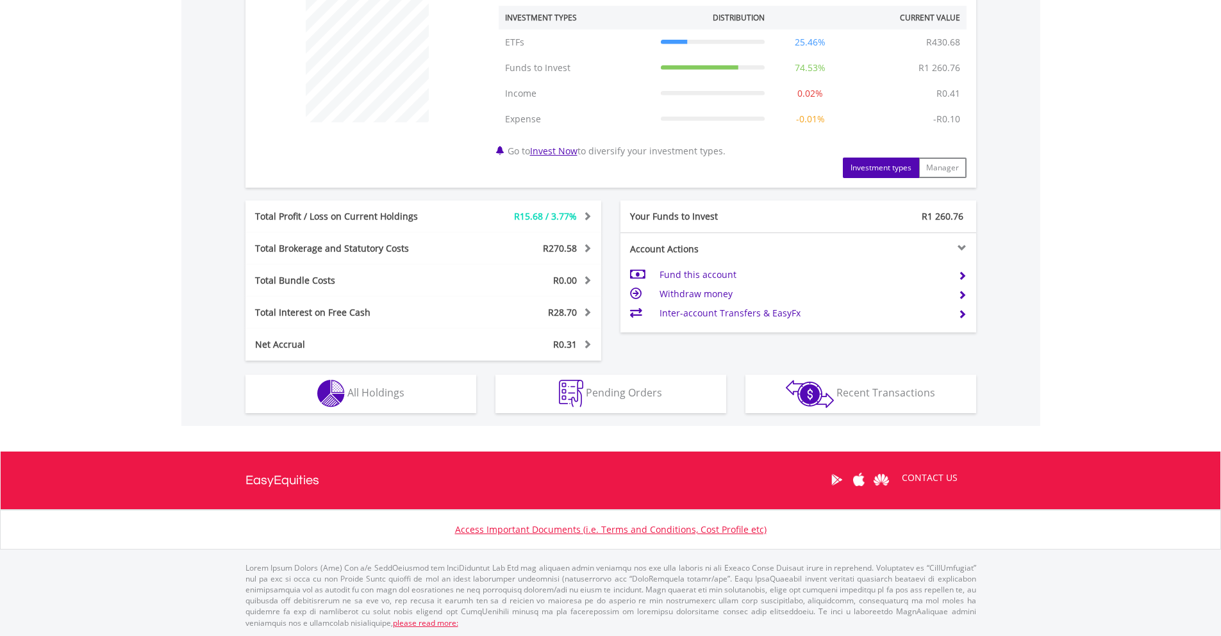
scroll to position [499, 0]
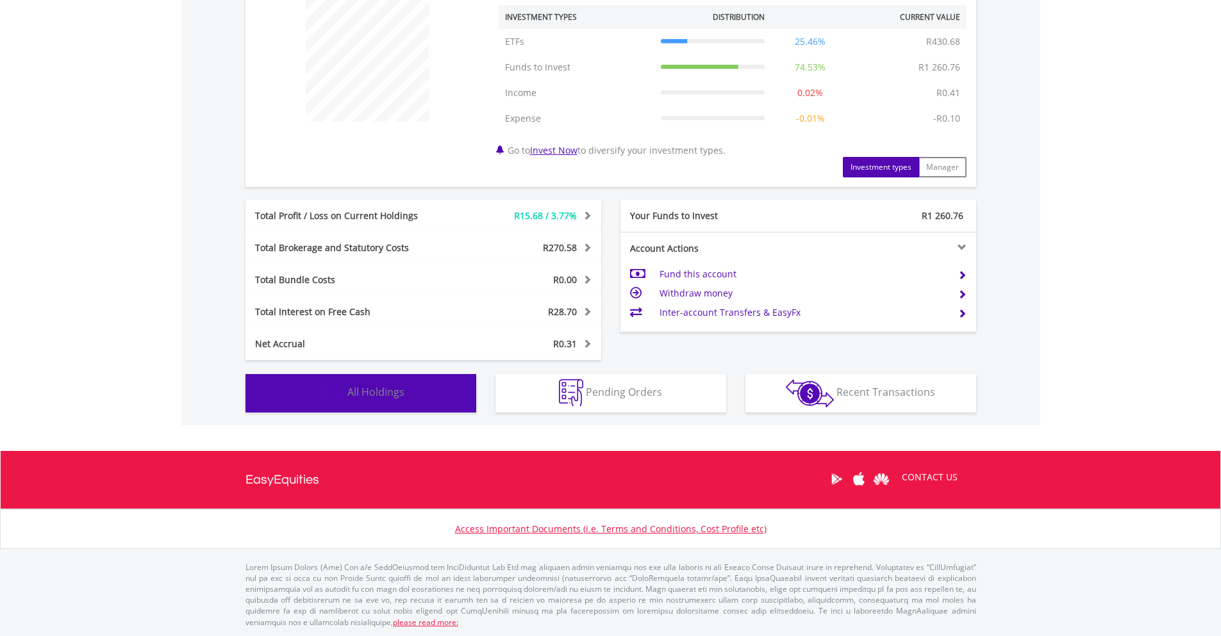
click at [439, 385] on button "Holdings All Holdings" at bounding box center [360, 393] width 231 height 38
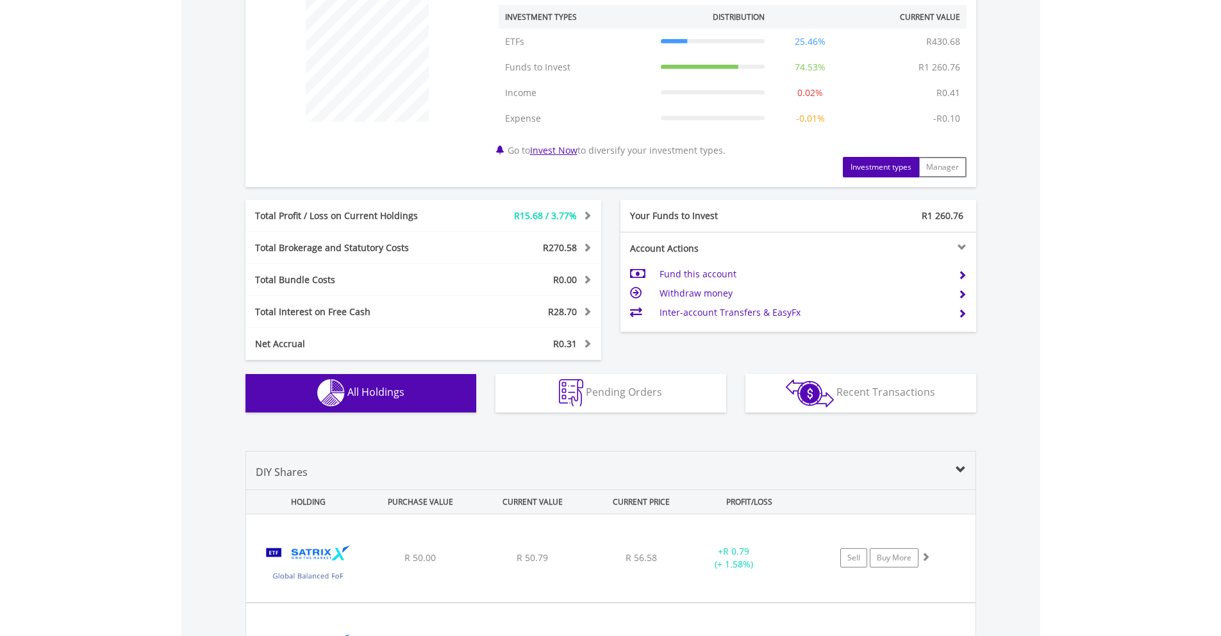
scroll to position [950, 0]
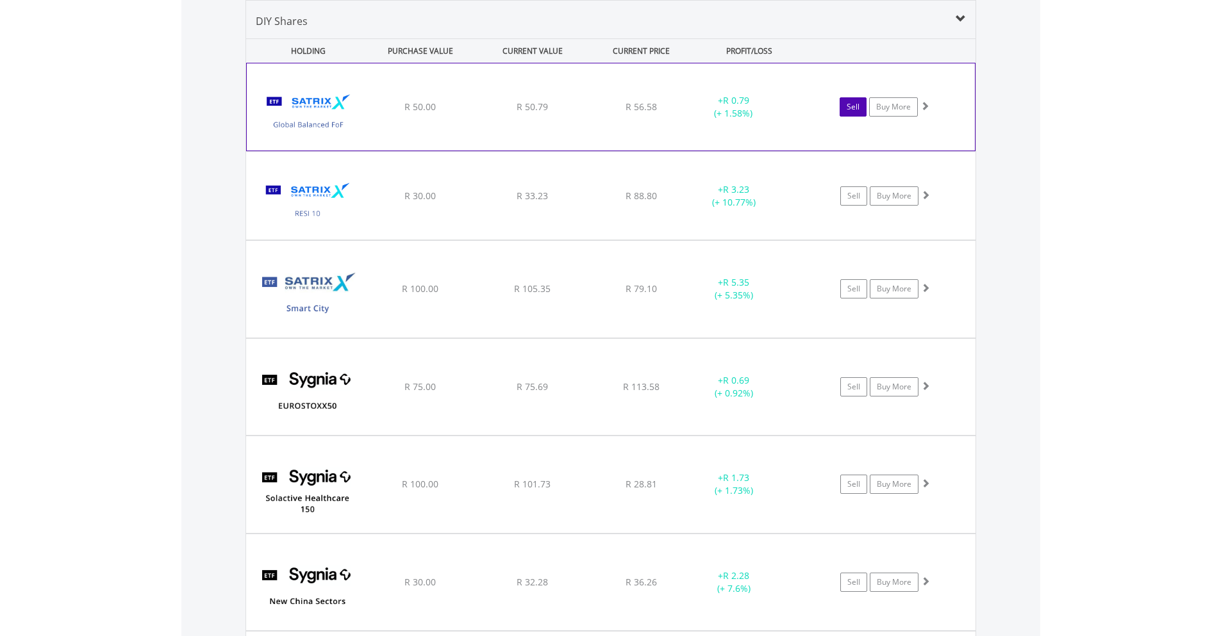
click at [849, 105] on link "Sell" at bounding box center [853, 106] width 27 height 19
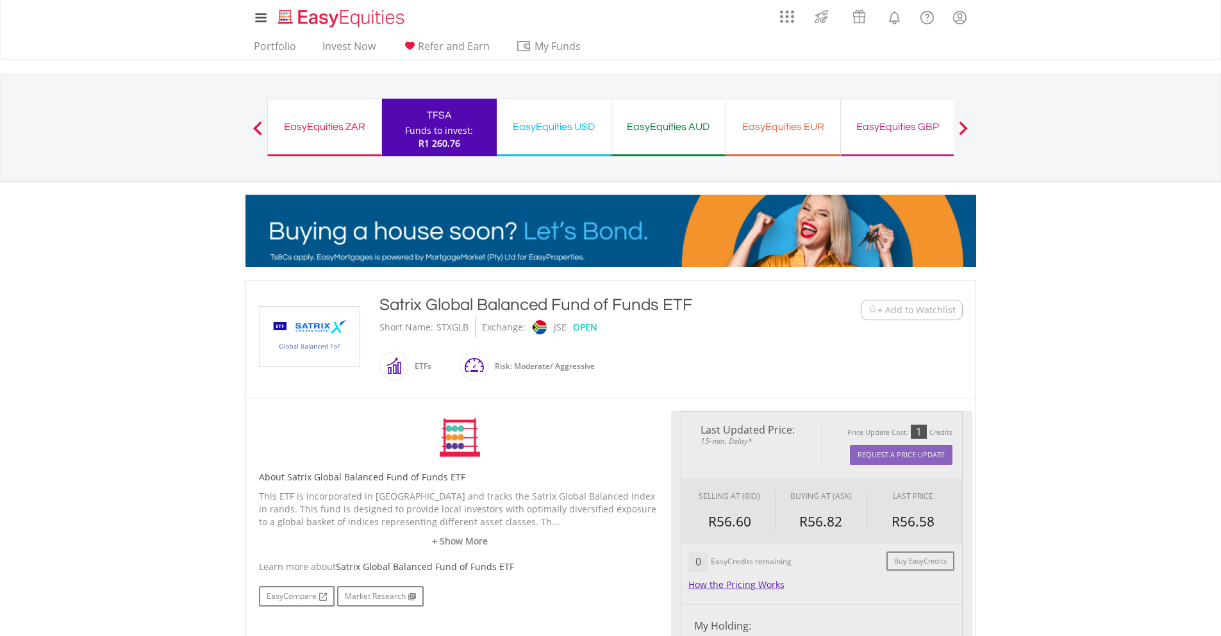
type input "*****"
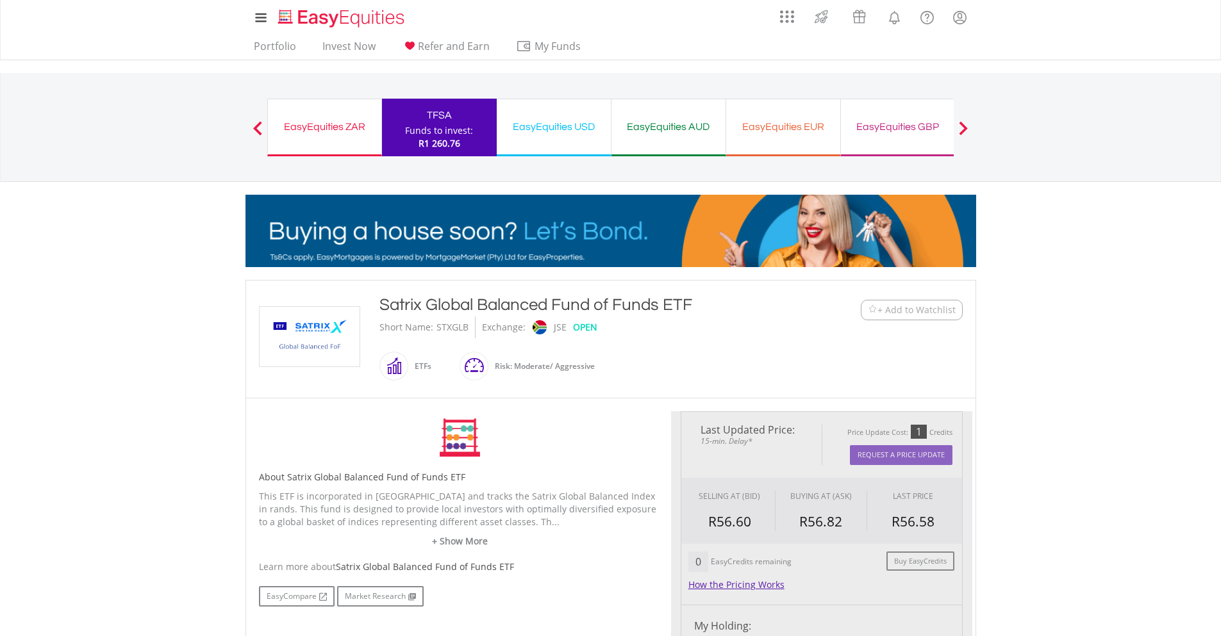
type input "******"
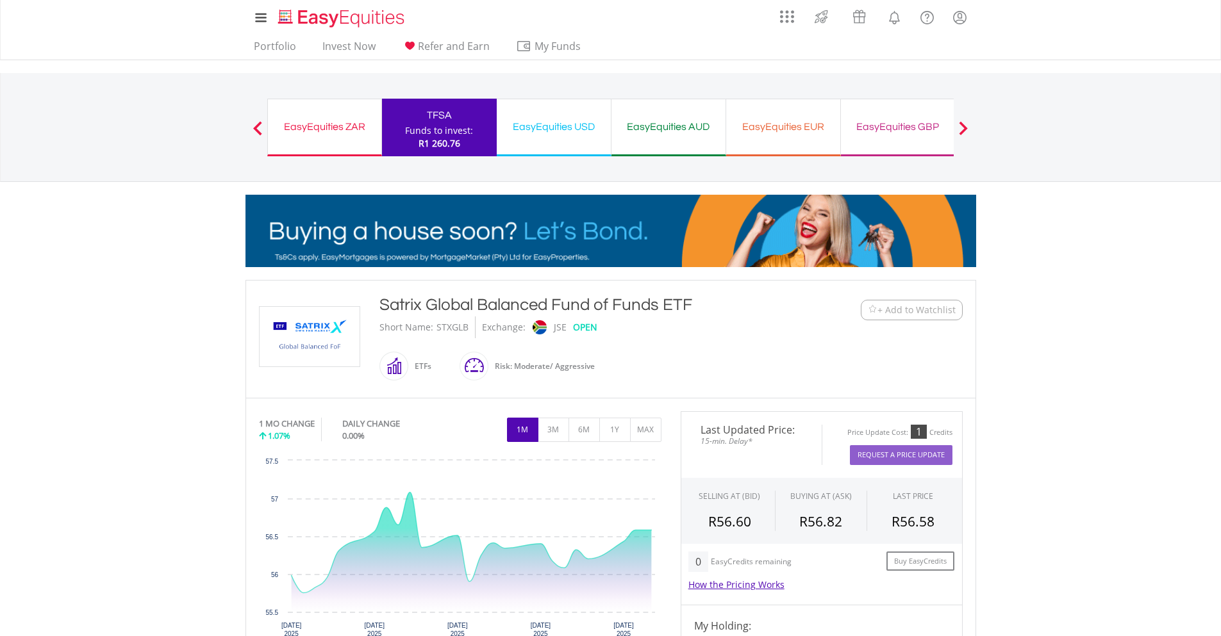
click at [1079, 262] on div "My Investments Invest Now New Listings Sell My Recurring Investments Pending Or…" at bounding box center [610, 133] width 1221 height 267
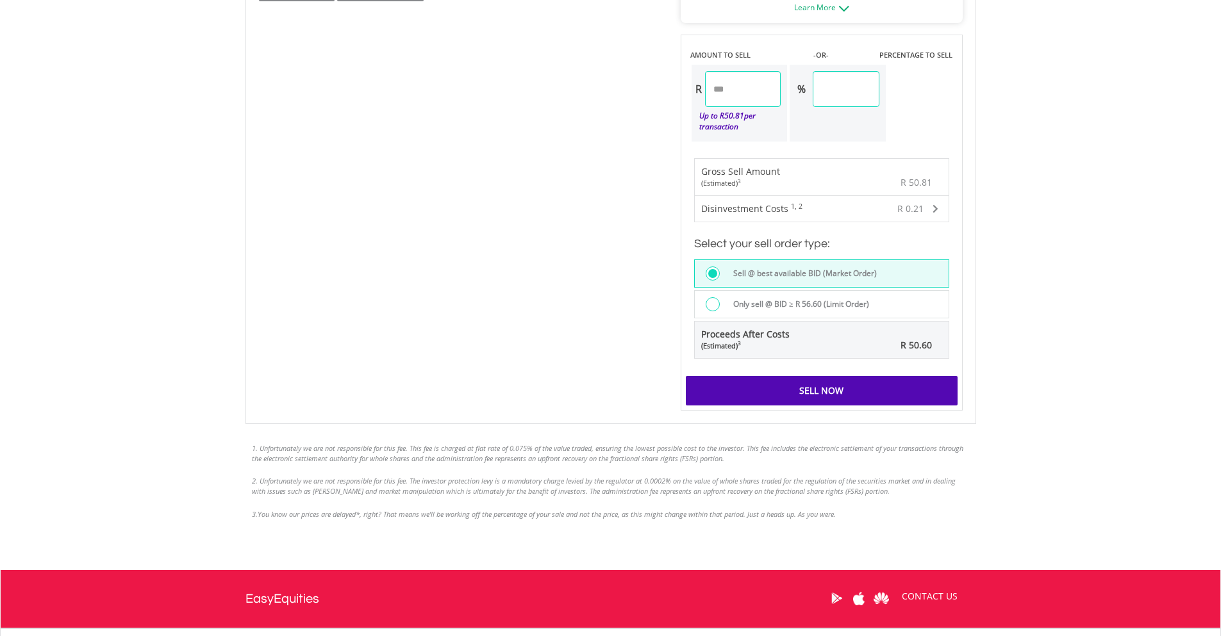
scroll to position [854, 0]
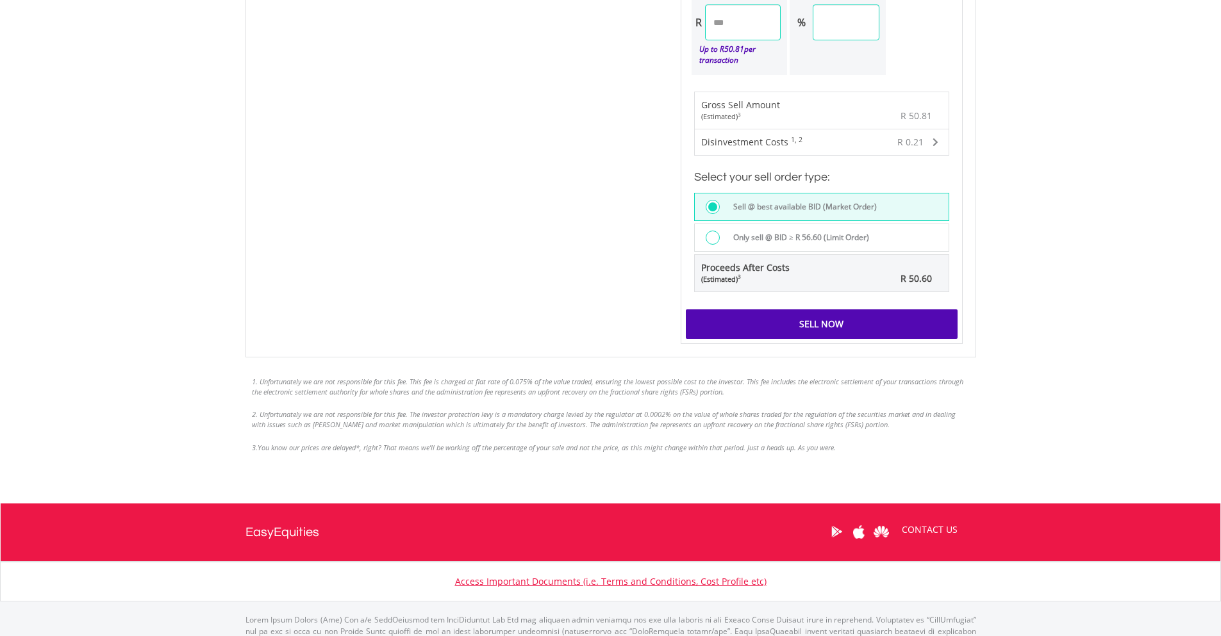
click at [873, 322] on div "Sell Now" at bounding box center [822, 324] width 272 height 29
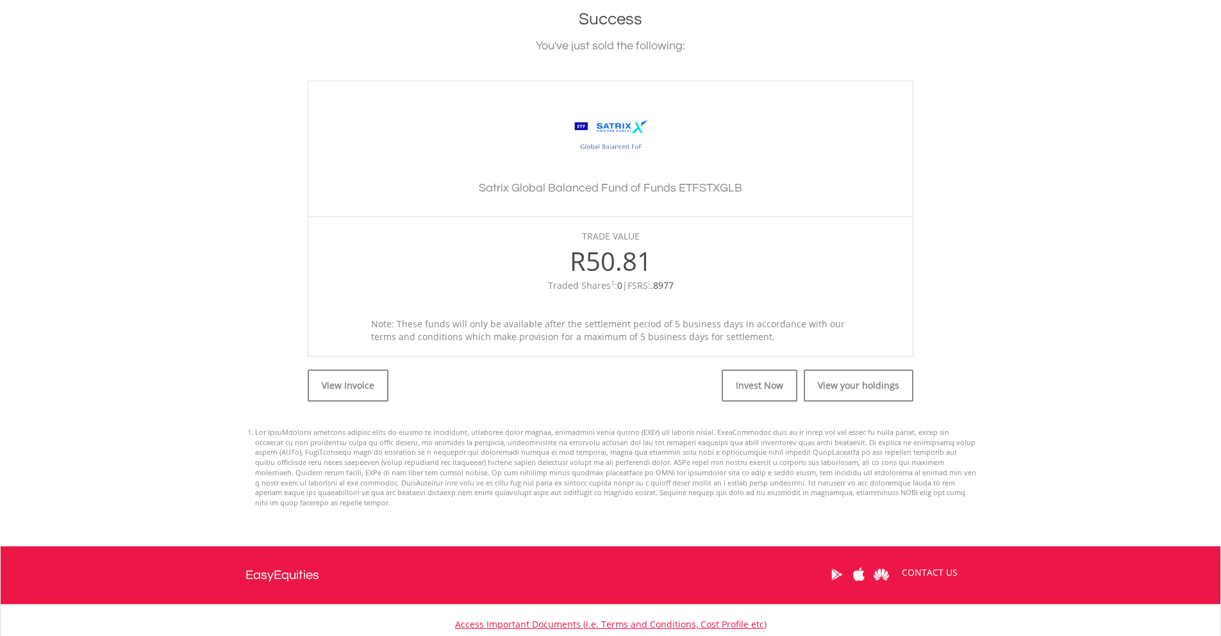
scroll to position [320, 0]
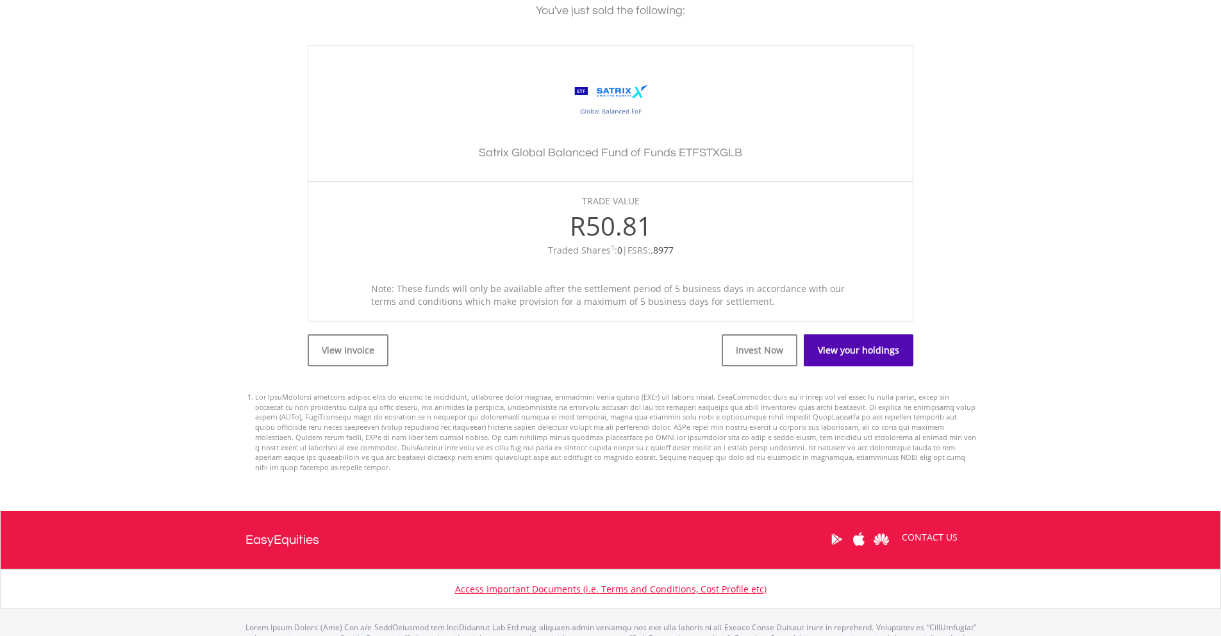
click at [860, 348] on link "View your holdings" at bounding box center [859, 351] width 110 height 32
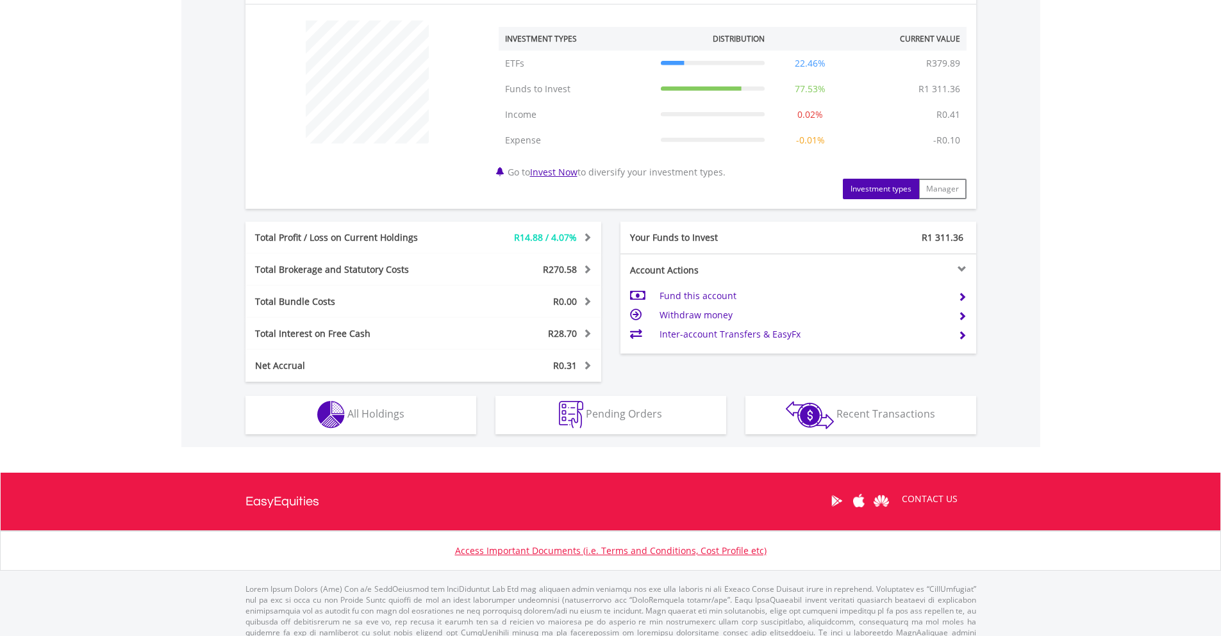
scroll to position [499, 0]
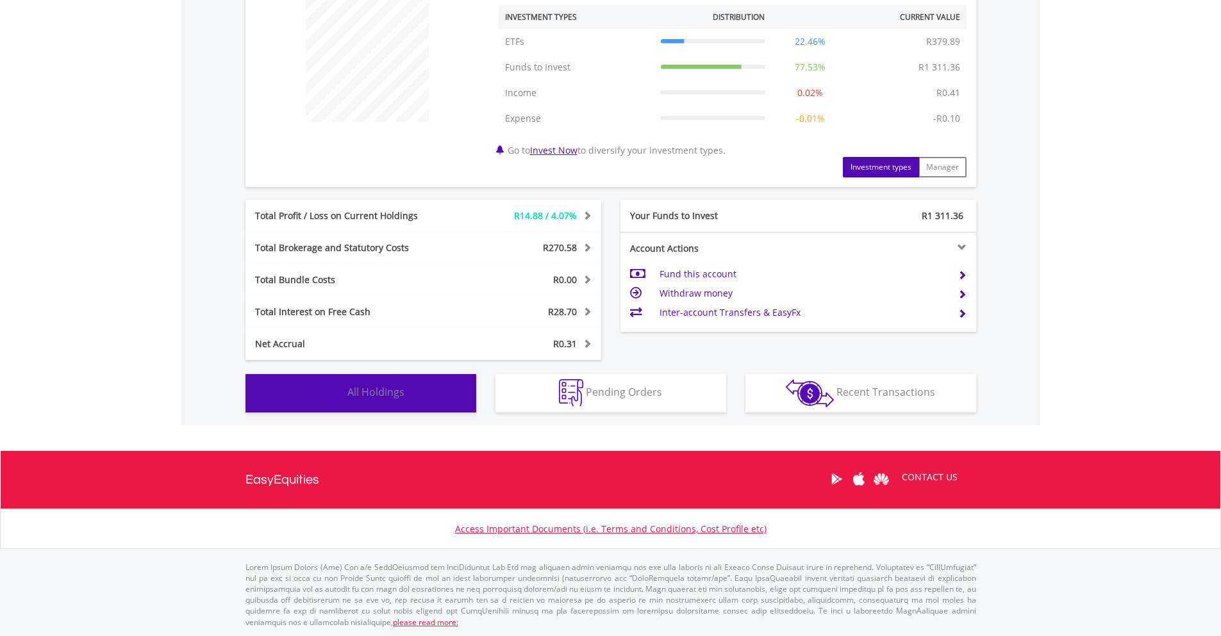
click at [446, 395] on button "Holdings All Holdings" at bounding box center [360, 393] width 231 height 38
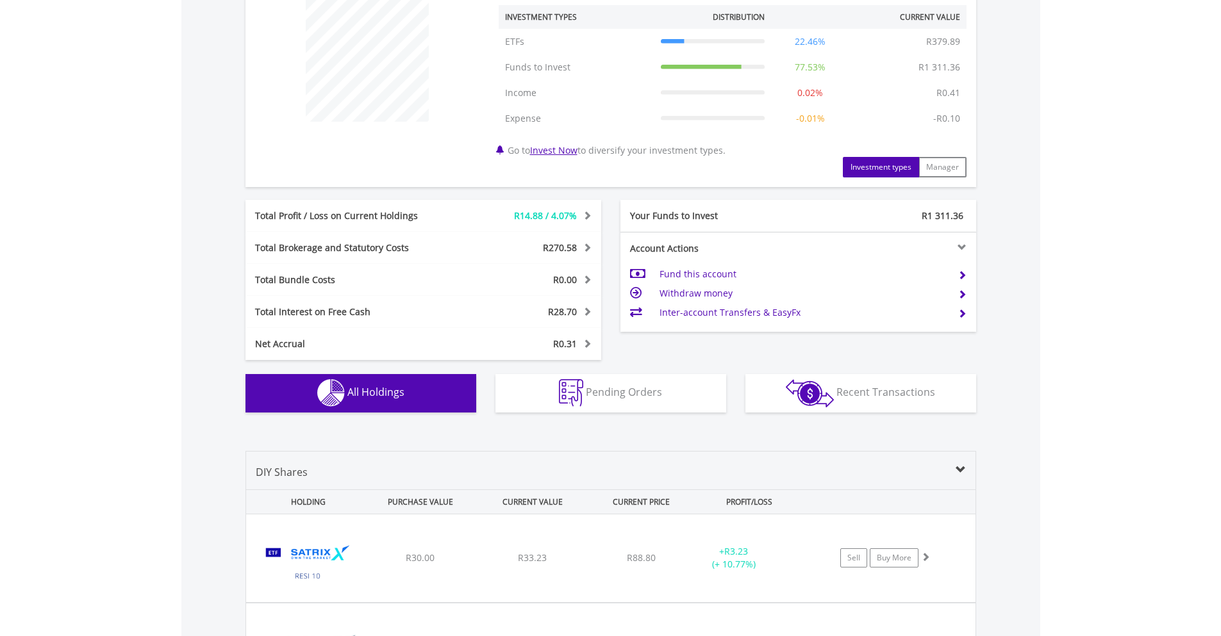
scroll to position [950, 0]
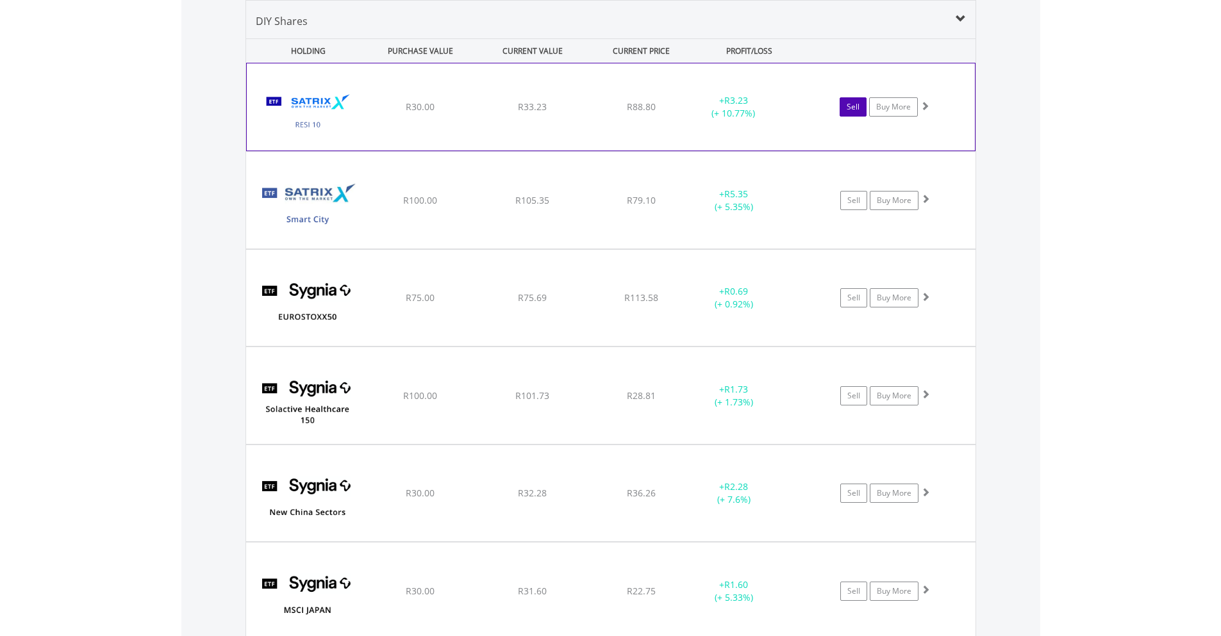
click at [849, 104] on link "Sell" at bounding box center [853, 106] width 27 height 19
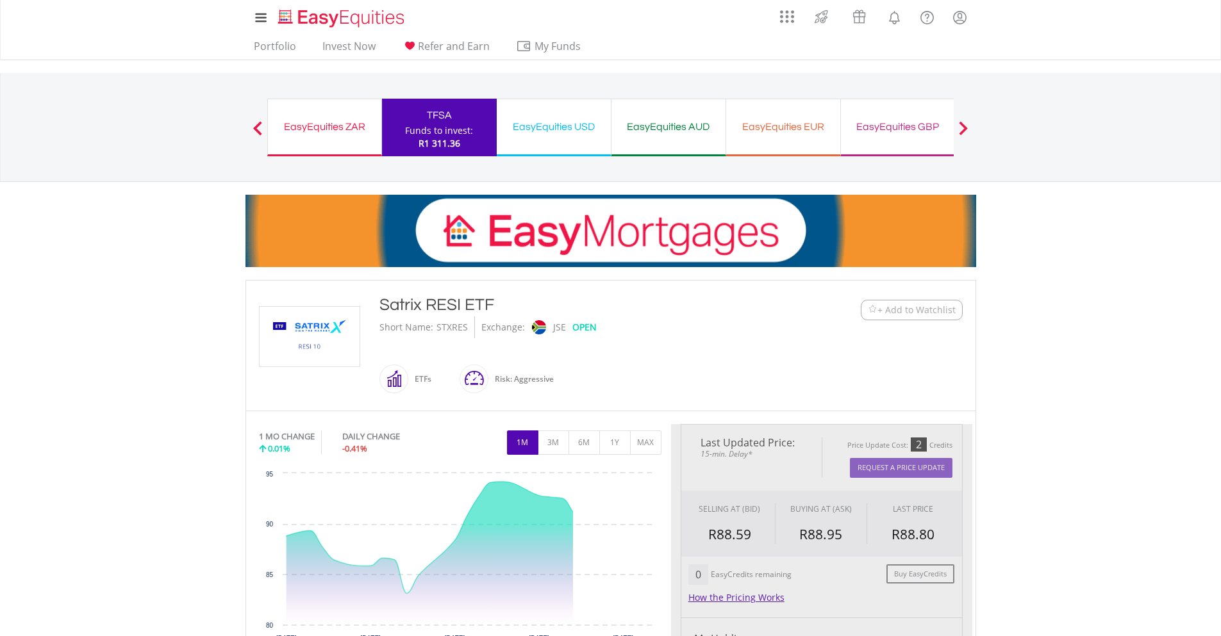
type input "*****"
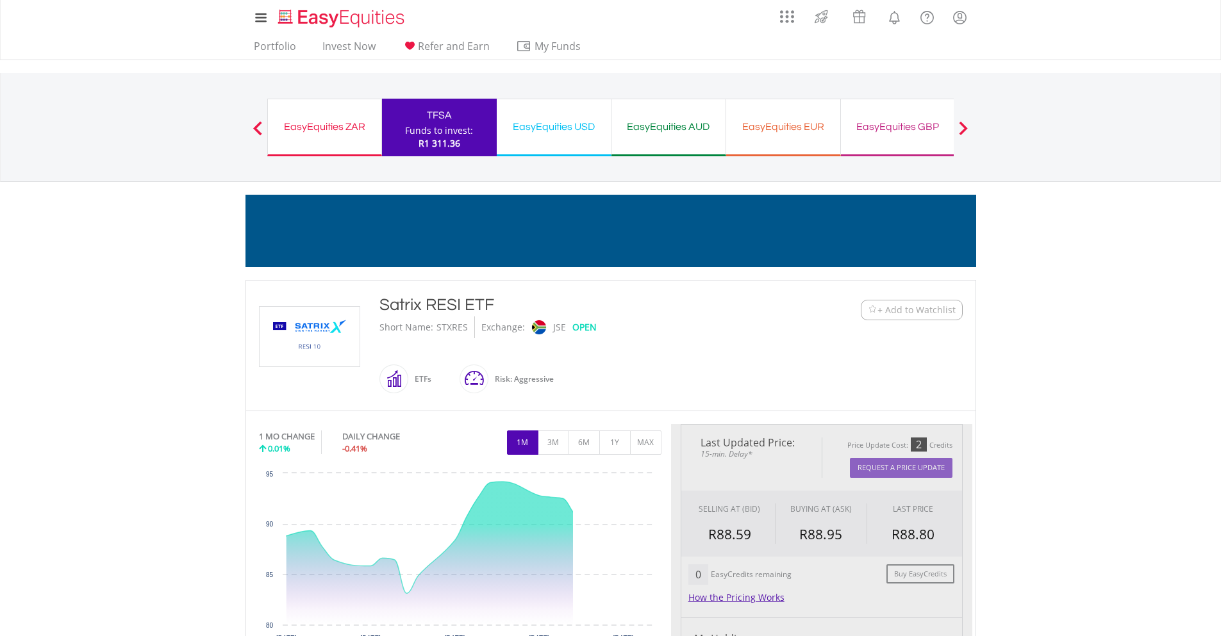
type input "******"
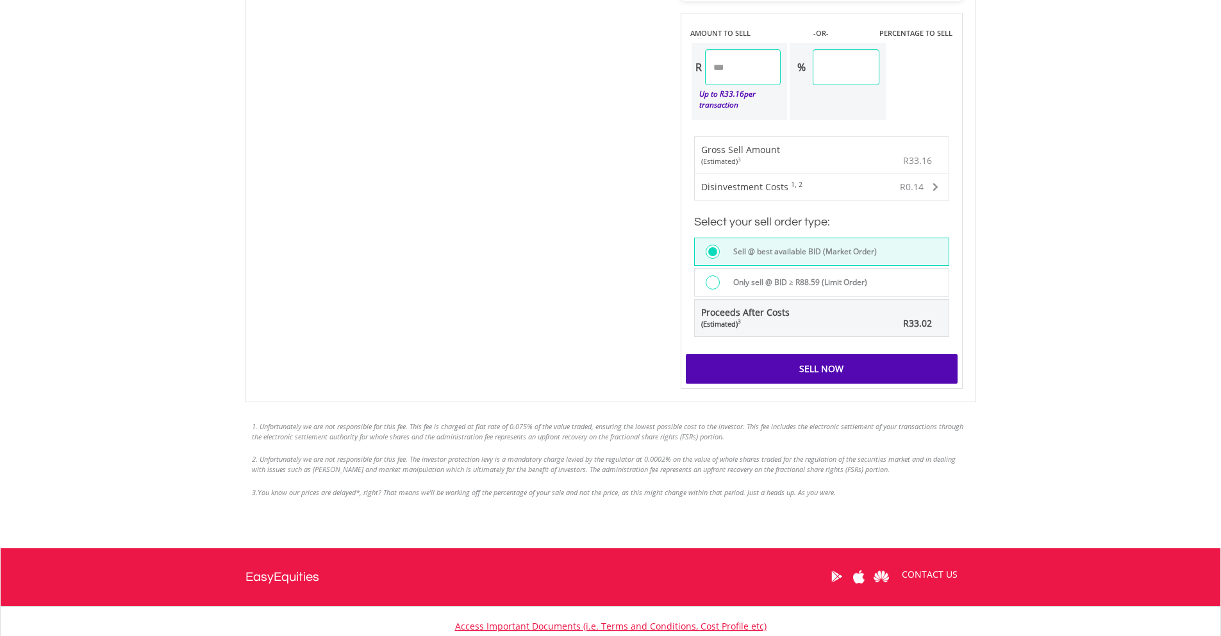
scroll to position [854, 0]
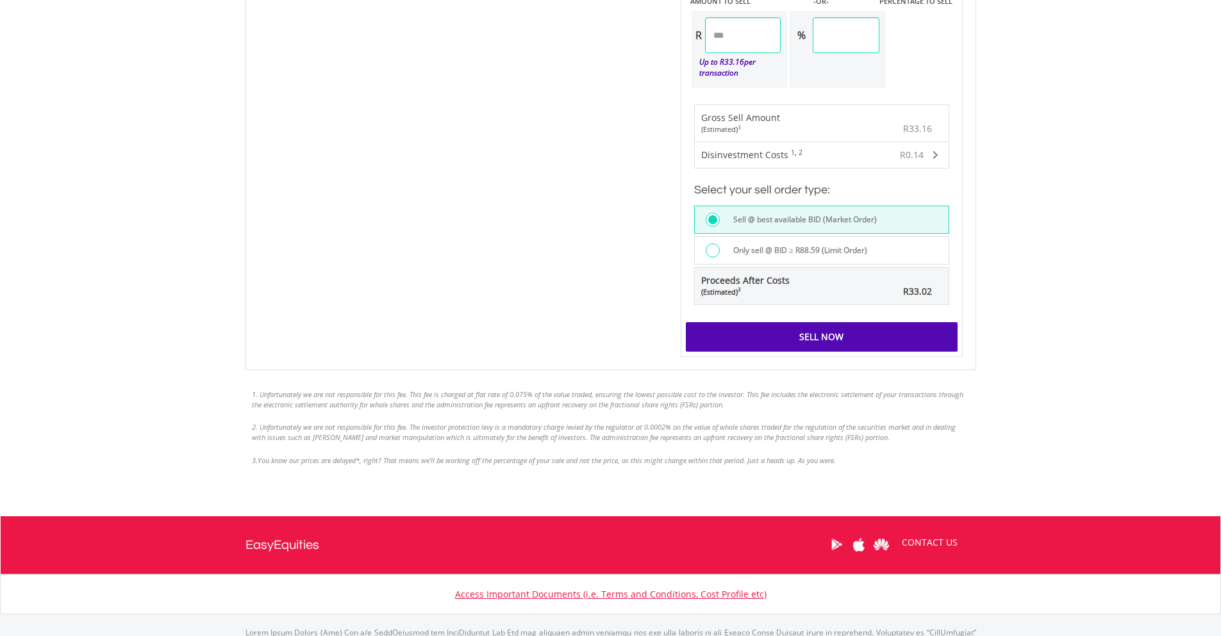
click at [896, 330] on div "Sell Now" at bounding box center [822, 336] width 272 height 29
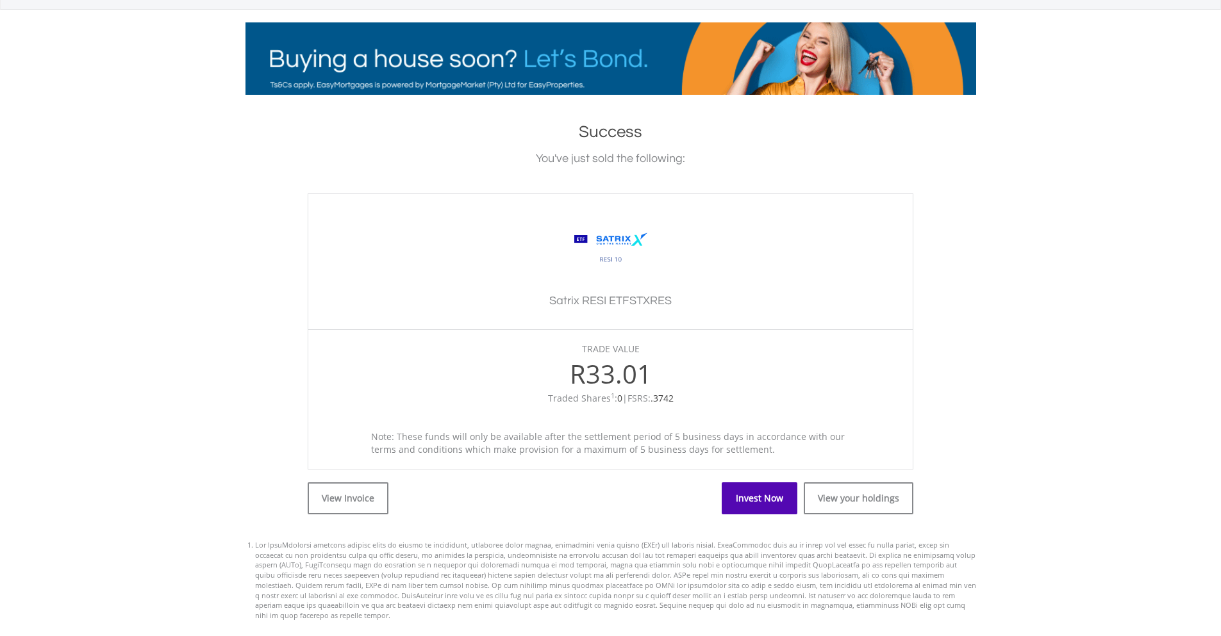
scroll to position [370, 0]
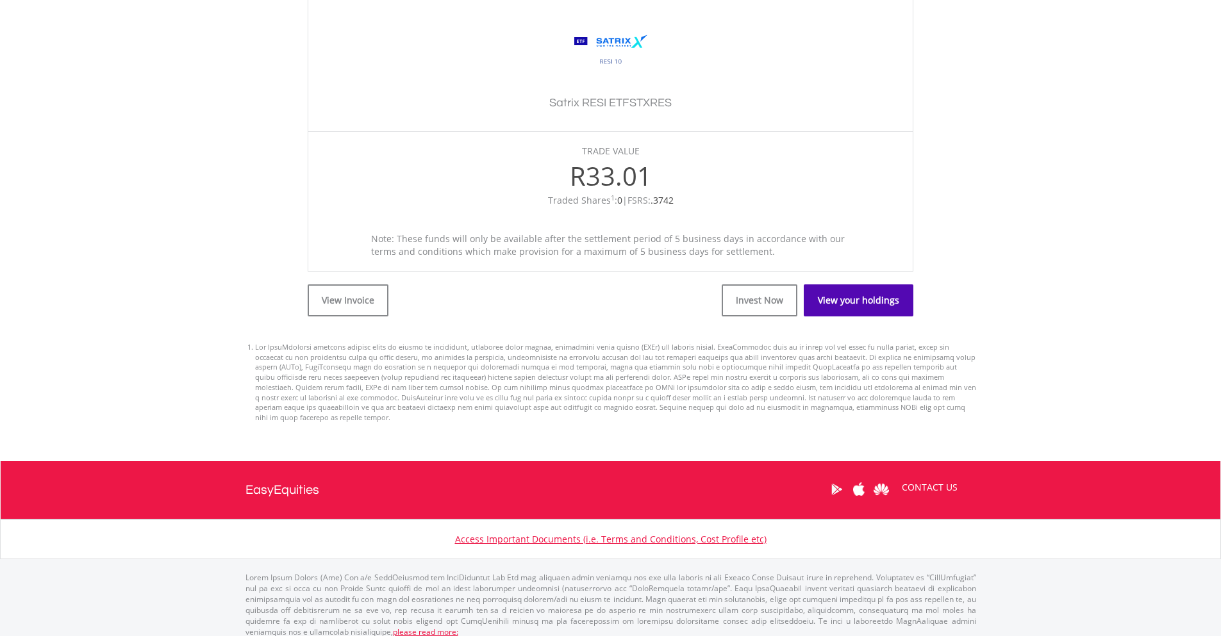
click at [842, 298] on link "View your holdings" at bounding box center [859, 301] width 110 height 32
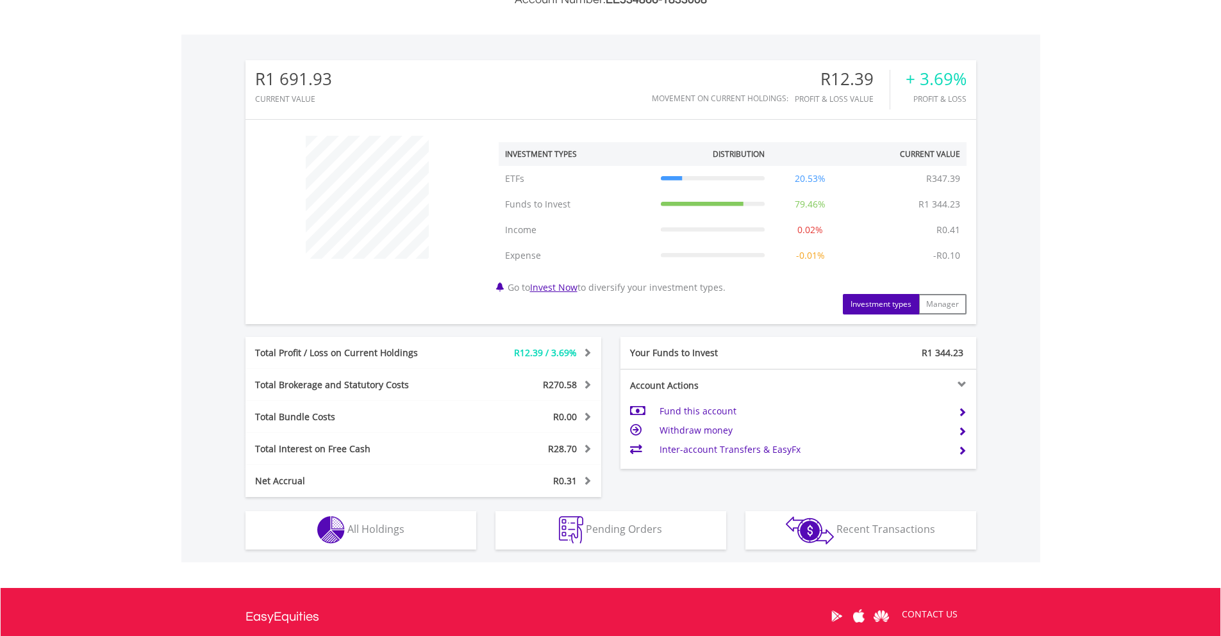
scroll to position [427, 0]
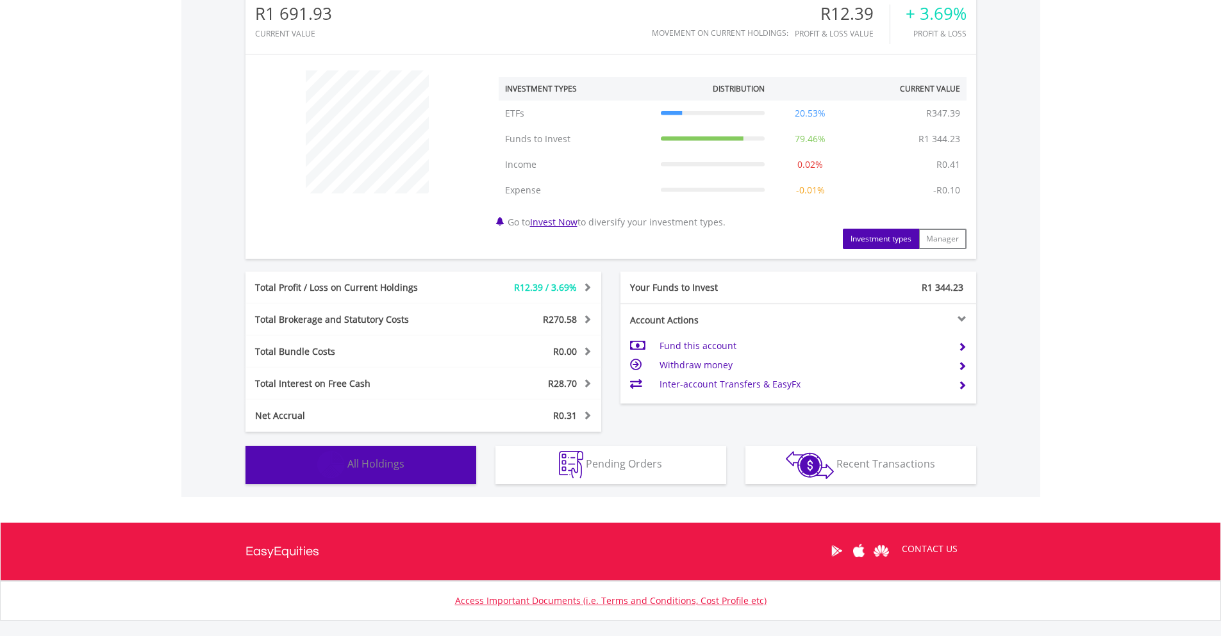
click at [438, 463] on button "Holdings All Holdings" at bounding box center [360, 465] width 231 height 38
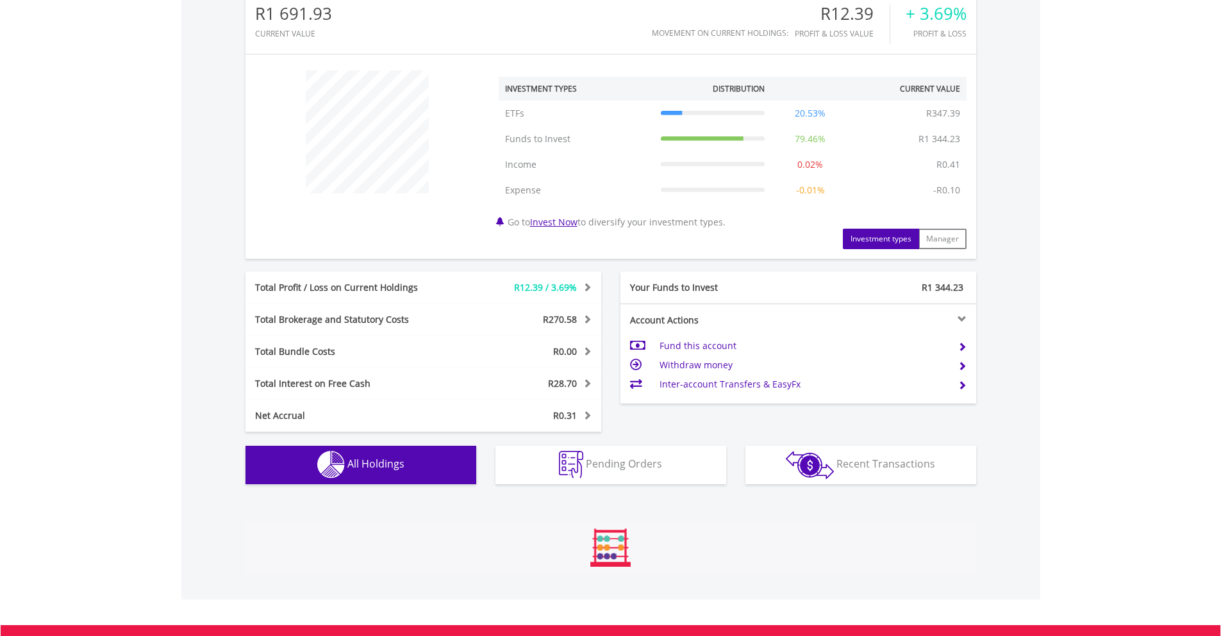
scroll to position [950, 0]
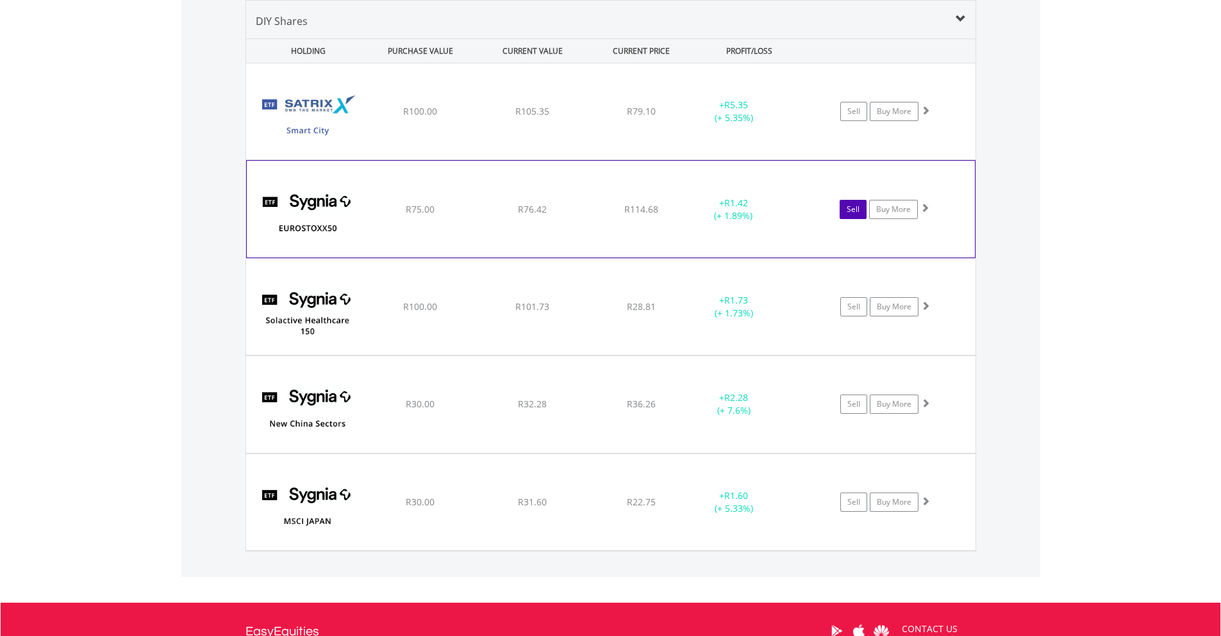
click at [848, 207] on link "Sell" at bounding box center [853, 209] width 27 height 19
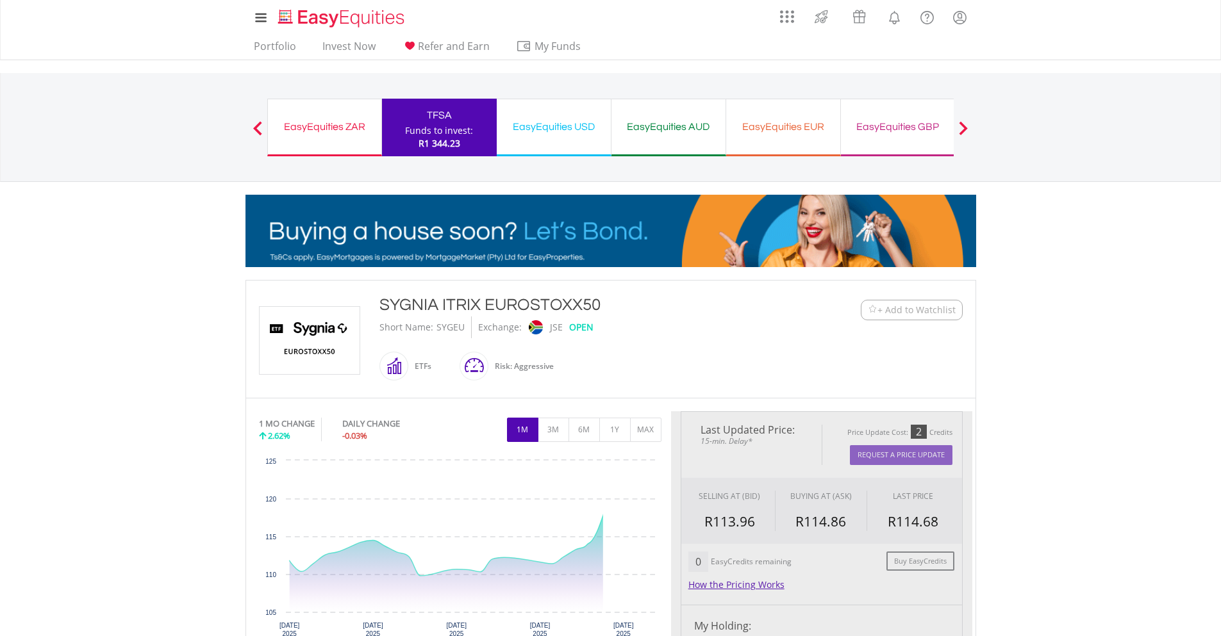
type input "*****"
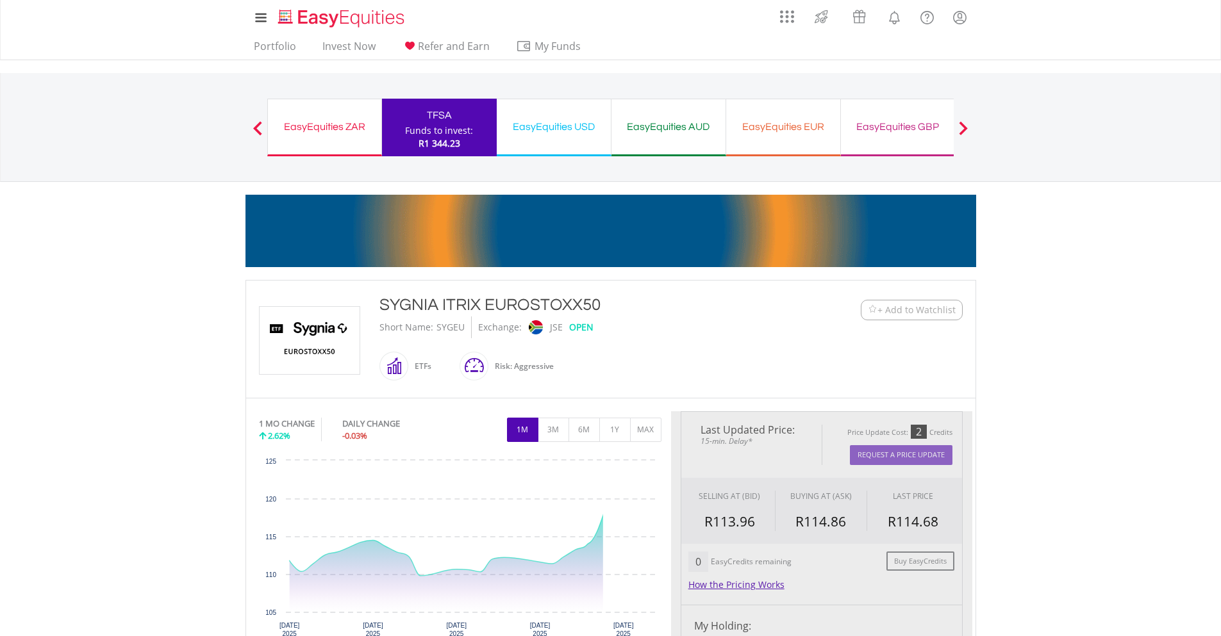
type input "******"
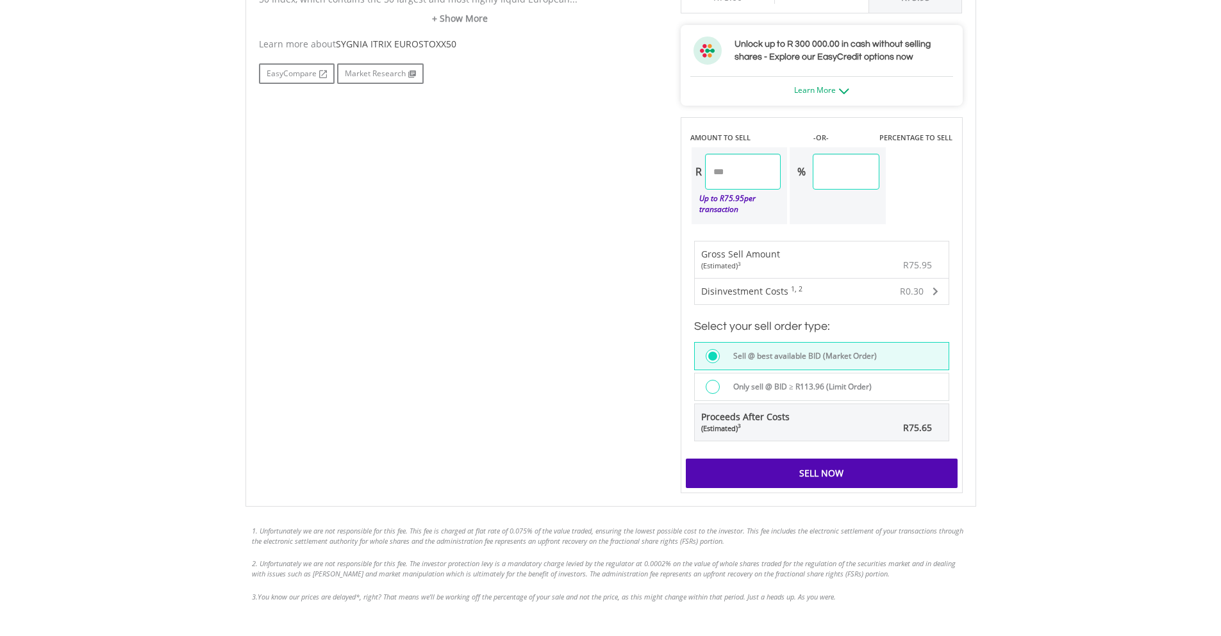
scroll to position [748, 0]
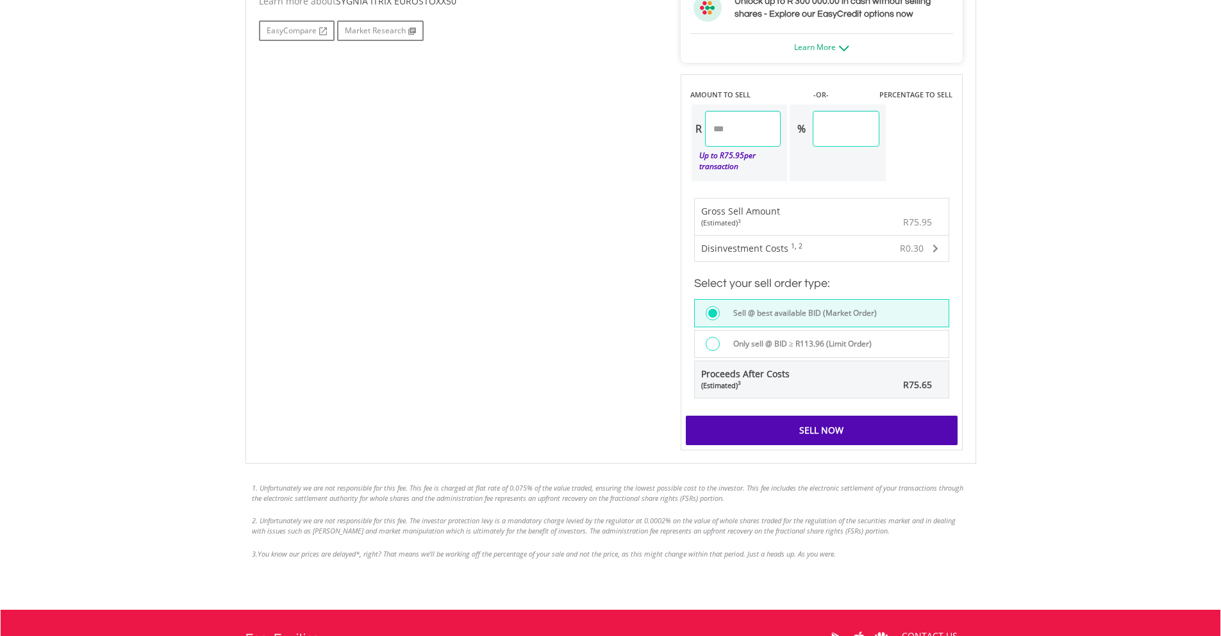
click at [852, 429] on div "Sell Now" at bounding box center [822, 430] width 272 height 29
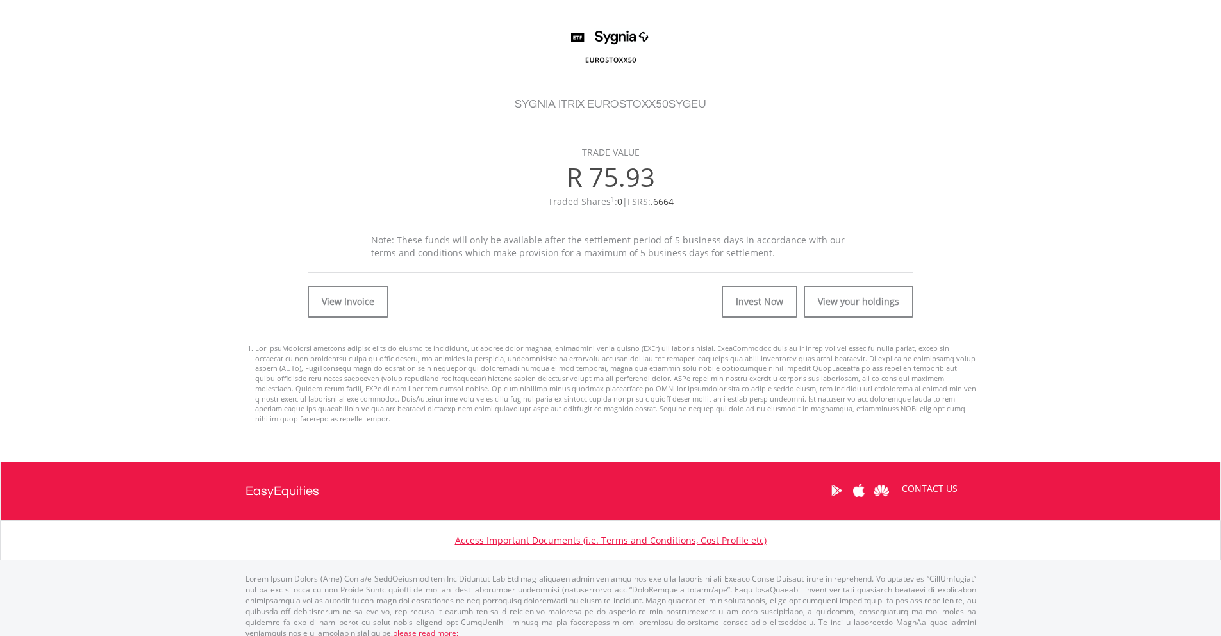
scroll to position [378, 0]
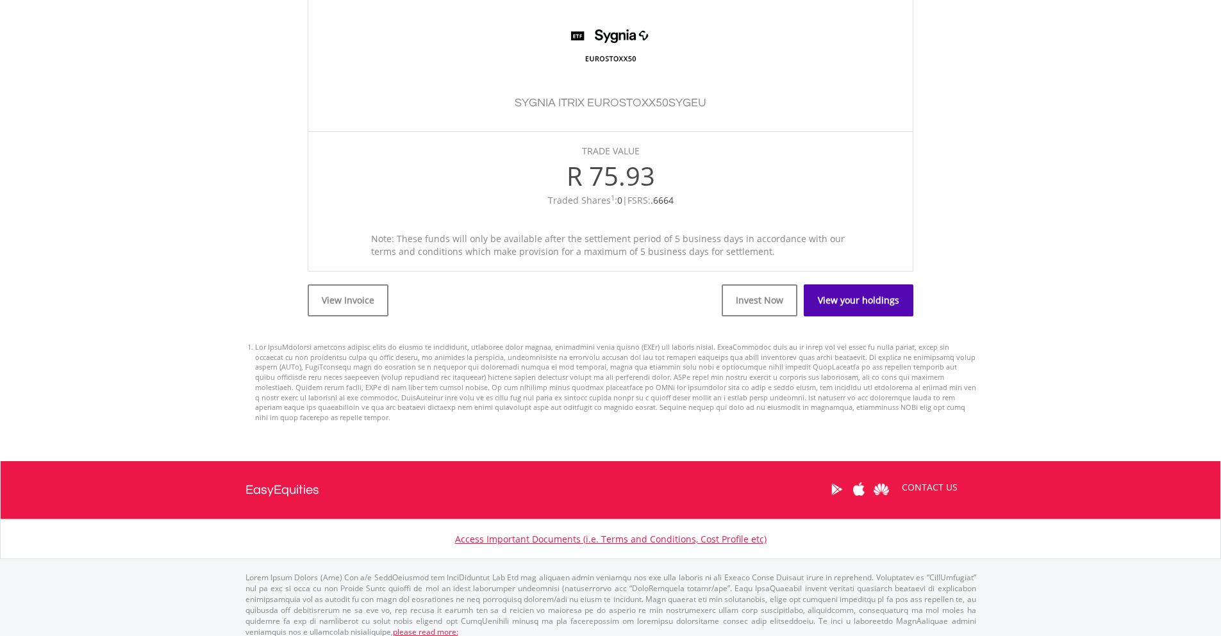
click at [834, 291] on link "View your holdings" at bounding box center [859, 301] width 110 height 32
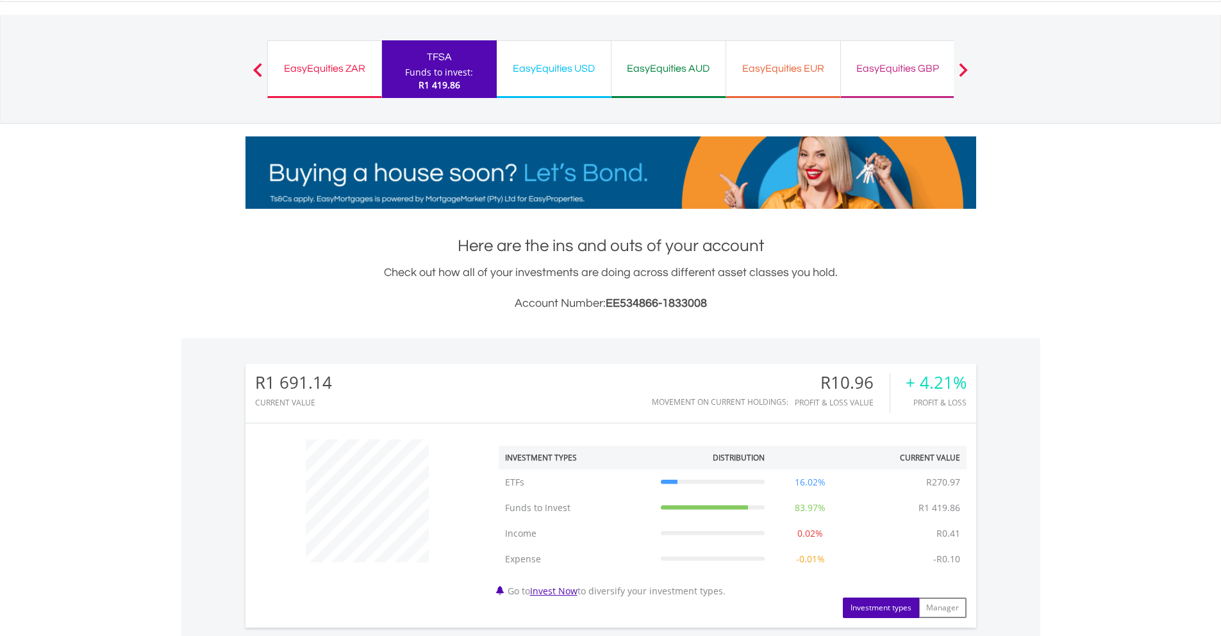
scroll to position [499, 0]
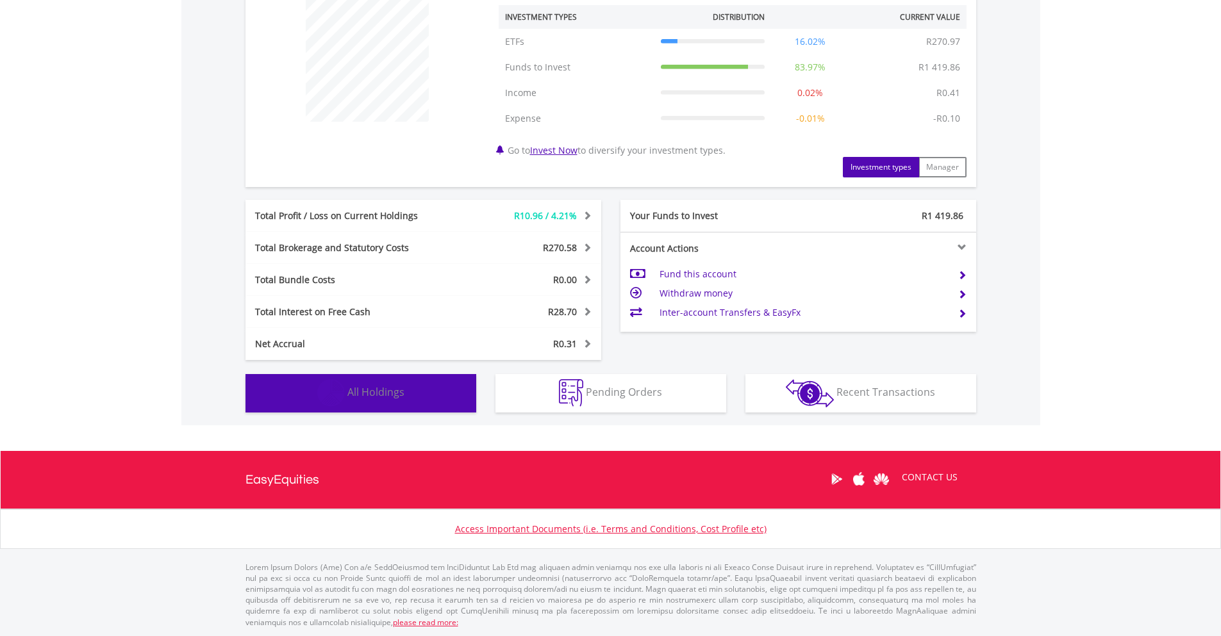
click at [424, 389] on button "Holdings All Holdings" at bounding box center [360, 393] width 231 height 38
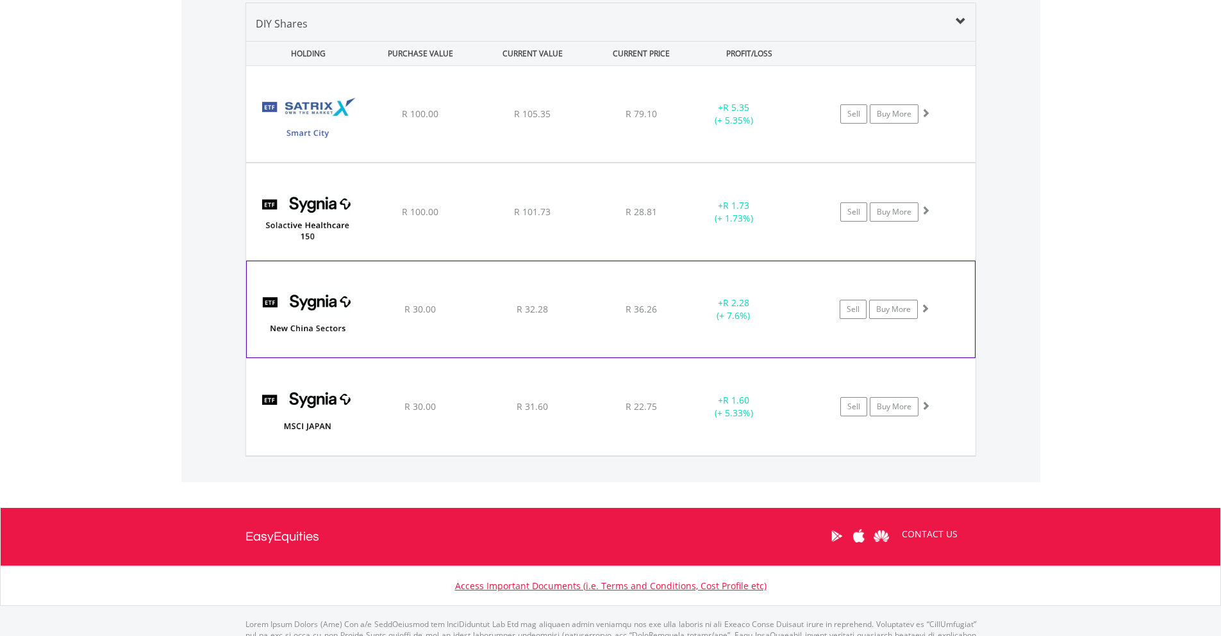
scroll to position [950, 0]
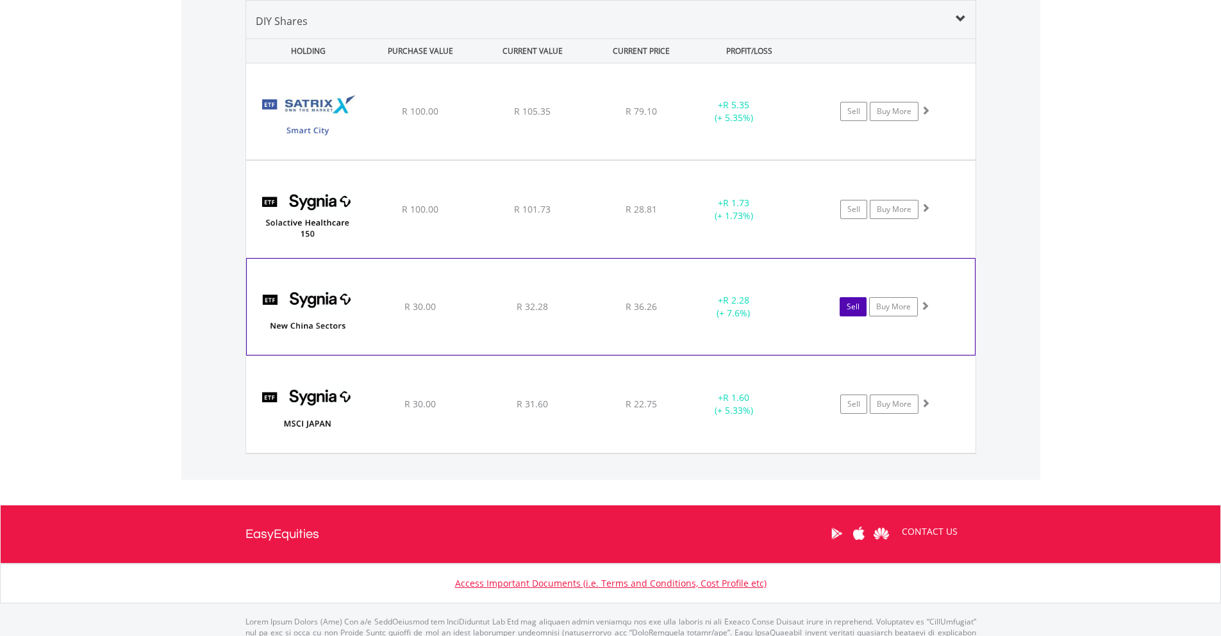
click at [850, 306] on link "Sell" at bounding box center [853, 306] width 27 height 19
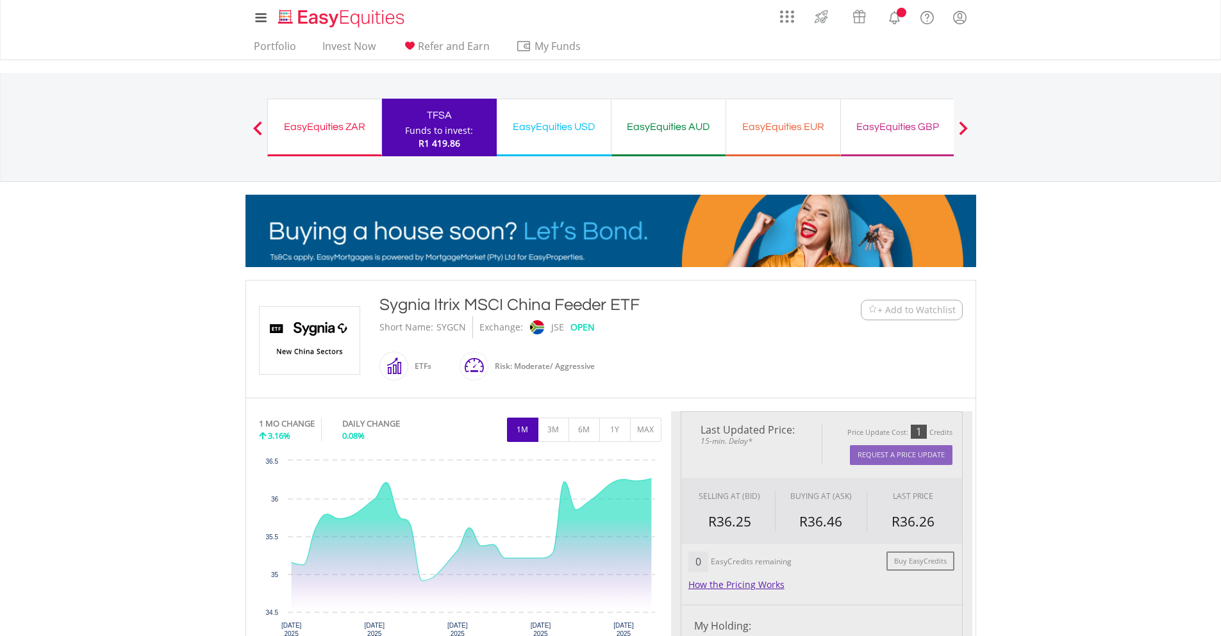
type input "*****"
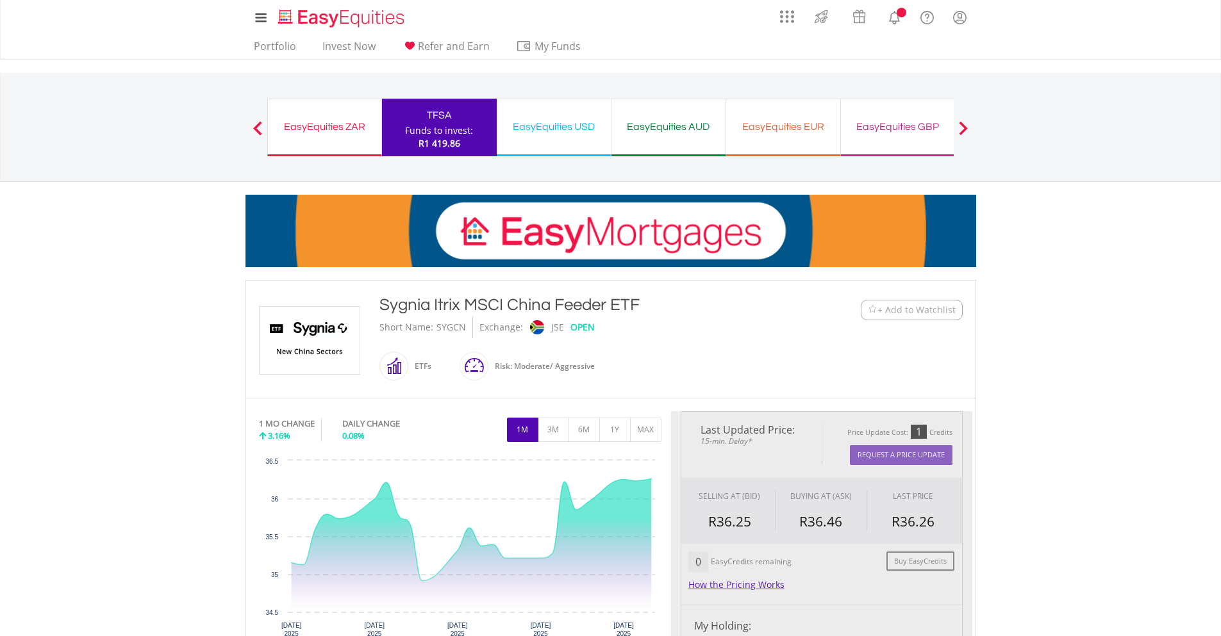
type input "******"
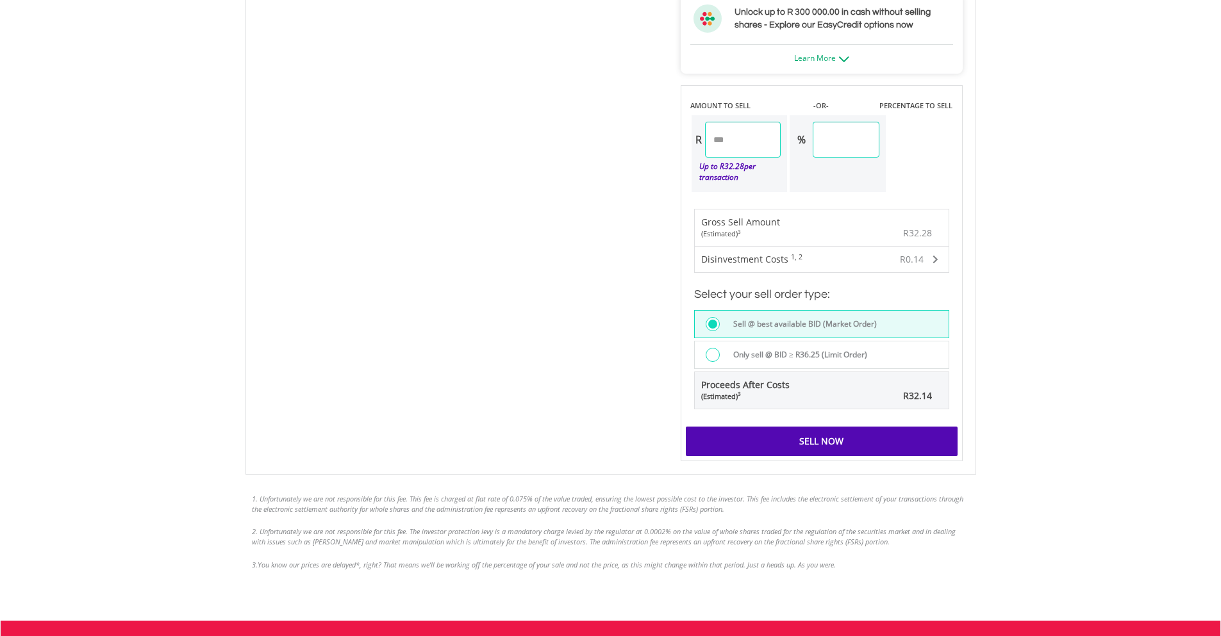
scroll to position [748, 0]
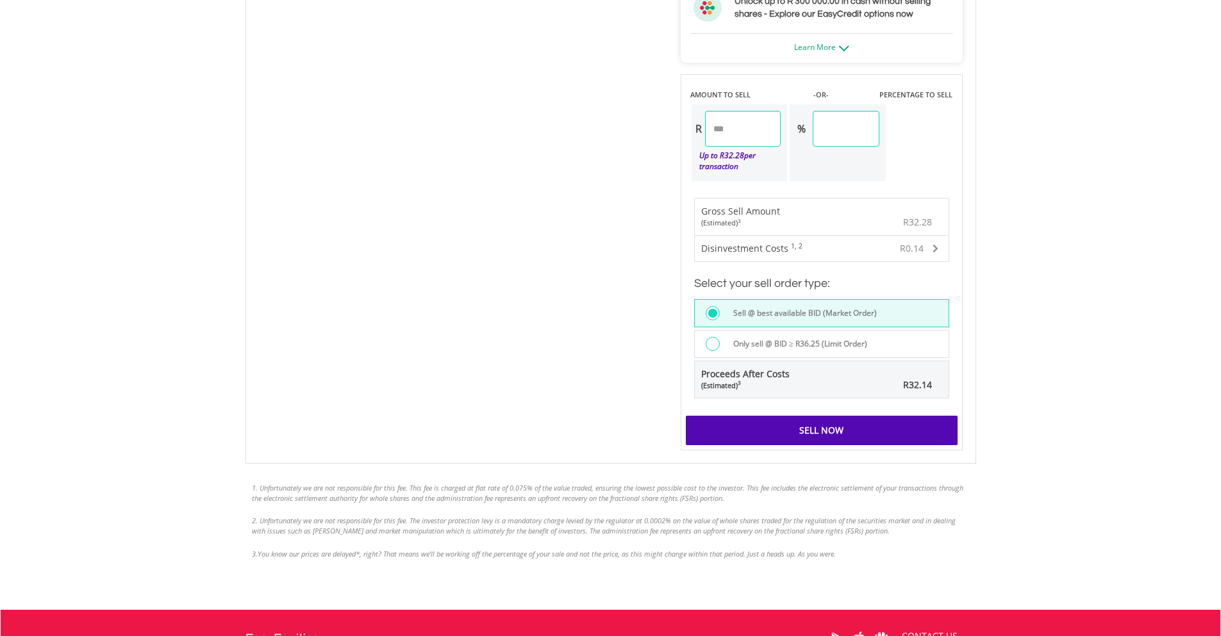
click at [903, 424] on div "Sell Now" at bounding box center [822, 430] width 272 height 29
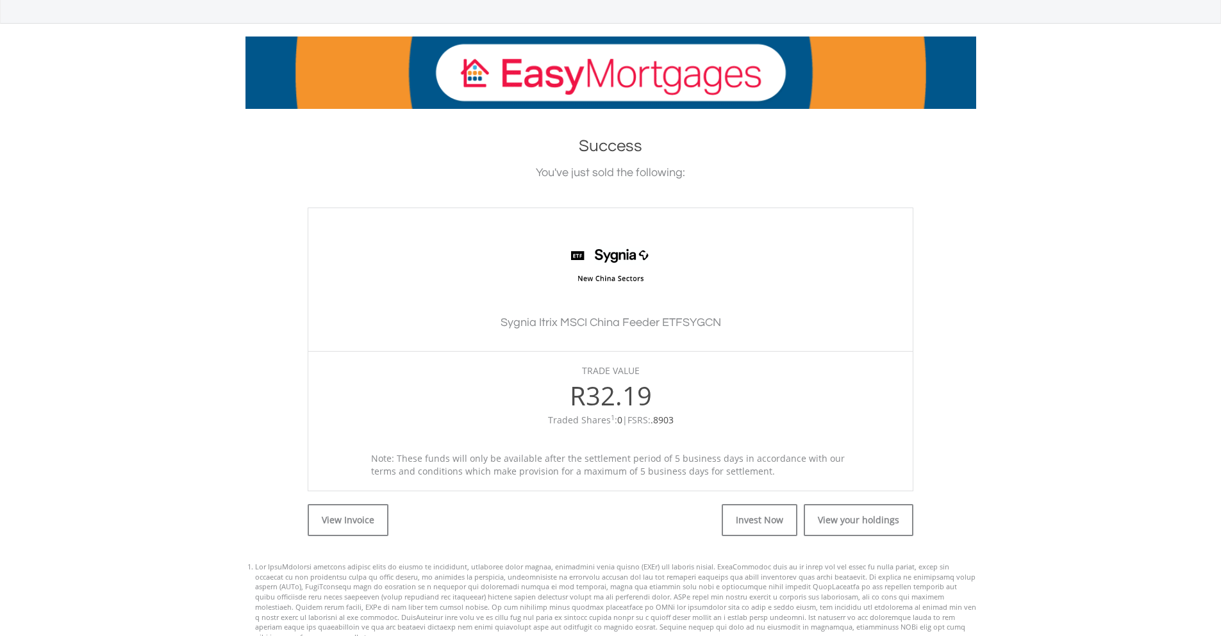
scroll to position [378, 0]
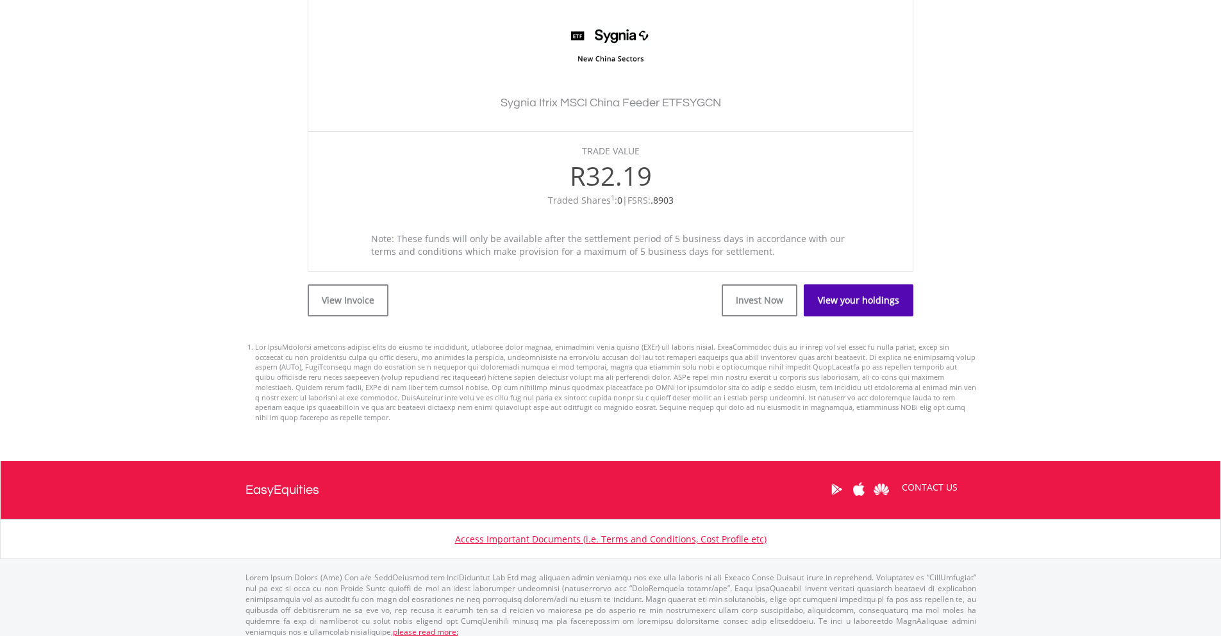
click at [866, 299] on link "View your holdings" at bounding box center [859, 301] width 110 height 32
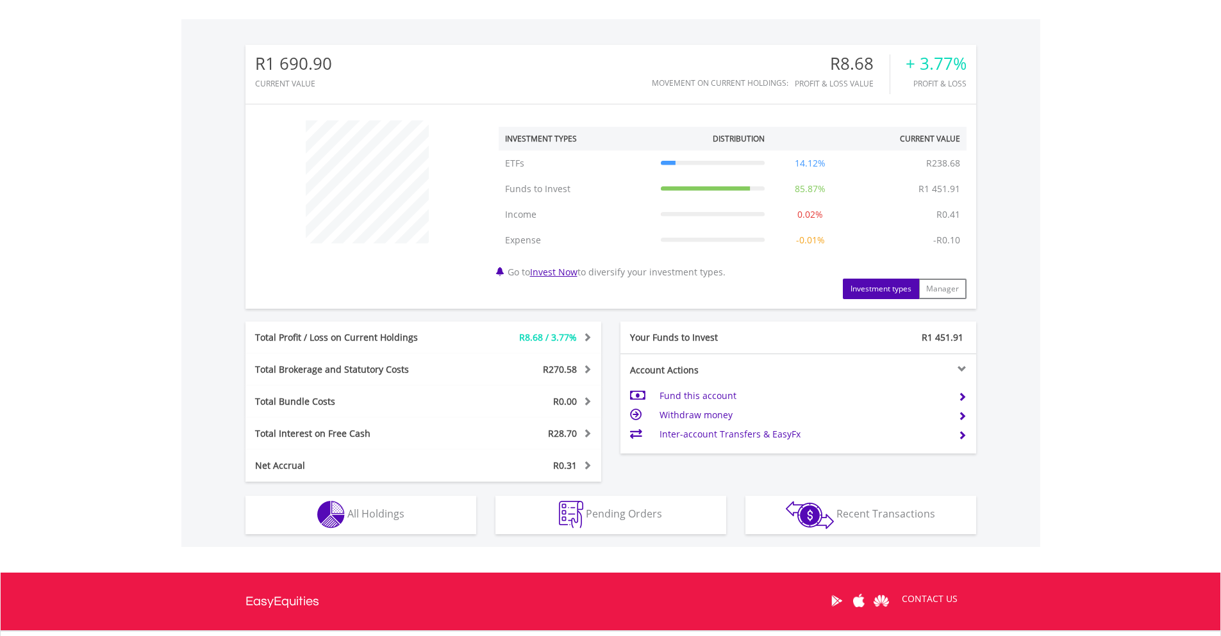
scroll to position [499, 0]
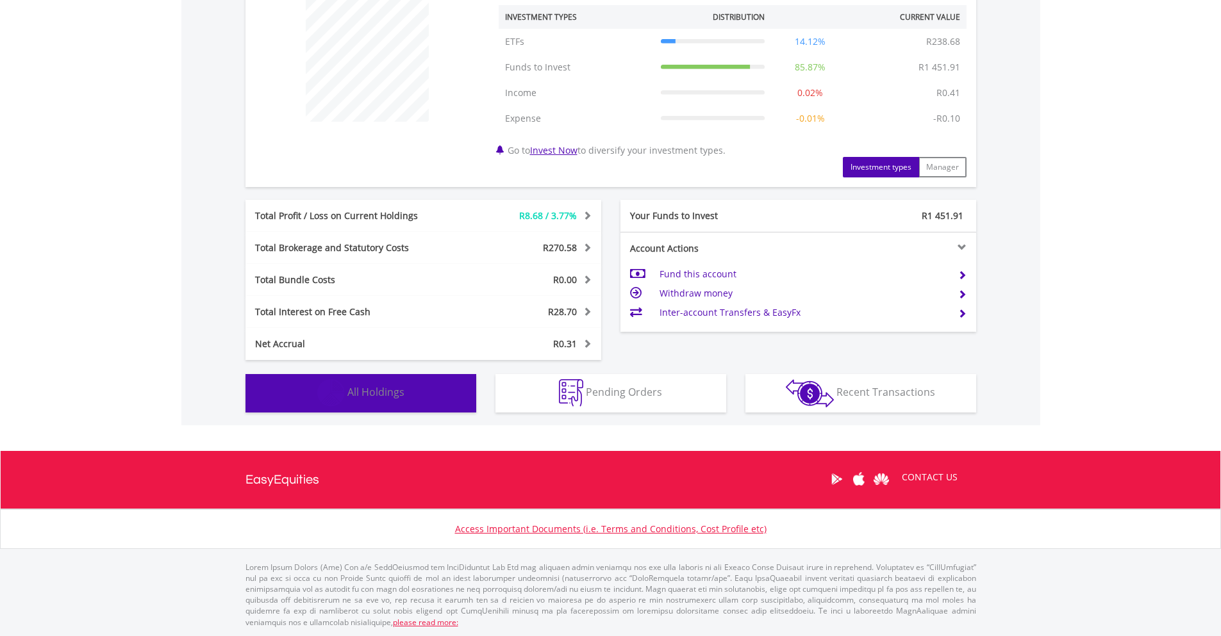
click at [427, 390] on button "Holdings All Holdings" at bounding box center [360, 393] width 231 height 38
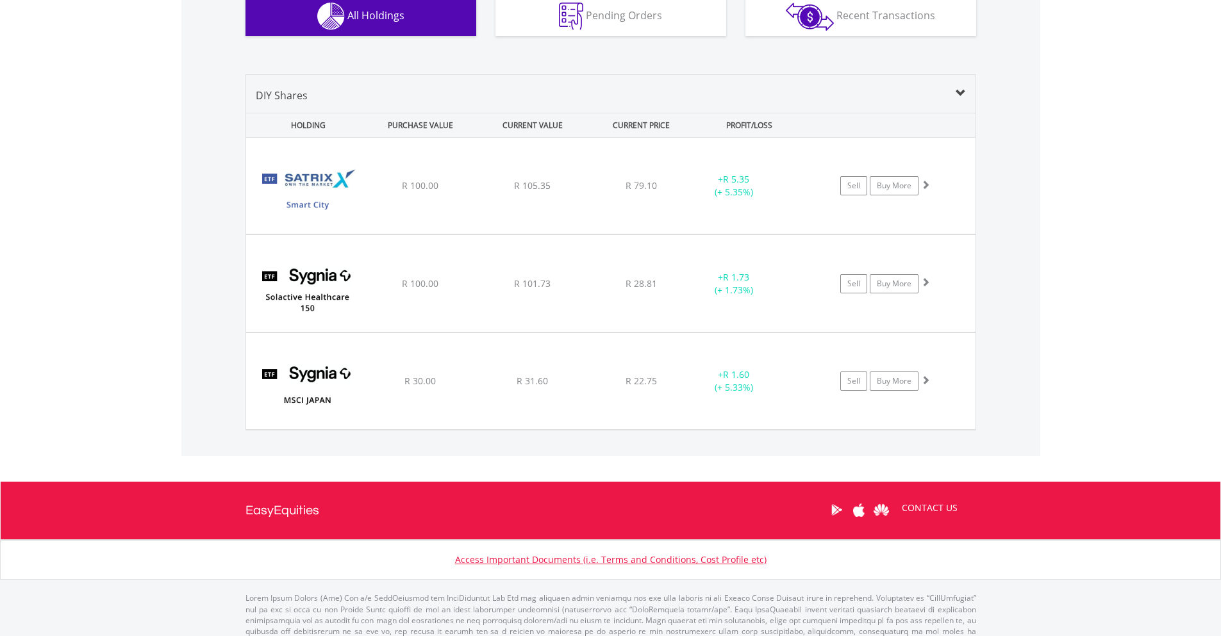
scroll to position [907, 0]
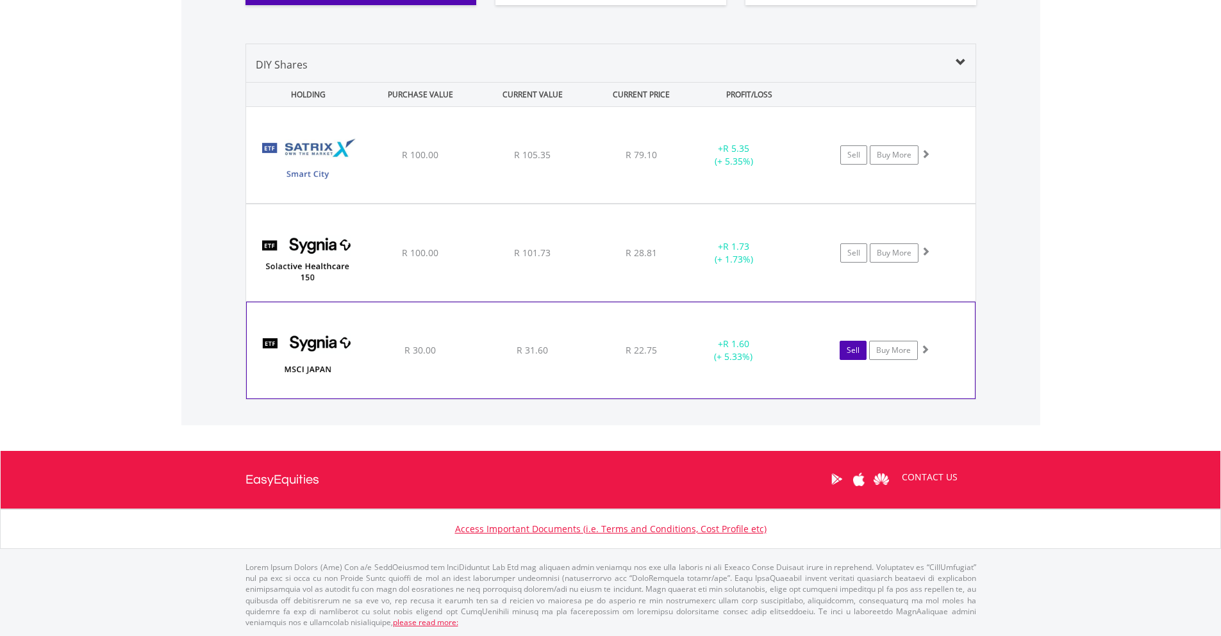
click at [851, 348] on link "Sell" at bounding box center [853, 350] width 27 height 19
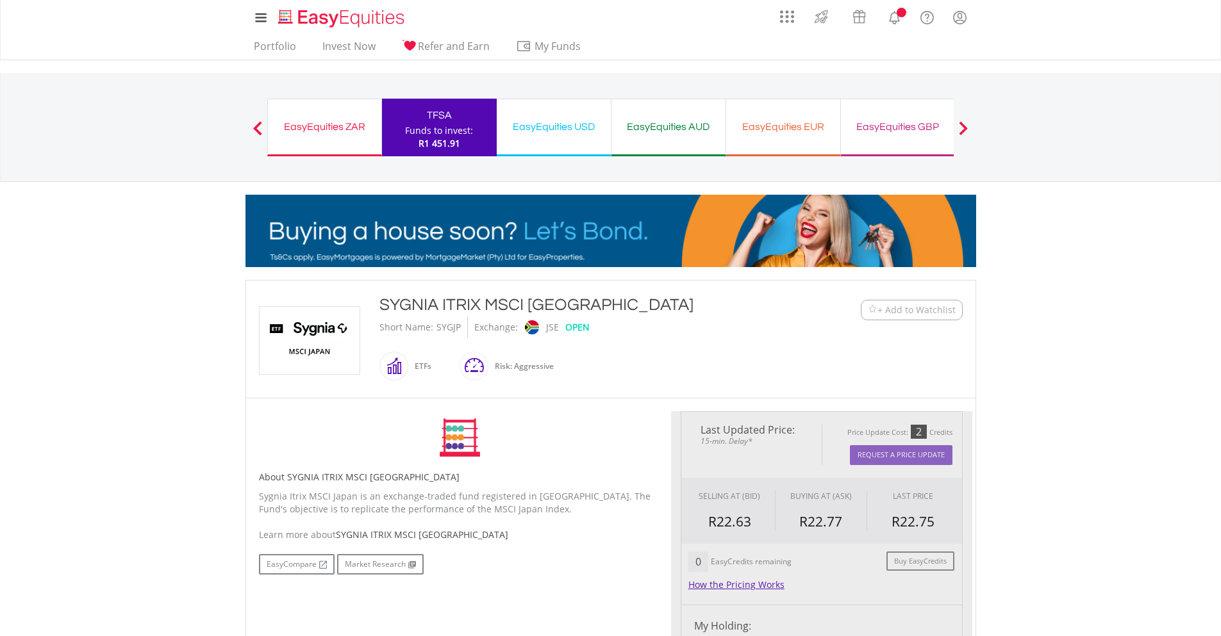
type input "*****"
type input "******"
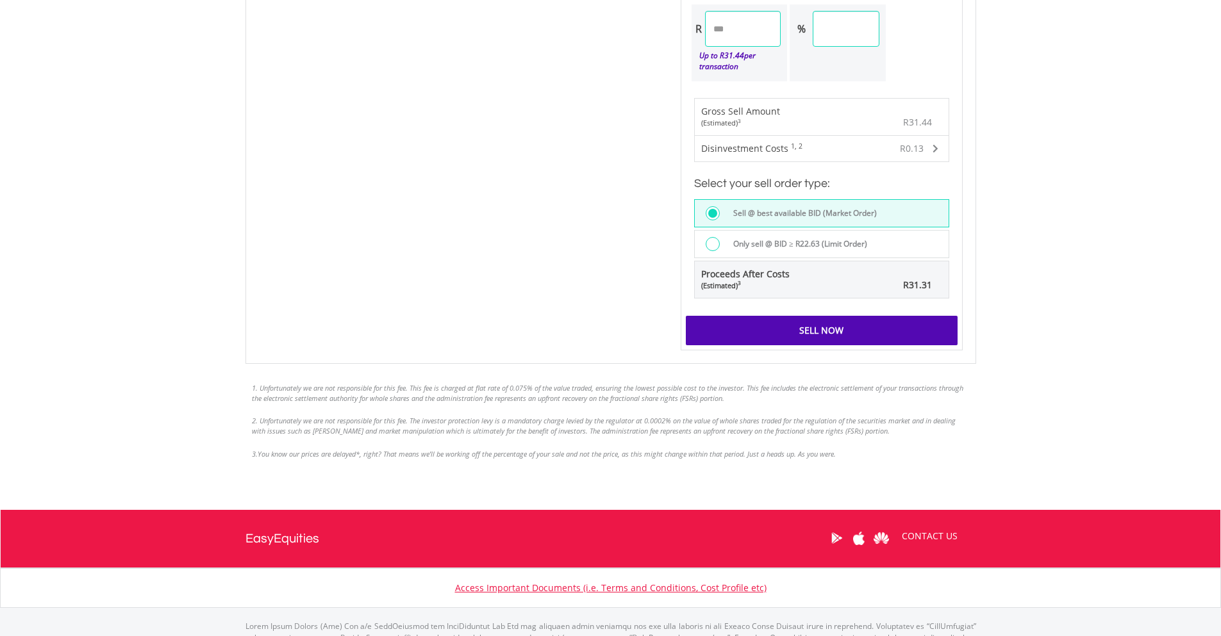
scroll to position [854, 0]
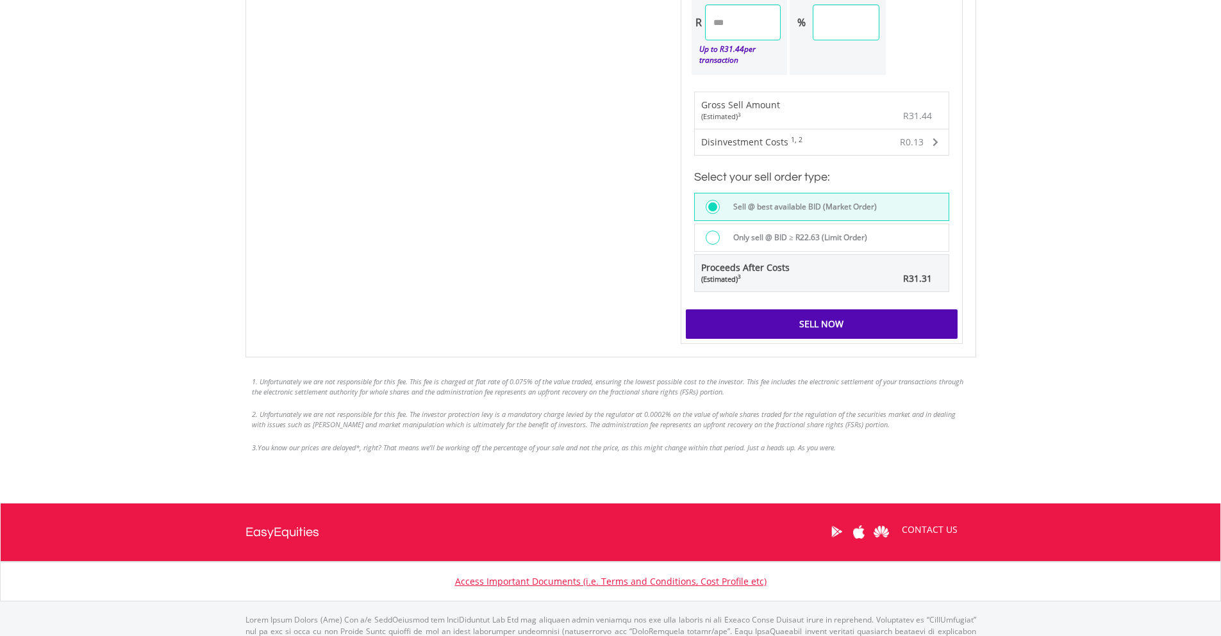
click at [852, 323] on div "Sell Now" at bounding box center [822, 324] width 272 height 29
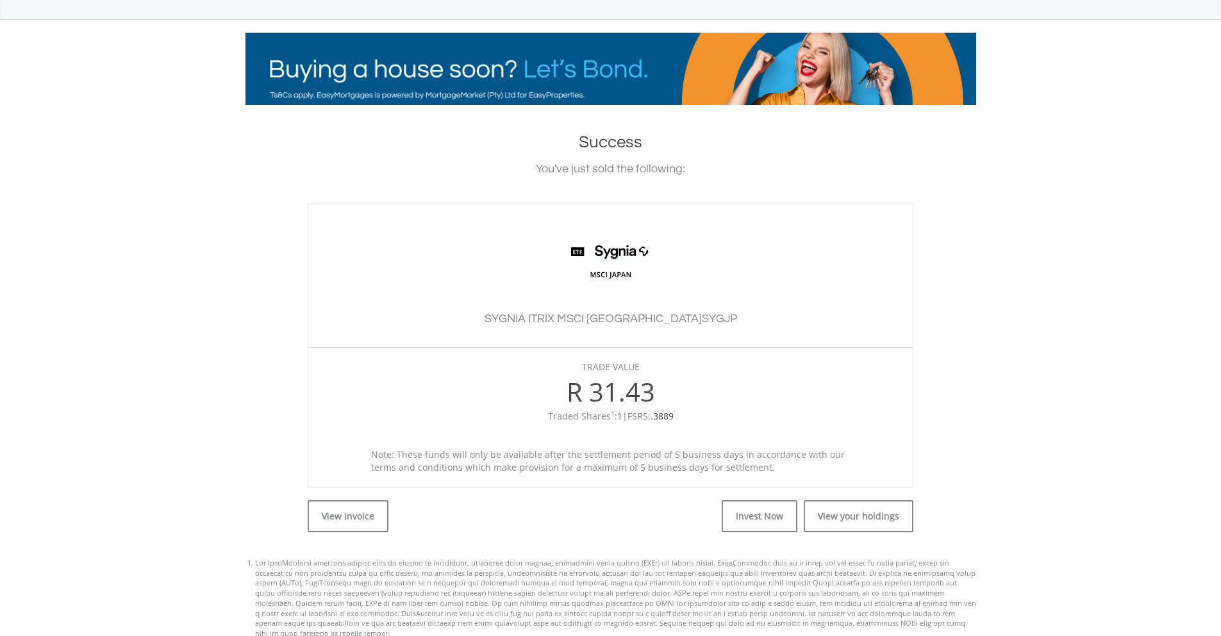
scroll to position [378, 0]
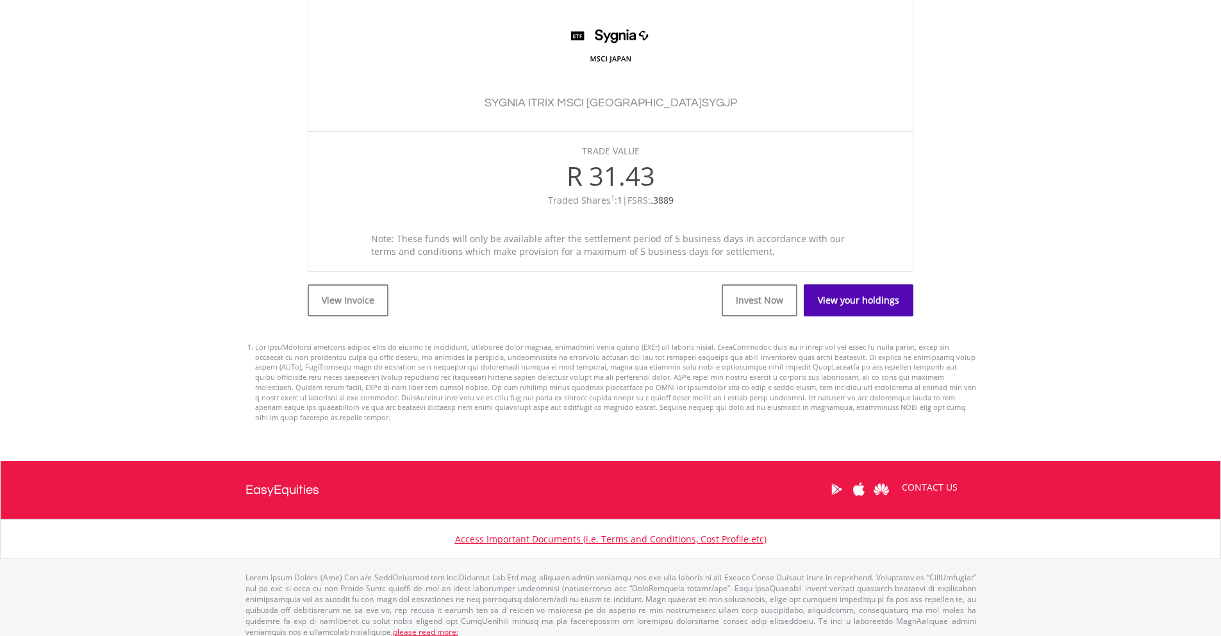
click at [838, 295] on link "View your holdings" at bounding box center [859, 301] width 110 height 32
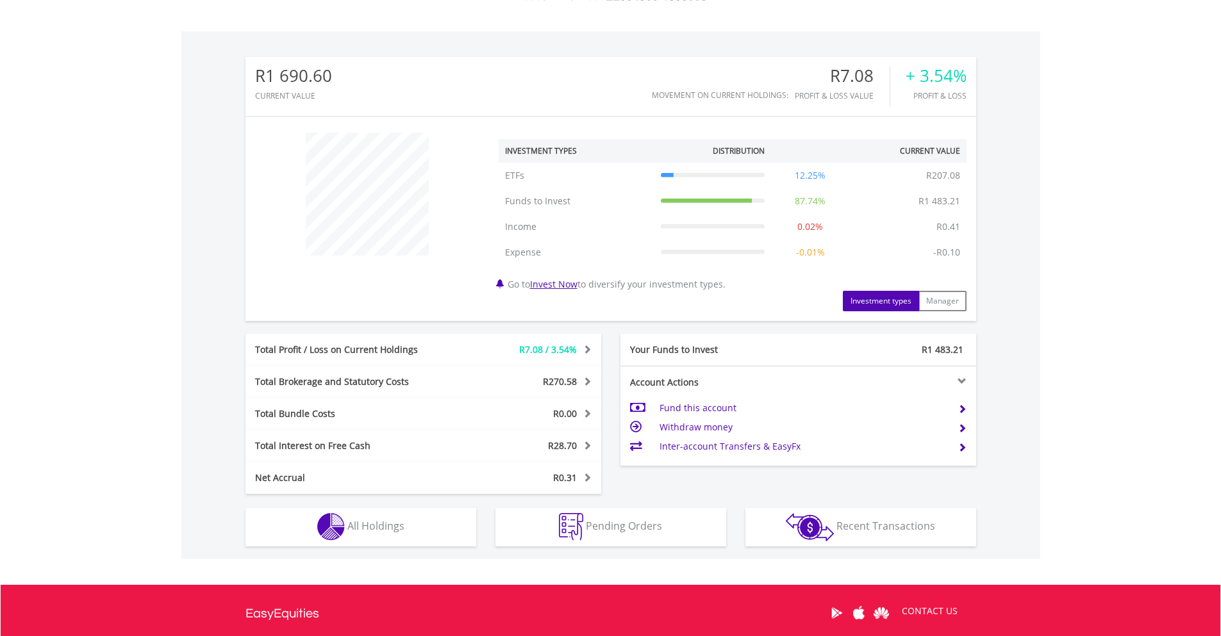
scroll to position [427, 0]
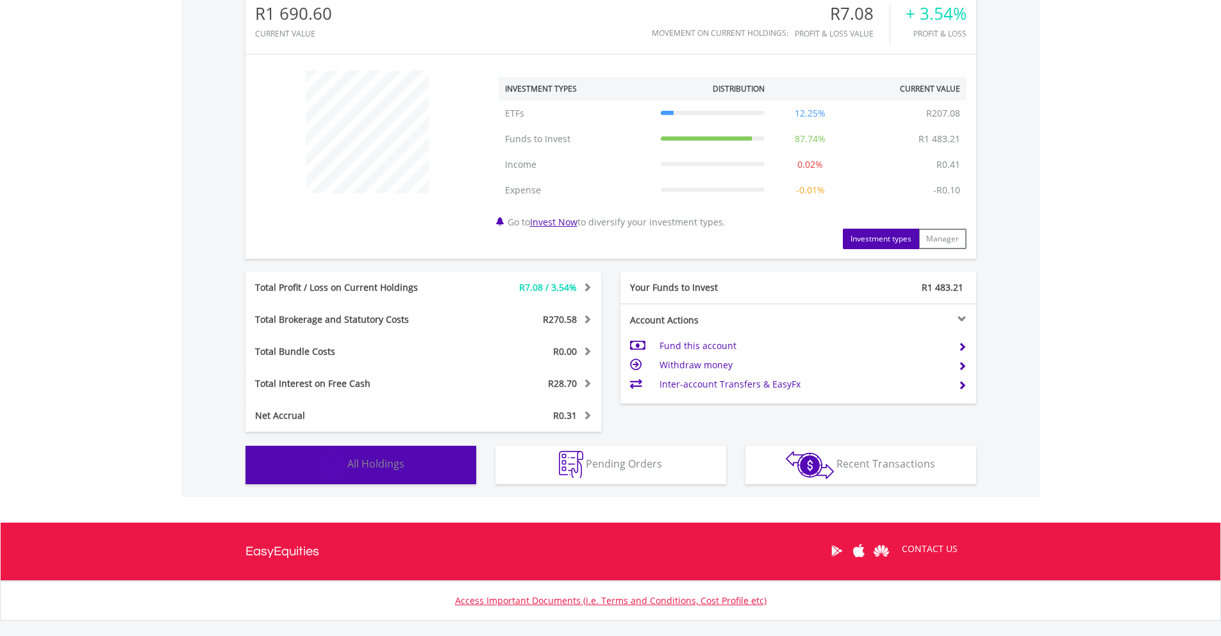
click at [411, 463] on button "Holdings All Holdings" at bounding box center [360, 465] width 231 height 38
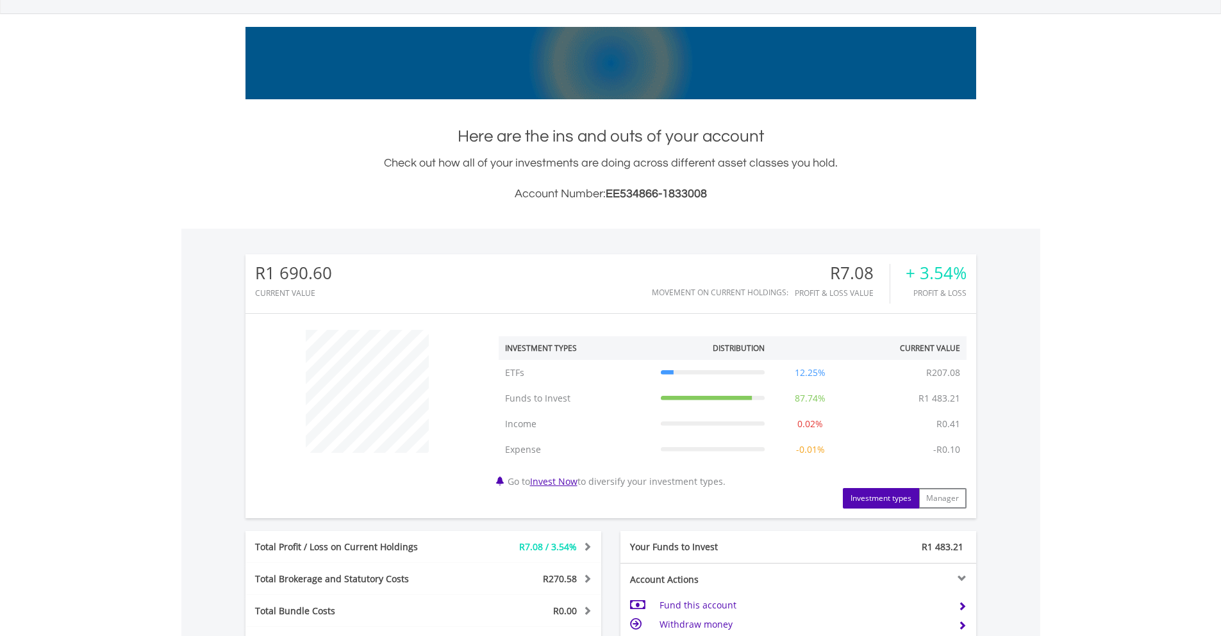
scroll to position [0, 0]
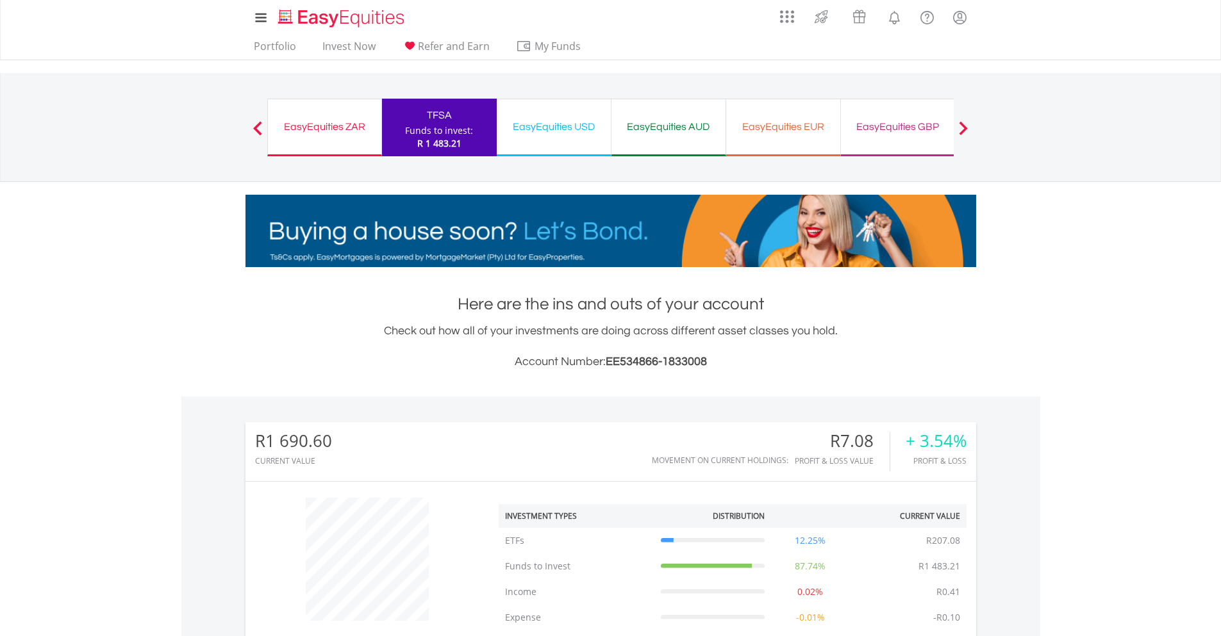
click at [961, 124] on span at bounding box center [963, 128] width 9 height 14
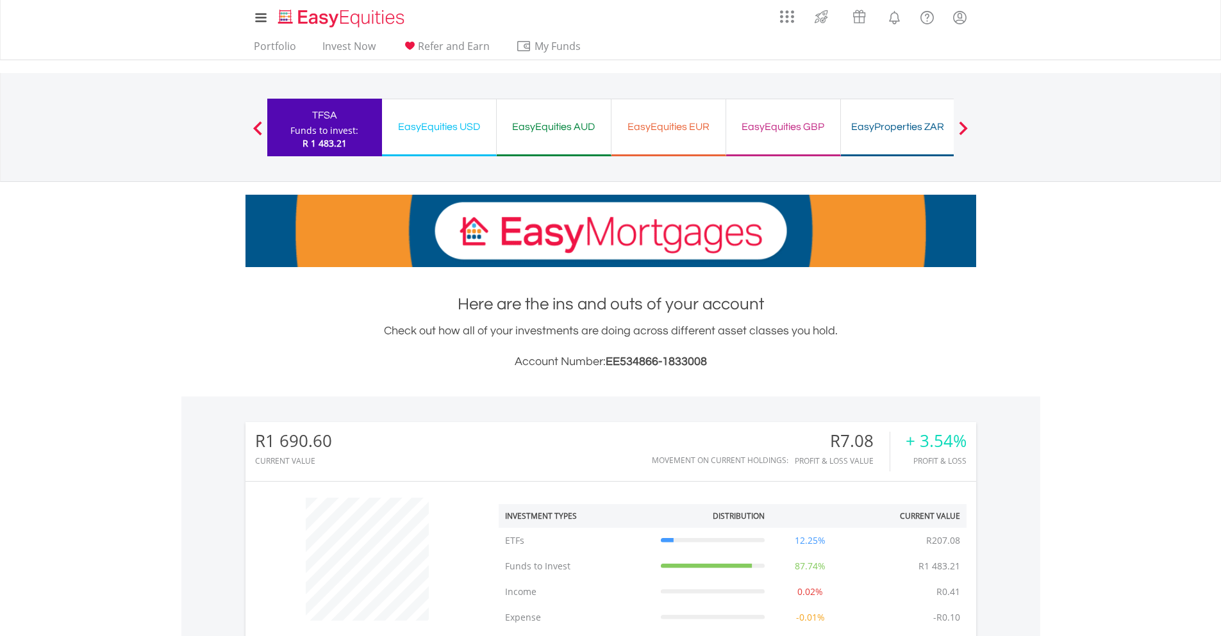
click at [906, 125] on div "EasyProperties ZAR" at bounding box center [898, 127] width 99 height 18
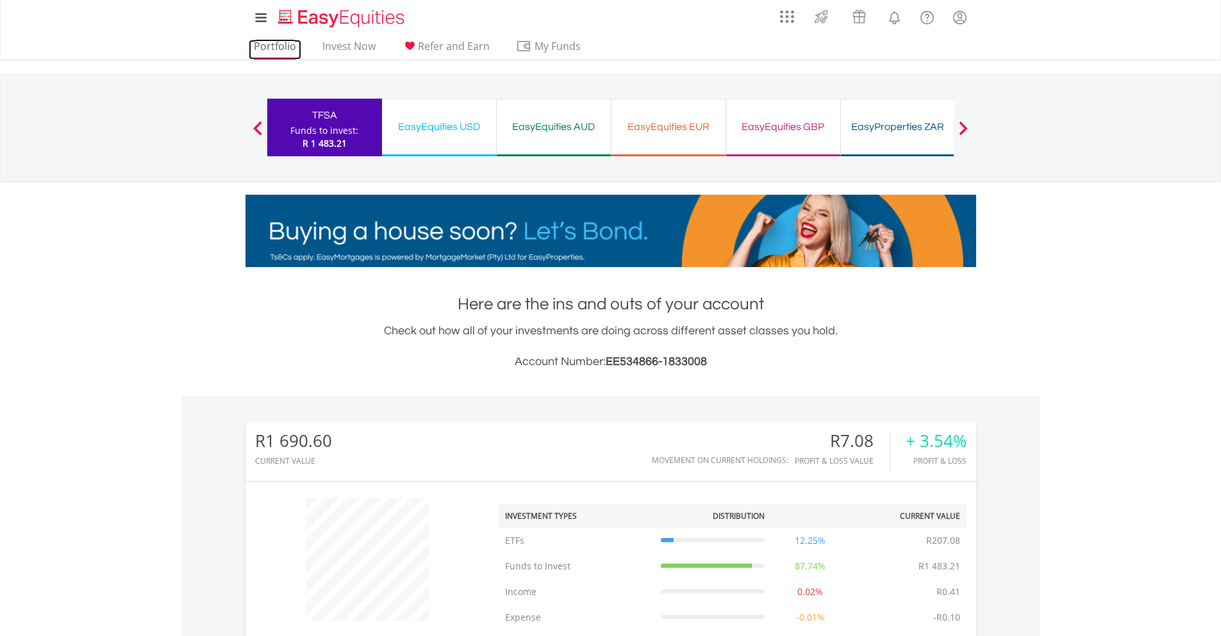
click at [276, 46] on link "Portfolio" at bounding box center [275, 50] width 53 height 20
